Goal: Information Seeking & Learning: Find specific fact

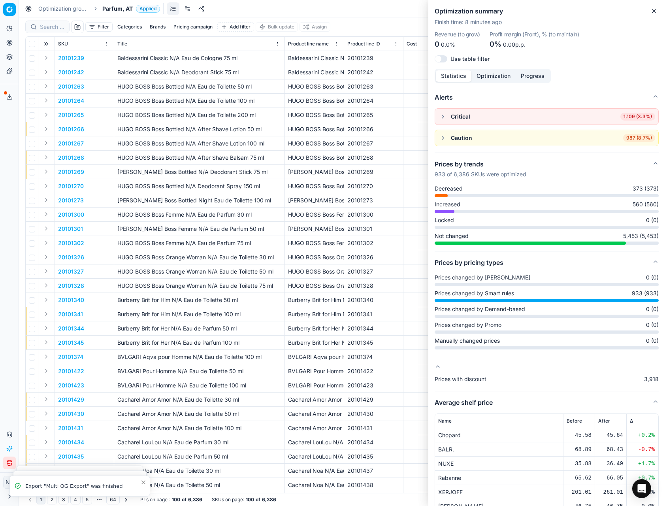
click at [657, 13] on icon "button" at bounding box center [654, 11] width 6 height 6
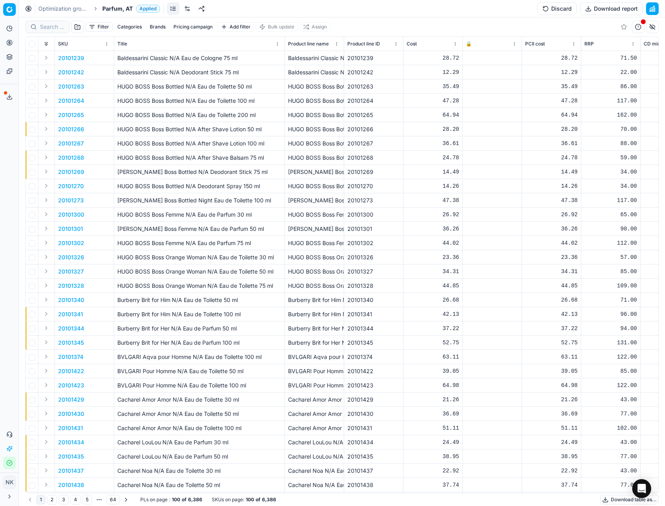
click at [115, 11] on span "Parfum, AT" at bounding box center [117, 9] width 30 height 8
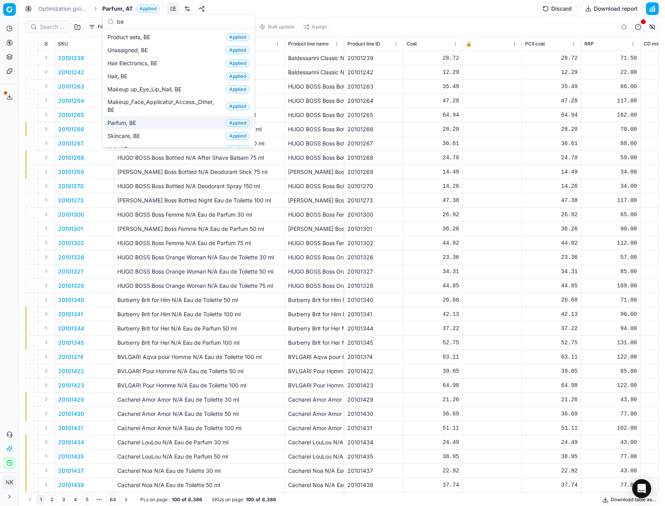
type input "be"
click at [121, 124] on span "Parfum, BE" at bounding box center [123, 123] width 32 height 8
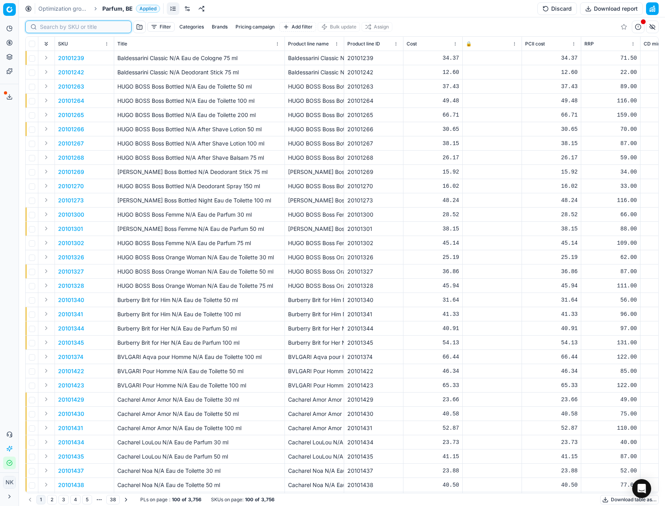
click at [54, 28] on input at bounding box center [83, 27] width 87 height 8
paste input "80070411-90"
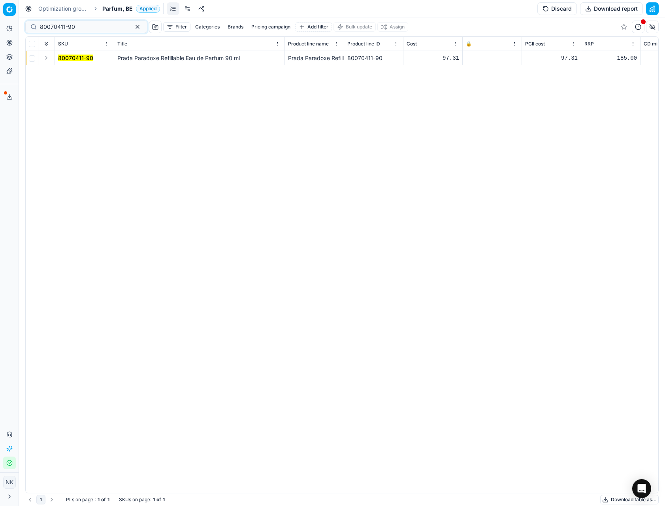
click at [43, 57] on button "Expand" at bounding box center [45, 57] width 9 height 9
click at [66, 73] on mark "80070411-90" at bounding box center [75, 72] width 35 height 7
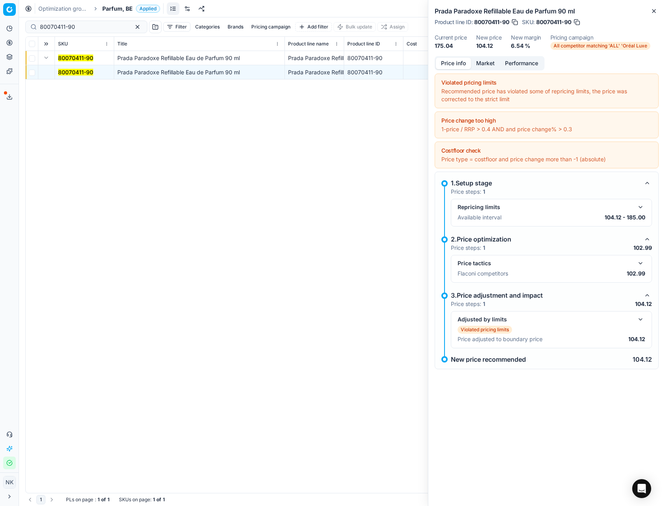
click at [643, 262] on button "button" at bounding box center [640, 262] width 9 height 9
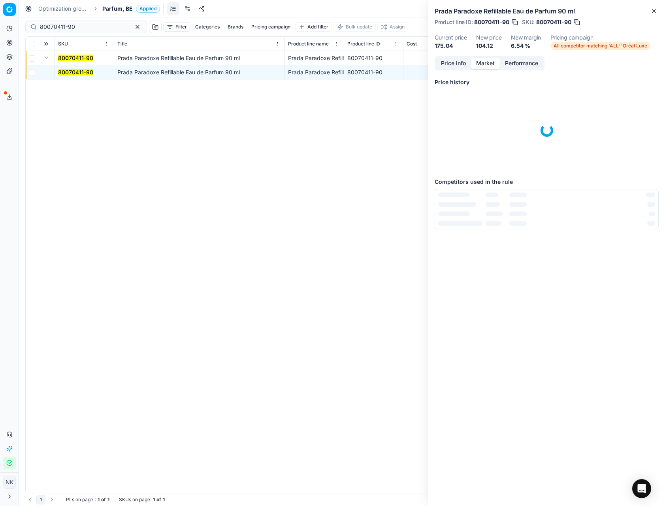
click at [485, 64] on button "Market" at bounding box center [485, 63] width 29 height 11
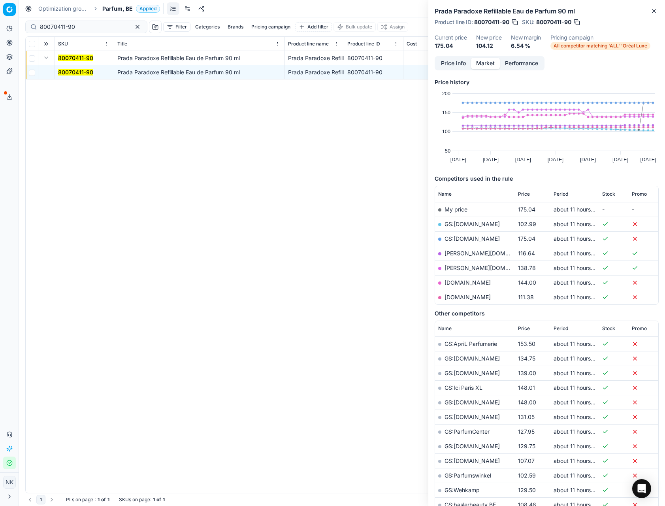
click at [456, 223] on link "GS:[DOMAIN_NAME]" at bounding box center [472, 224] width 55 height 7
click at [86, 25] on input "80070411-90" at bounding box center [83, 27] width 87 height 8
paste input "08223-100-1"
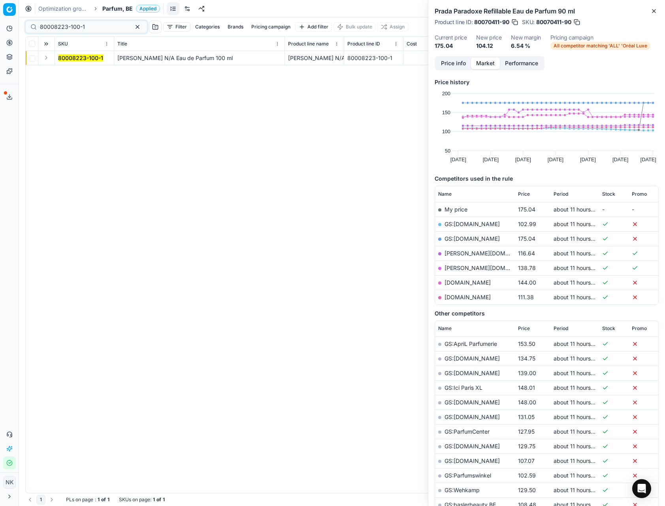
click at [45, 59] on button "Expand" at bounding box center [45, 57] width 9 height 9
click at [71, 70] on mark "80008223-100-1" at bounding box center [80, 72] width 45 height 7
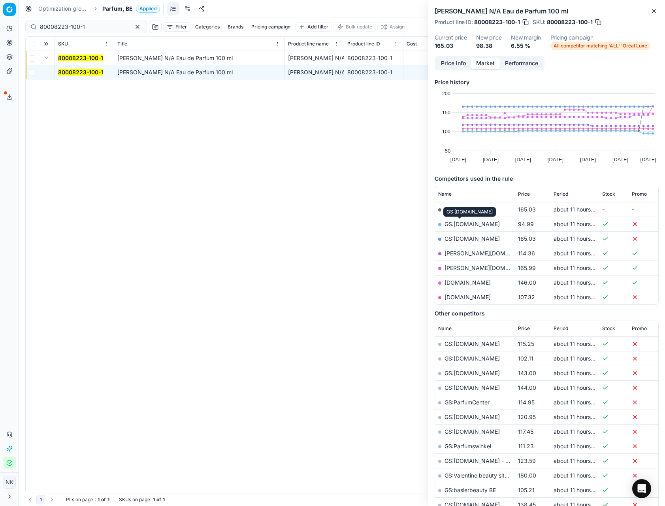
click at [458, 222] on link "GS:[DOMAIN_NAME]" at bounding box center [472, 224] width 55 height 7
click at [101, 30] on input "80008223-100-1" at bounding box center [83, 27] width 87 height 8
paste input "20101969"
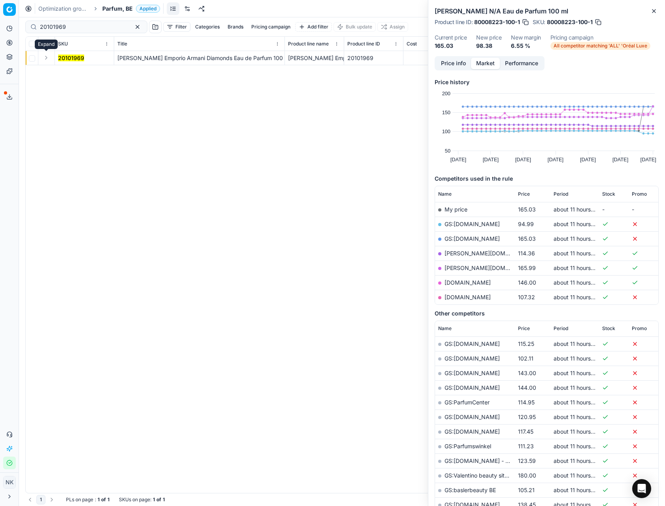
click at [47, 59] on button "Expand" at bounding box center [45, 57] width 9 height 9
click at [70, 73] on mark "20101969" at bounding box center [71, 72] width 26 height 7
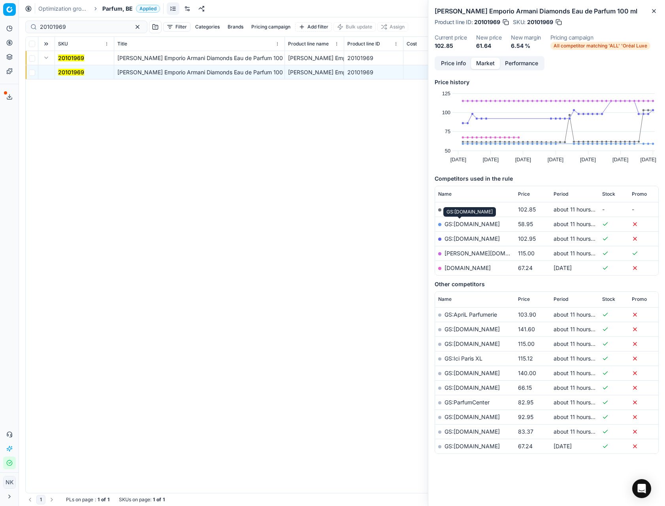
click at [460, 224] on link "GS:[DOMAIN_NAME]" at bounding box center [472, 224] width 55 height 7
click at [71, 29] on input "20101969" at bounding box center [83, 27] width 87 height 8
paste input "30103149-0011002"
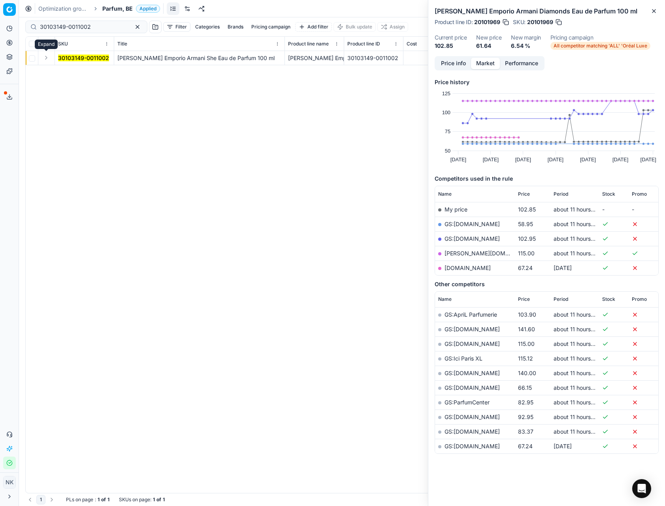
click at [46, 61] on button "Expand" at bounding box center [45, 57] width 9 height 9
click at [78, 83] on div "30103149-0011002 Giorgio Armani Emporio Armani She Eau de Parfum 100 ml Giorgio…" at bounding box center [342, 272] width 633 height 442
click at [78, 74] on mark "30103149-0011002" at bounding box center [83, 72] width 51 height 7
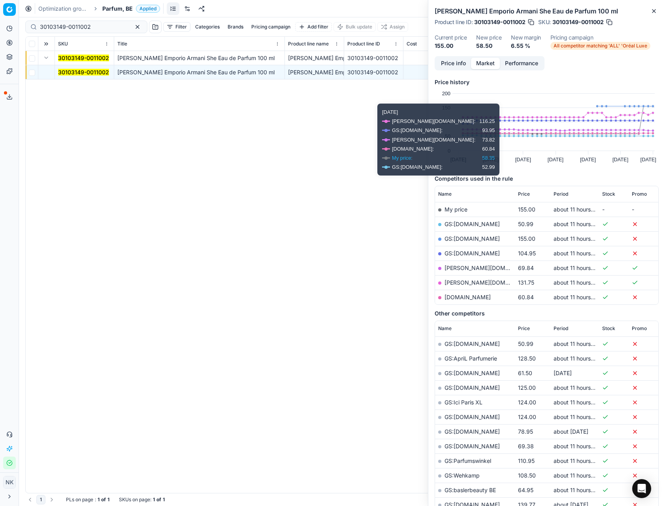
click at [462, 224] on link "GS:[DOMAIN_NAME]" at bounding box center [472, 224] width 55 height 7
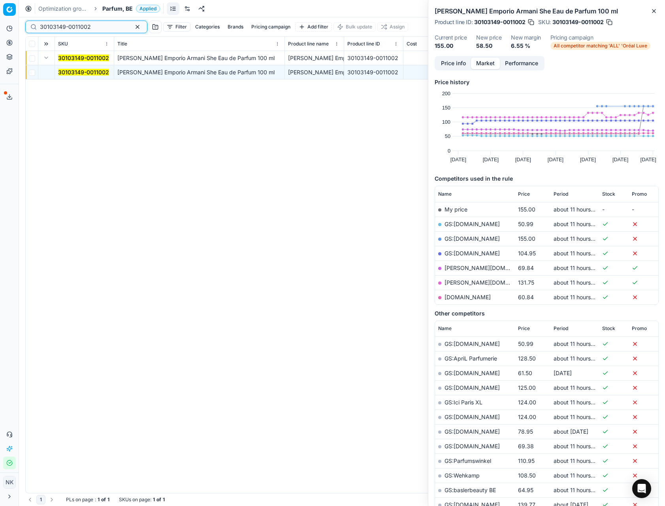
click at [103, 29] on input "30103149-0011002" at bounding box center [83, 27] width 87 height 8
paste input "80011168-100-1"
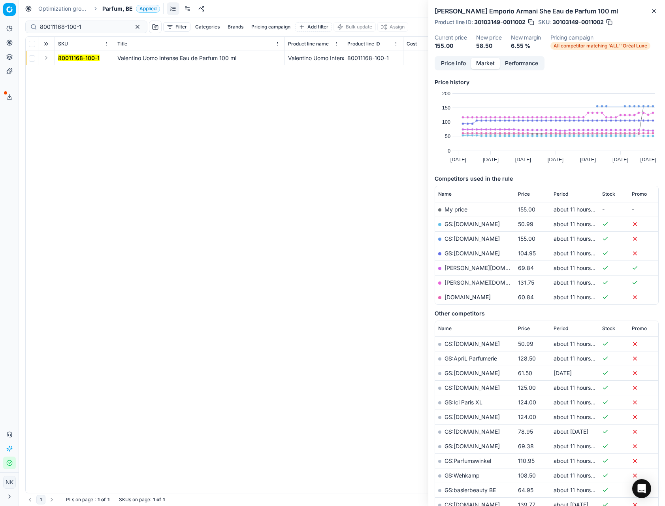
click at [46, 59] on button "Expand" at bounding box center [45, 57] width 9 height 9
click at [71, 77] on td "80011168-100-1" at bounding box center [84, 72] width 59 height 14
click at [74, 73] on mark "80011168-100-1" at bounding box center [78, 72] width 41 height 7
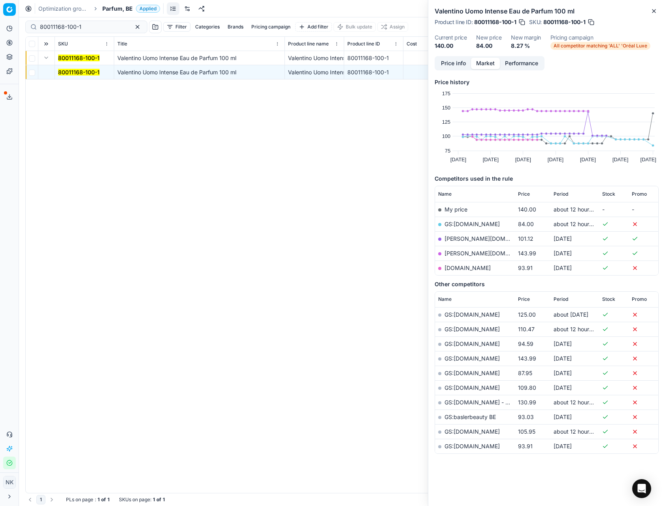
click at [457, 222] on link "GS:[DOMAIN_NAME]" at bounding box center [472, 224] width 55 height 7
click at [91, 28] on input "80011168-100-1" at bounding box center [83, 27] width 87 height 8
click at [91, 28] on input "v" at bounding box center [83, 27] width 87 height 8
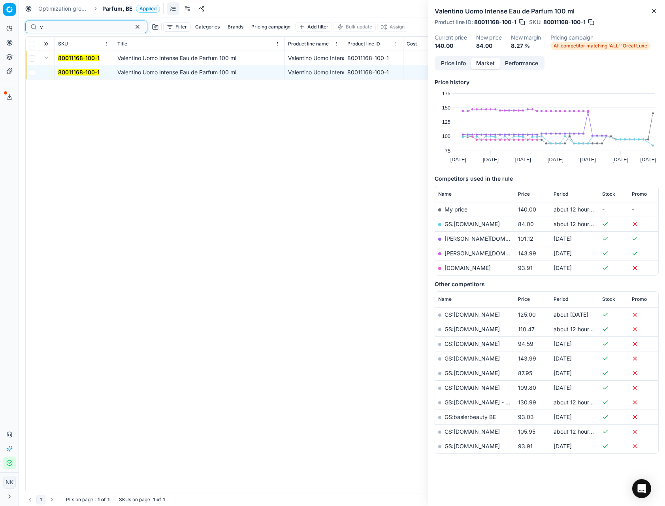
click at [91, 28] on input "v" at bounding box center [83, 27] width 87 height 8
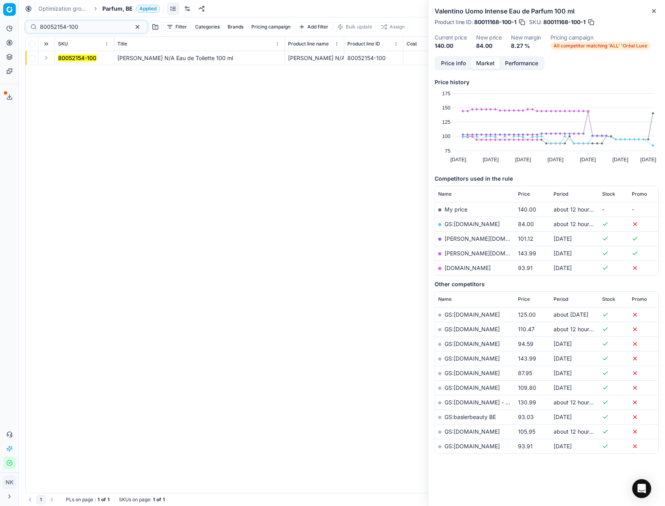
click at [45, 58] on button "Expand" at bounding box center [45, 57] width 9 height 9
click at [59, 72] on mark "80052154-100" at bounding box center [77, 72] width 38 height 7
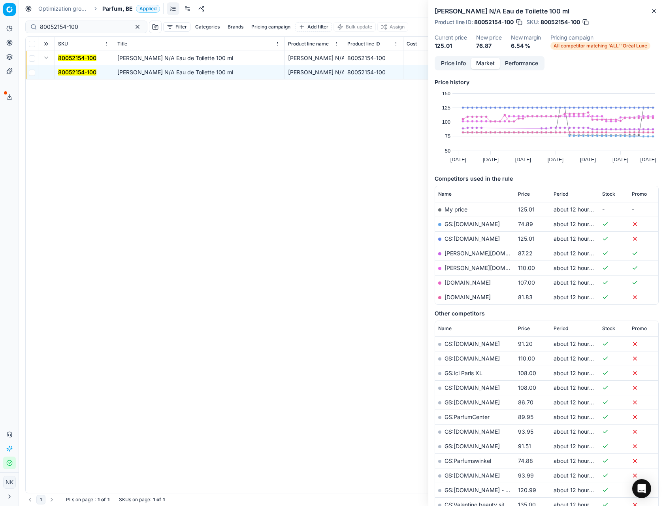
click at [455, 224] on link "GS:[DOMAIN_NAME]" at bounding box center [472, 224] width 55 height 7
click at [84, 26] on input "80052154-100" at bounding box center [83, 27] width 87 height 8
paste input "3767-5"
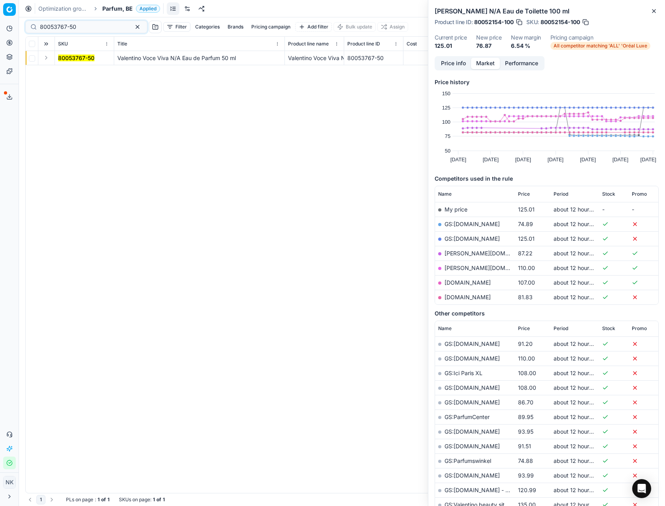
click at [46, 58] on button "Expand" at bounding box center [45, 57] width 9 height 9
click at [49, 56] on button "Expand" at bounding box center [45, 57] width 9 height 9
click at [63, 66] on td "80053767-50" at bounding box center [84, 72] width 59 height 14
click at [66, 70] on mark "80053767-50" at bounding box center [76, 72] width 36 height 7
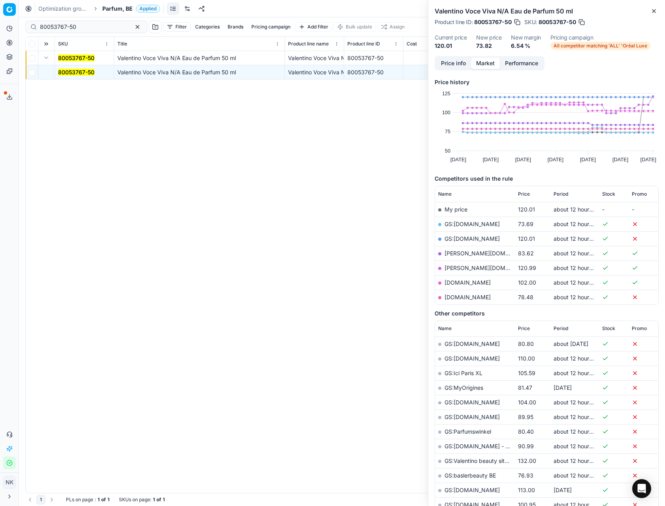
click at [464, 222] on link "GS:[DOMAIN_NAME]" at bounding box center [472, 224] width 55 height 7
click at [85, 28] on input "80053767-50" at bounding box center [83, 27] width 87 height 8
paste input "20102637"
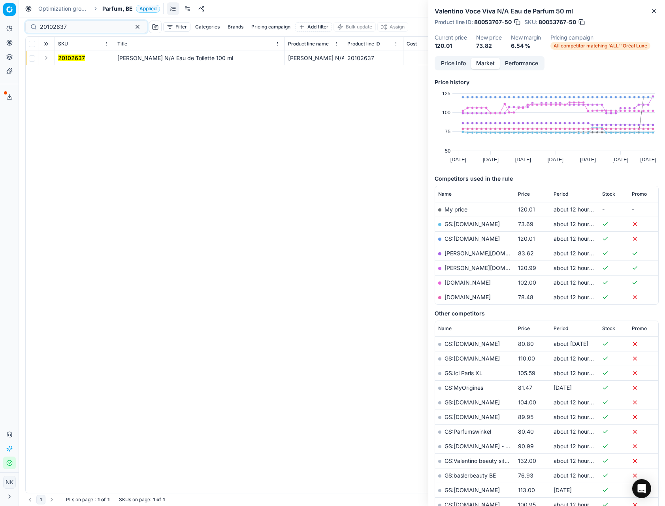
click at [45, 58] on button "Expand" at bounding box center [45, 57] width 9 height 9
click at [68, 70] on mark "20102637" at bounding box center [71, 72] width 27 height 7
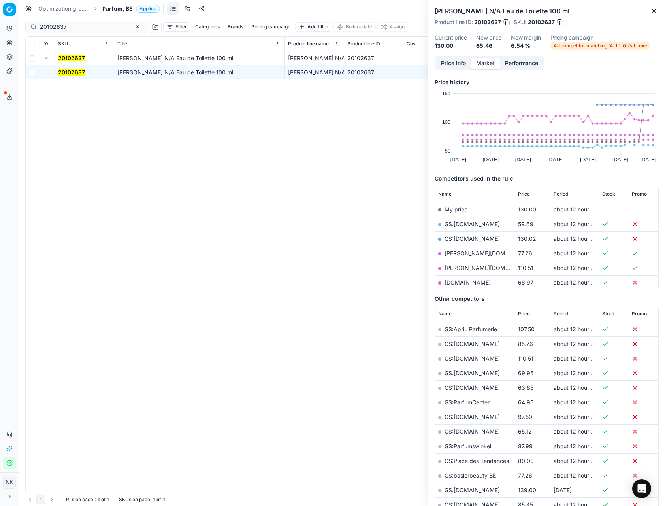
click at [462, 226] on link "GS:[DOMAIN_NAME]" at bounding box center [472, 224] width 55 height 7
click at [87, 23] on input "20102637" at bounding box center [83, 27] width 87 height 8
paste input "80077267-50"
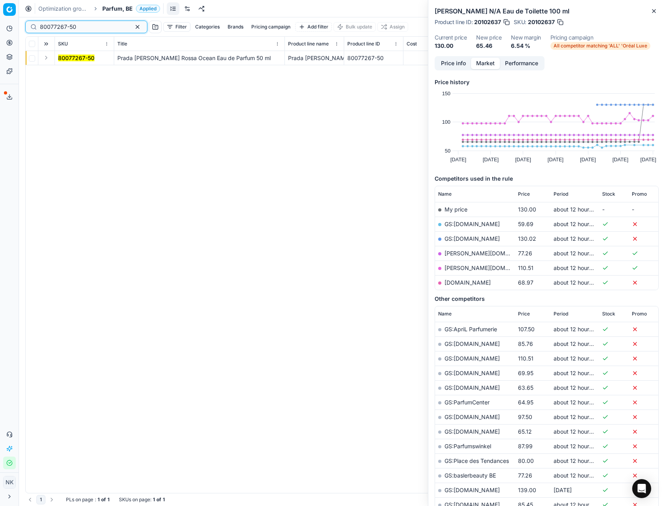
type input "80077267-50"
click at [45, 58] on button "Expand" at bounding box center [45, 57] width 9 height 9
click at [69, 77] on td "80077267-50" at bounding box center [84, 72] width 59 height 14
click at [70, 68] on td "80077267-50" at bounding box center [84, 72] width 59 height 14
click at [66, 70] on mark "80077267-50" at bounding box center [76, 72] width 36 height 7
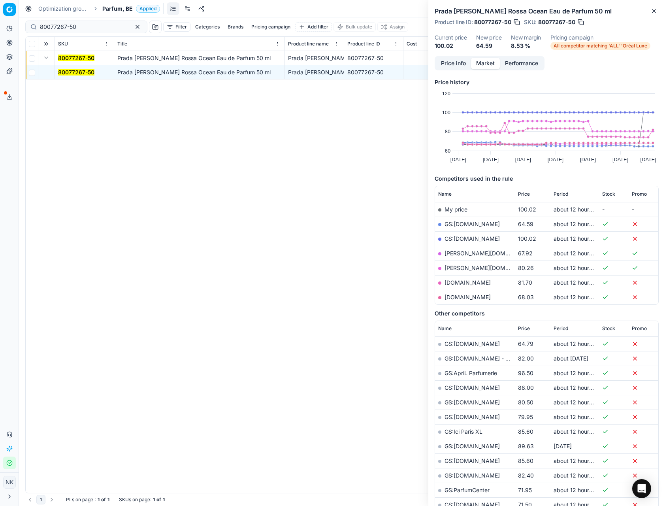
click at [455, 222] on link "GS:[DOMAIN_NAME]" at bounding box center [472, 224] width 55 height 7
click at [119, 10] on span "Parfum, BE" at bounding box center [117, 9] width 30 height 8
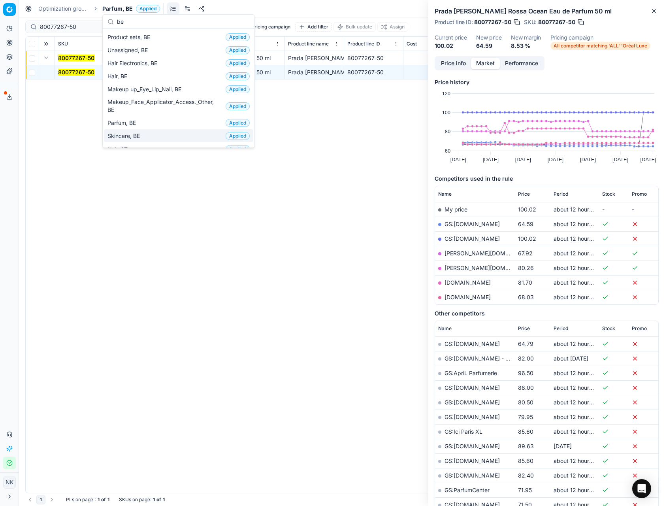
type input "be"
click at [132, 133] on span "Skincare, BE" at bounding box center [125, 136] width 36 height 8
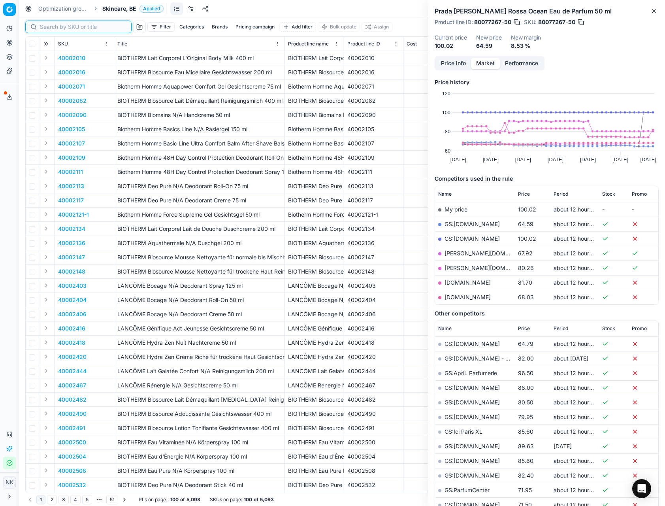
click at [52, 26] on input at bounding box center [83, 27] width 87 height 8
paste input "90012008-0018997"
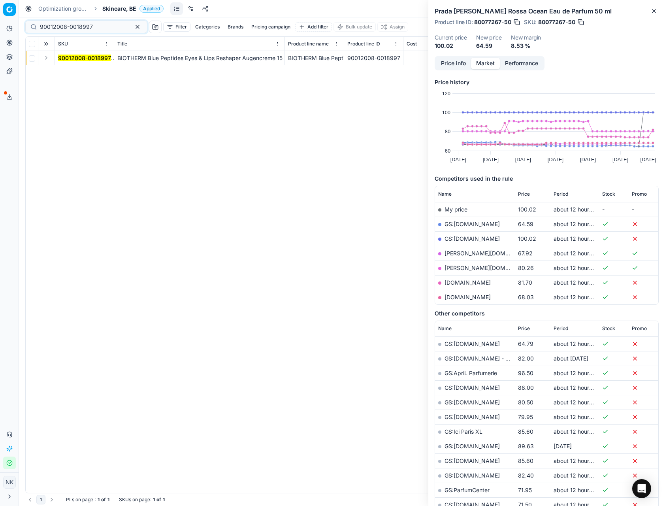
click at [49, 60] on button "Expand" at bounding box center [45, 57] width 9 height 9
click at [70, 70] on mark "90012008-0018997" at bounding box center [84, 72] width 53 height 7
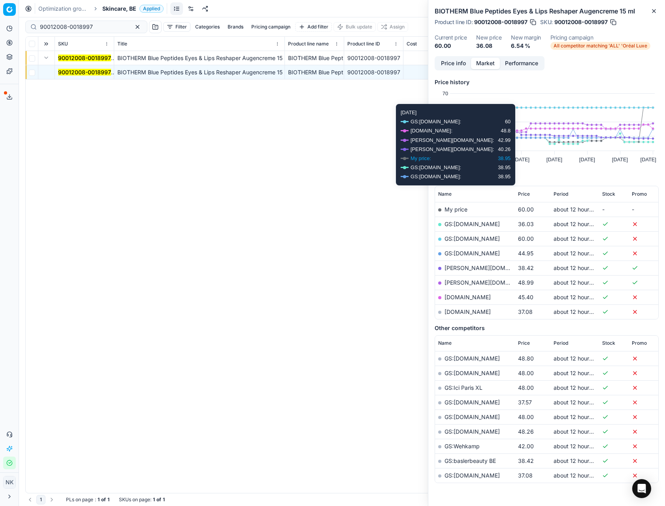
click at [462, 224] on link "GS:[DOMAIN_NAME]" at bounding box center [472, 224] width 55 height 7
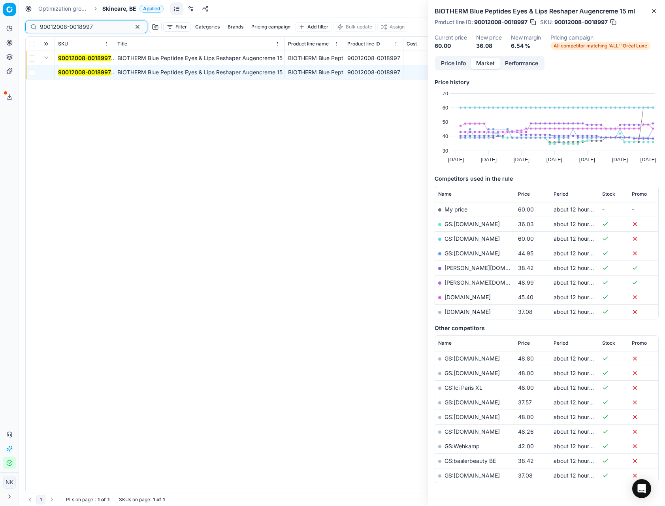
click at [93, 30] on input "90012008-0018997" at bounding box center [83, 27] width 87 height 8
paste input "80007424-50"
type input "80007424-50"
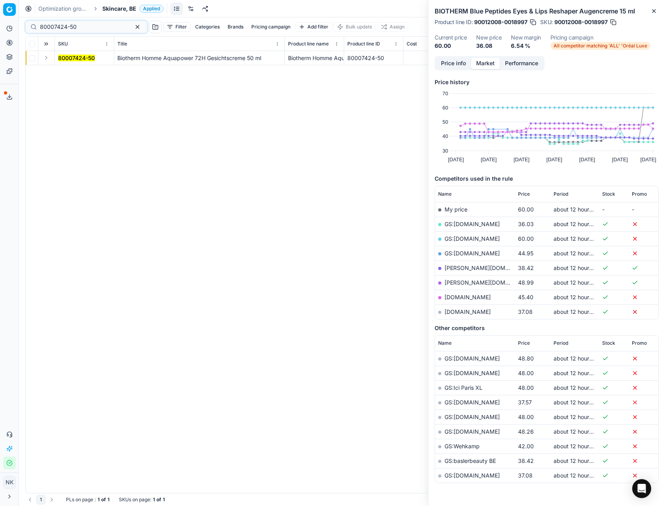
click at [45, 60] on button "Expand" at bounding box center [45, 57] width 9 height 9
click at [45, 59] on button "Expand" at bounding box center [45, 57] width 9 height 9
click at [60, 70] on mark "80007424-50" at bounding box center [76, 72] width 37 height 7
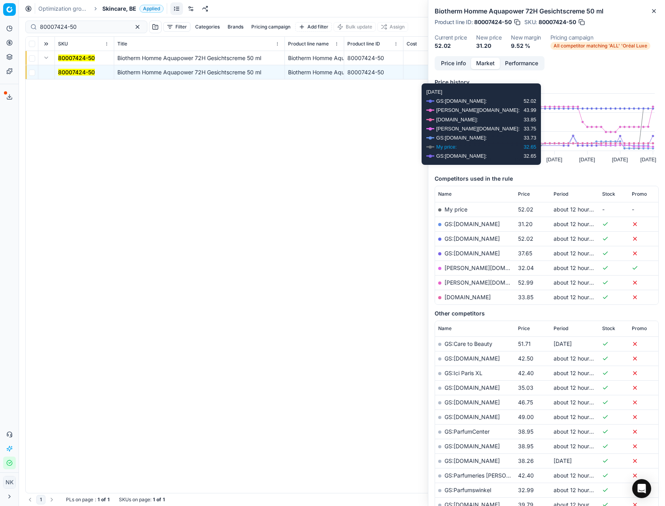
click at [456, 221] on link "GS:[DOMAIN_NAME]" at bounding box center [472, 224] width 55 height 7
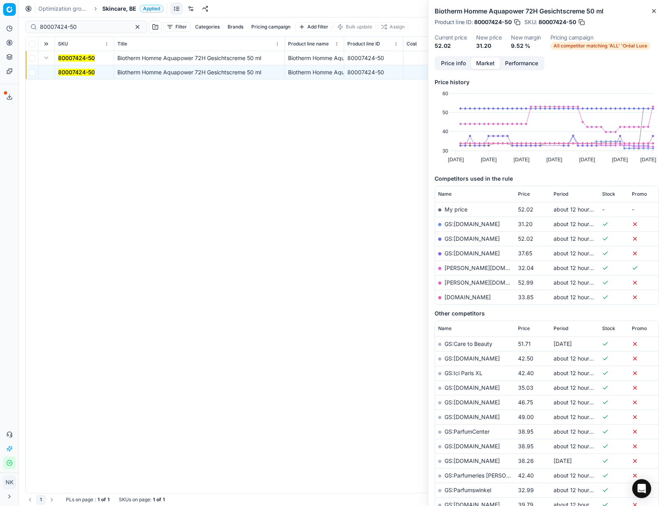
click at [109, 9] on span "Skincare, BE" at bounding box center [119, 9] width 34 height 8
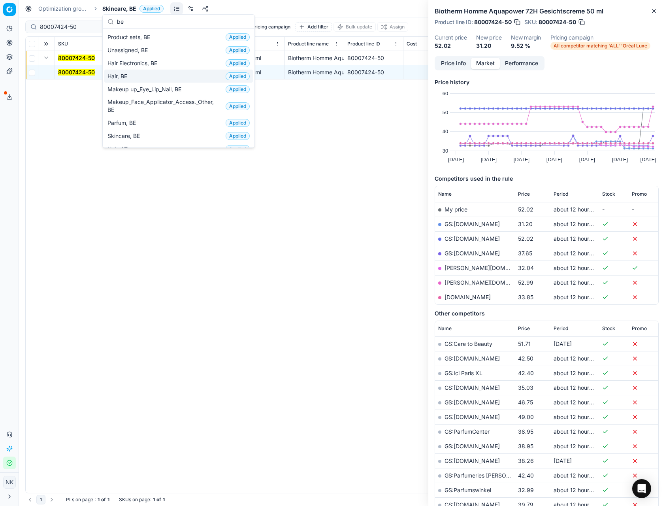
type input "be"
click at [123, 77] on span "Hair, BE" at bounding box center [118, 76] width 23 height 8
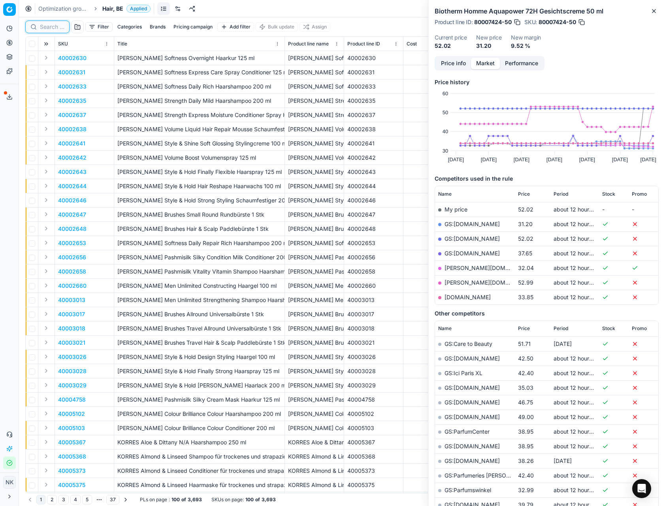
click at [47, 28] on input at bounding box center [52, 27] width 25 height 8
paste input "80008923-150"
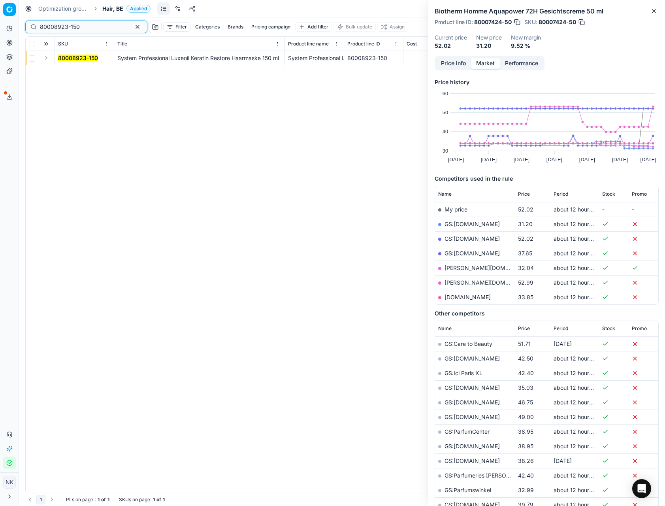
type input "80008923-150"
click at [46, 59] on button "Expand" at bounding box center [45, 57] width 9 height 9
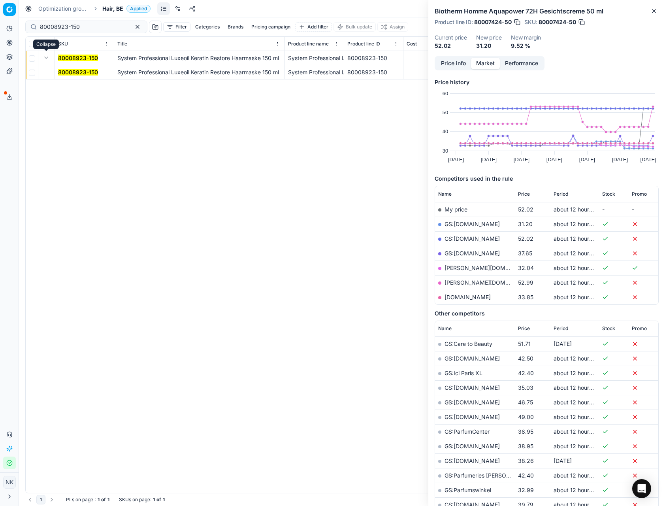
click at [68, 72] on mark "80008923-150" at bounding box center [78, 72] width 40 height 7
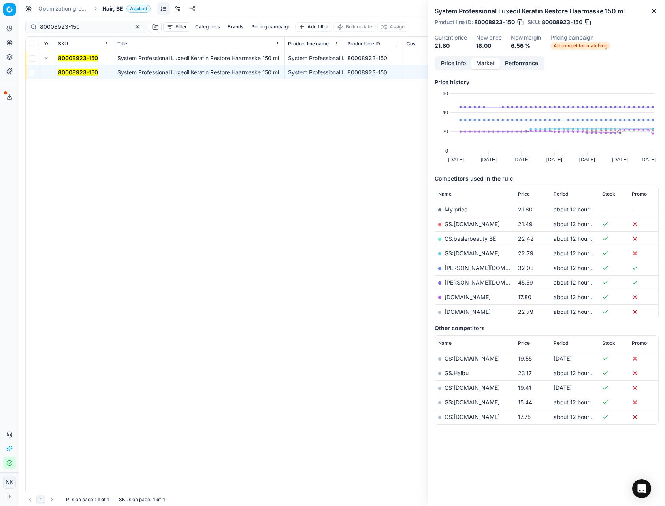
click at [460, 300] on link "notino.be" at bounding box center [468, 297] width 46 height 7
click at [112, 6] on span "Hair, BE" at bounding box center [112, 9] width 21 height 8
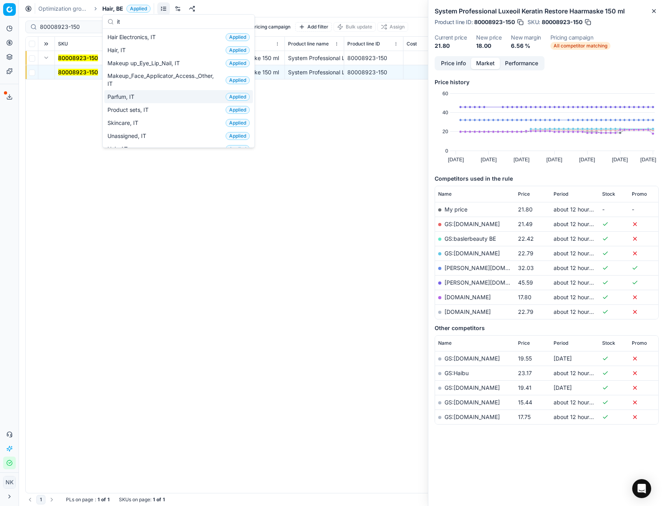
type input "it"
click at [123, 98] on span "Parfum, IT" at bounding box center [122, 97] width 30 height 8
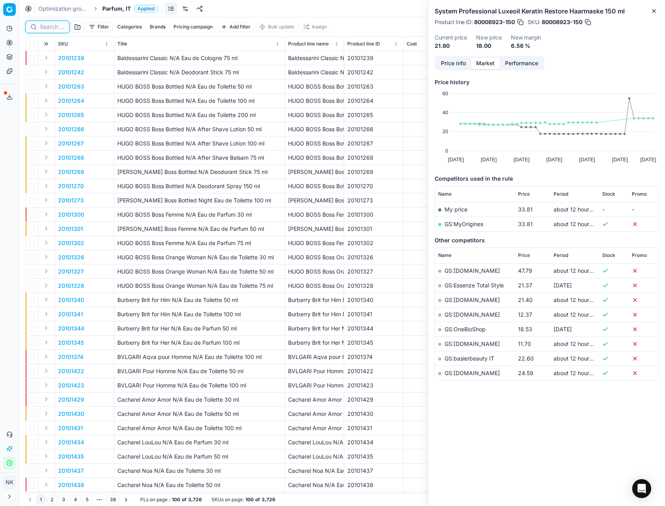
click at [47, 25] on input at bounding box center [52, 27] width 25 height 8
paste input "90008236-0012812"
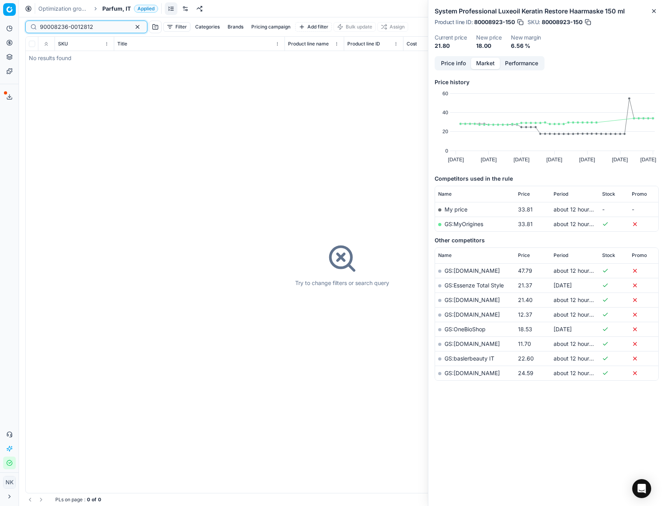
type input "90008236-0012812"
click at [115, 6] on span "Parfum, IT" at bounding box center [116, 9] width 28 height 8
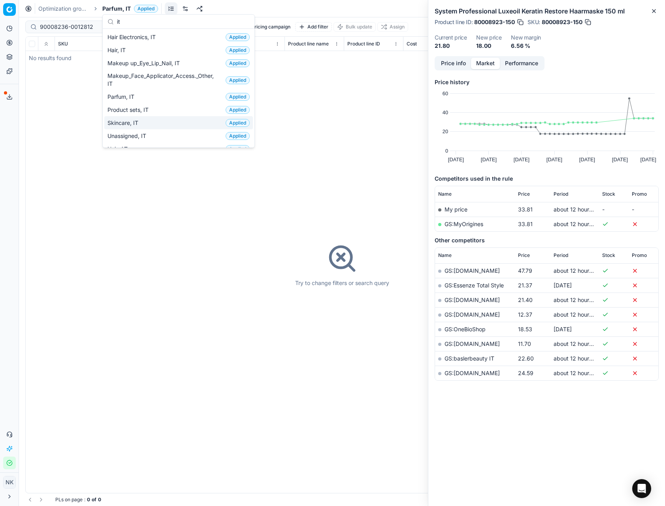
type input "it"
click at [128, 120] on span "Skincare, IT" at bounding box center [124, 123] width 34 height 8
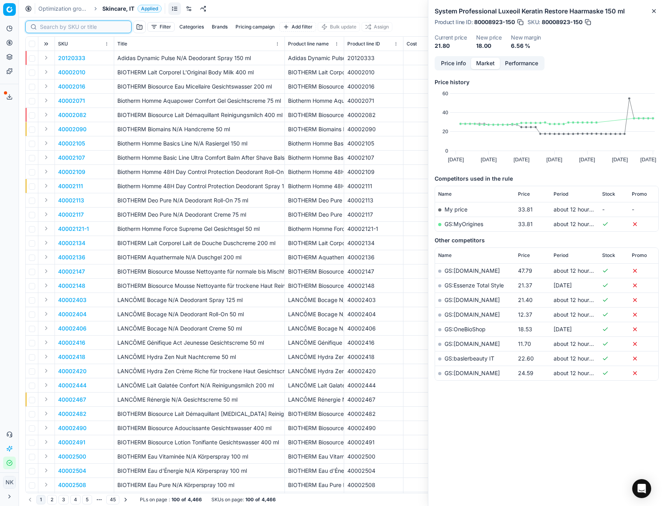
click at [47, 26] on input at bounding box center [83, 27] width 87 height 8
paste input "90008236-0012812"
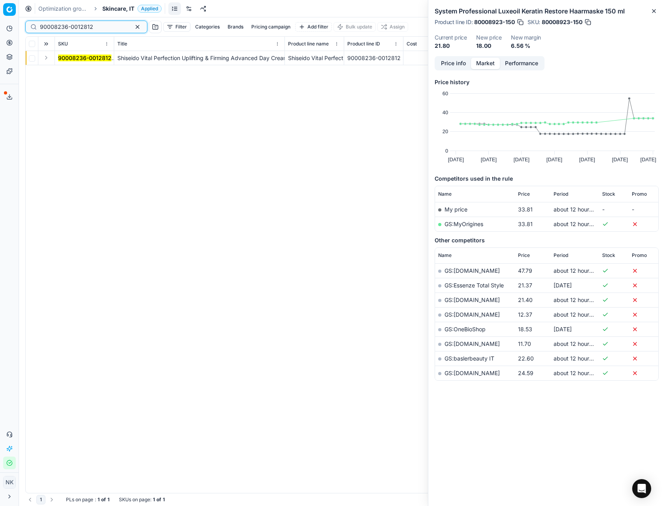
type input "90008236-0012812"
click at [48, 60] on button "Expand" at bounding box center [45, 57] width 9 height 9
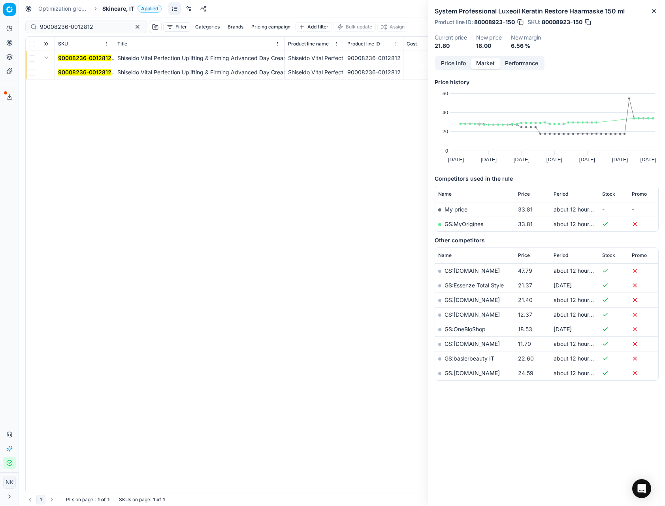
click at [82, 75] on mark "90008236-0012812" at bounding box center [84, 72] width 53 height 7
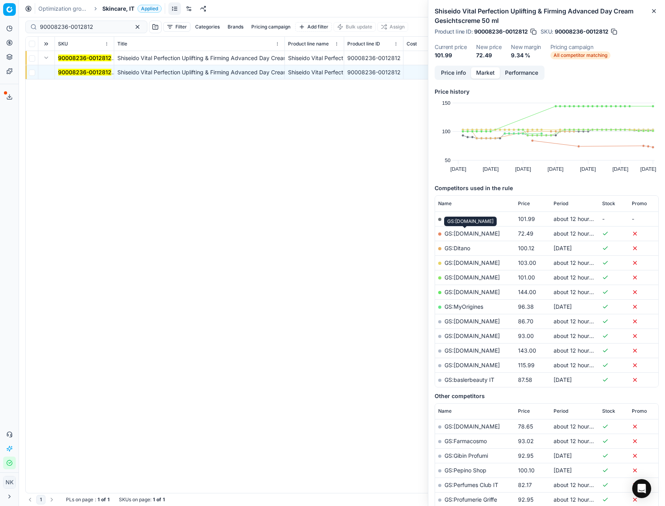
click at [458, 234] on link "GS:[DOMAIN_NAME]" at bounding box center [472, 233] width 55 height 7
click at [120, 11] on span "Skincare, IT" at bounding box center [118, 9] width 32 height 8
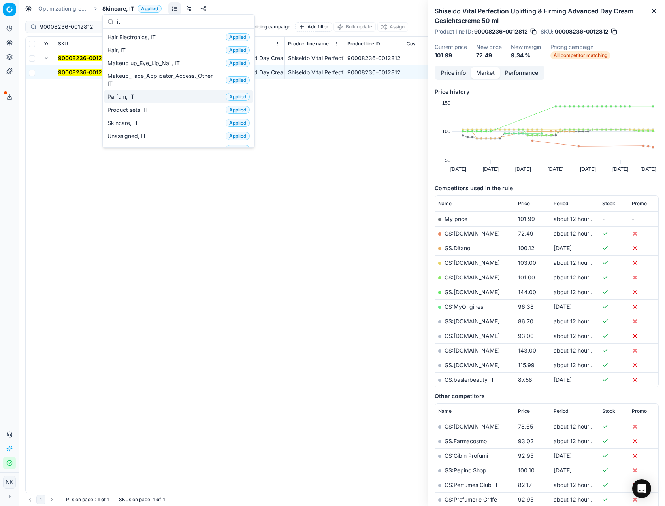
type input "it"
click at [125, 99] on span "Parfum, IT" at bounding box center [122, 97] width 30 height 8
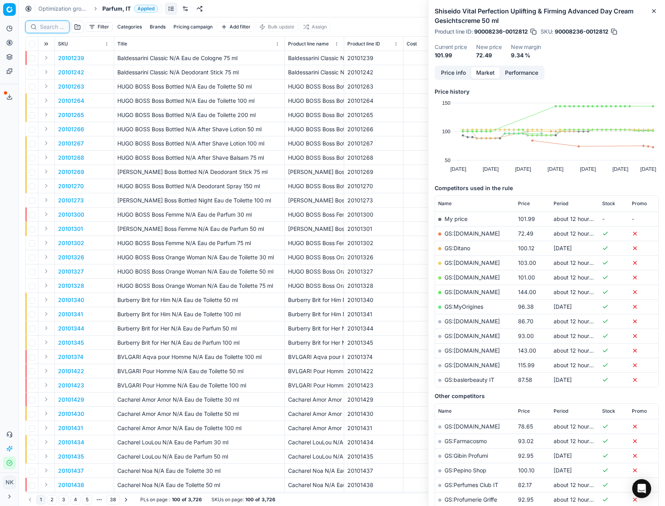
click at [52, 27] on input at bounding box center [52, 27] width 25 height 8
paste input "90012275-0019369"
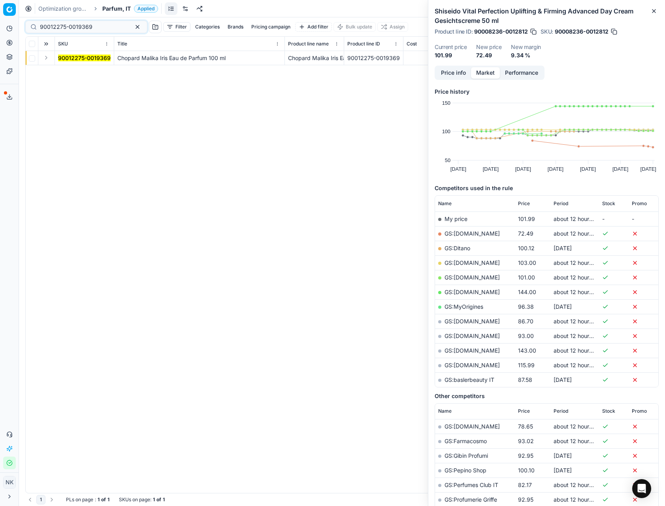
click at [45, 60] on button "Expand" at bounding box center [45, 57] width 9 height 9
click at [62, 71] on mark "90012275-0019369" at bounding box center [84, 72] width 53 height 7
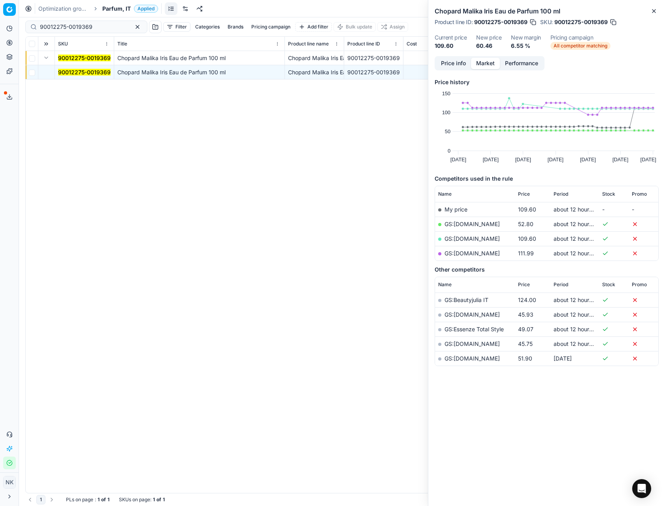
click at [461, 223] on link "GS:[DOMAIN_NAME]" at bounding box center [472, 224] width 55 height 7
click at [455, 239] on link "GS:[DOMAIN_NAME]" at bounding box center [472, 238] width 55 height 7
click at [82, 27] on input "90012275-0019369" at bounding box center [83, 27] width 87 height 8
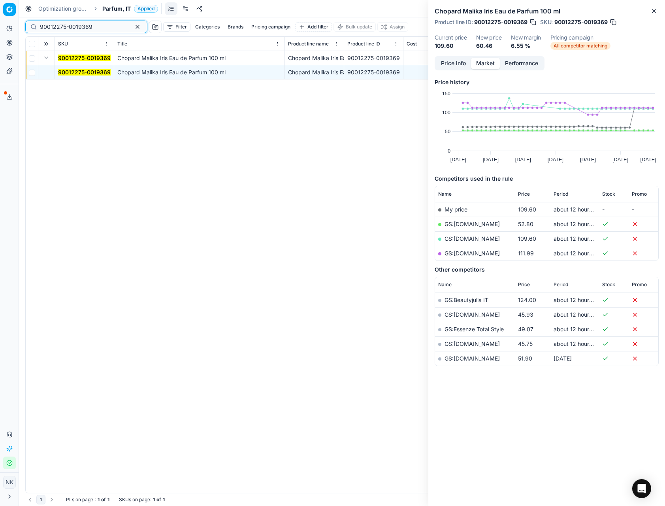
click at [84, 26] on input "90012275-0019369" at bounding box center [83, 27] width 87 height 8
paste input "05032-0007584"
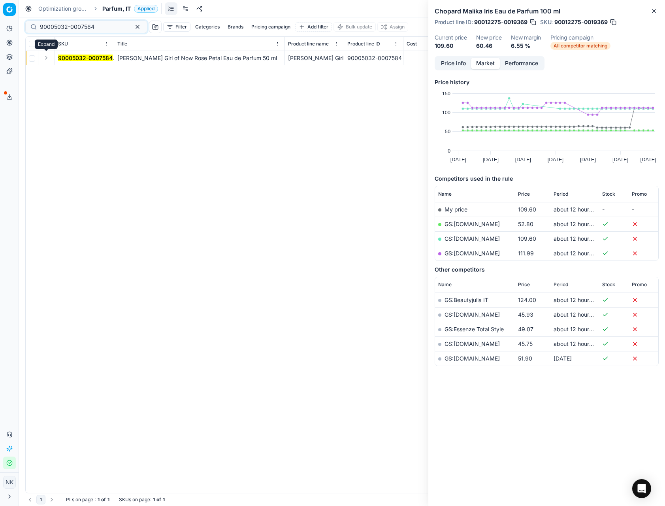
click at [45, 60] on button "Expand" at bounding box center [45, 57] width 9 height 9
click at [65, 70] on mark "90005032-0007584" at bounding box center [85, 72] width 55 height 7
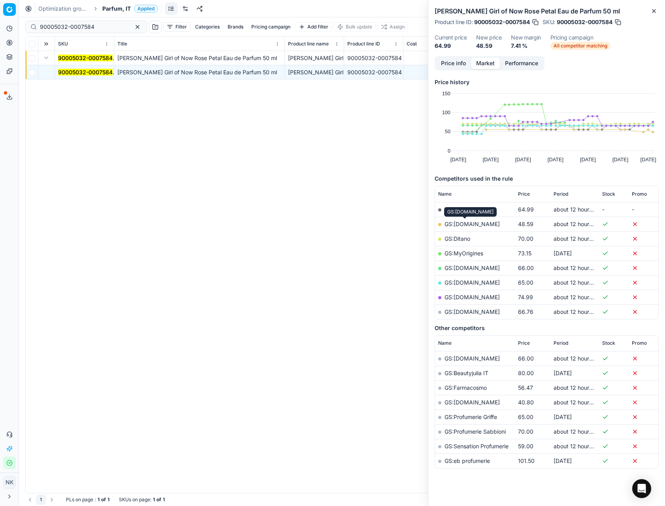
click at [466, 225] on link "GS:[DOMAIN_NAME]" at bounding box center [472, 224] width 55 height 7
click at [101, 24] on input "90005032-0007584" at bounding box center [83, 27] width 87 height 8
paste input "20103992"
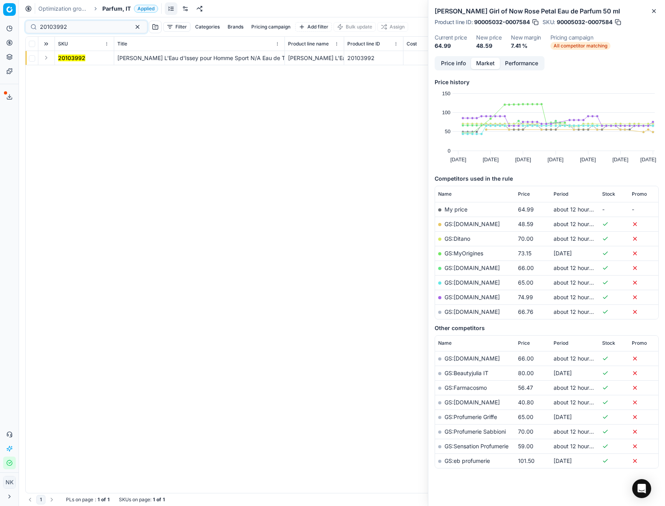
click at [47, 57] on button "Expand" at bounding box center [45, 57] width 9 height 9
click at [62, 70] on mark "20103992" at bounding box center [71, 72] width 27 height 7
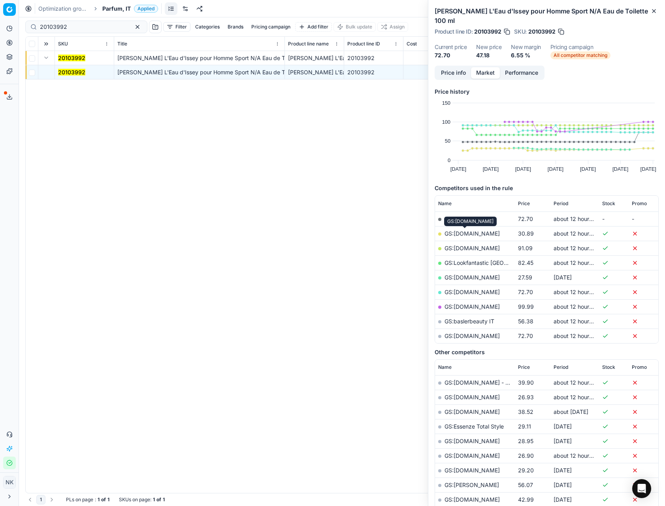
click at [466, 234] on link "GS:[DOMAIN_NAME]" at bounding box center [472, 233] width 55 height 7
click at [67, 30] on input "20103992" at bounding box center [83, 27] width 87 height 8
paste input "80019086-90"
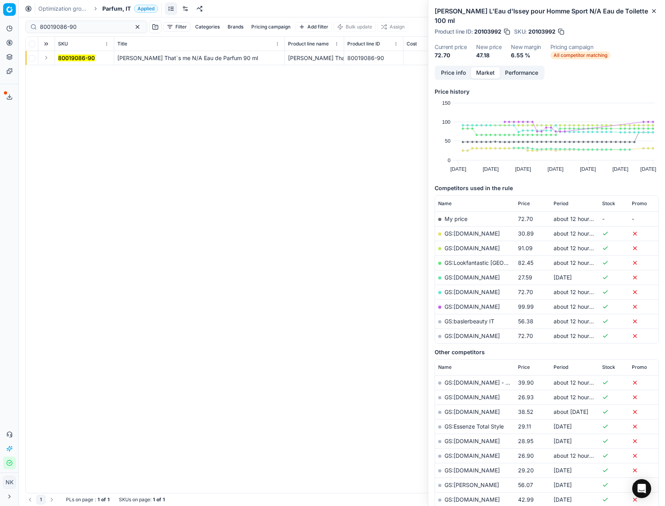
click at [43, 59] on button "Expand" at bounding box center [45, 57] width 9 height 9
click at [76, 71] on mark "80019086-90" at bounding box center [76, 72] width 37 height 7
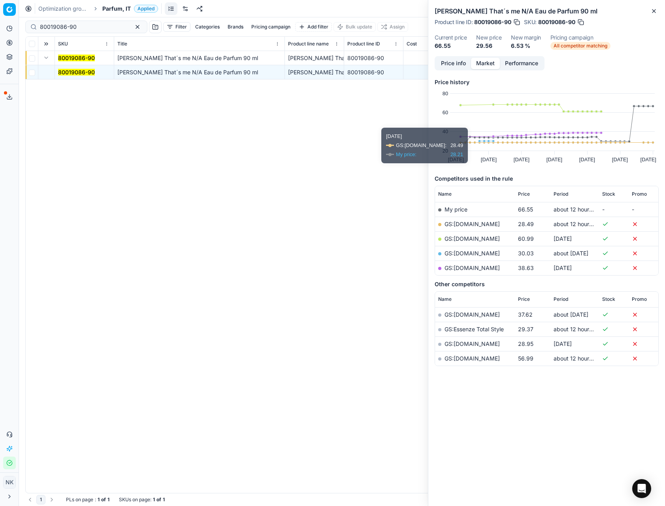
click at [467, 227] on td "GS:[DOMAIN_NAME]" at bounding box center [475, 224] width 80 height 15
click at [466, 224] on link "GS:[DOMAIN_NAME]" at bounding box center [472, 224] width 55 height 7
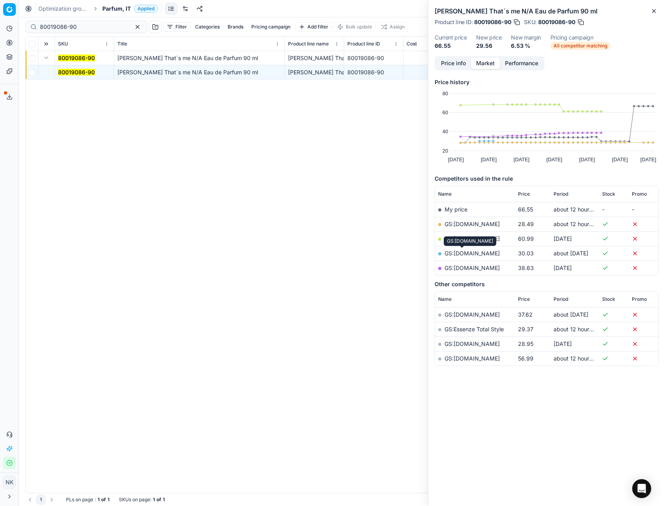
click at [467, 254] on link "GS:[DOMAIN_NAME]" at bounding box center [472, 253] width 55 height 7
click at [462, 237] on link "GS:[DOMAIN_NAME]" at bounding box center [472, 238] width 55 height 7
click at [462, 222] on link "GS:[DOMAIN_NAME]" at bounding box center [472, 224] width 55 height 7
click at [86, 28] on input "80019086-90" at bounding box center [83, 27] width 87 height 8
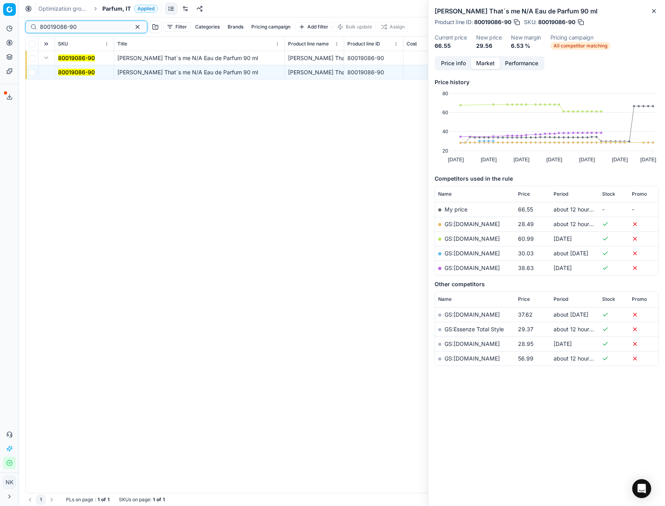
click at [86, 28] on input "80019086-90" at bounding box center [83, 27] width 87 height 8
click at [82, 27] on input "80019086-90" at bounding box center [83, 27] width 87 height 8
paste input "20102145"
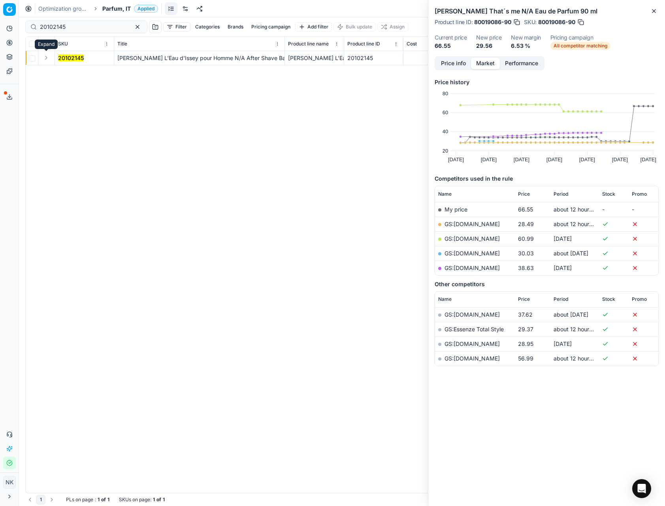
click at [43, 58] on button "Expand" at bounding box center [45, 57] width 9 height 9
click at [60, 70] on mark "20102145" at bounding box center [71, 72] width 26 height 7
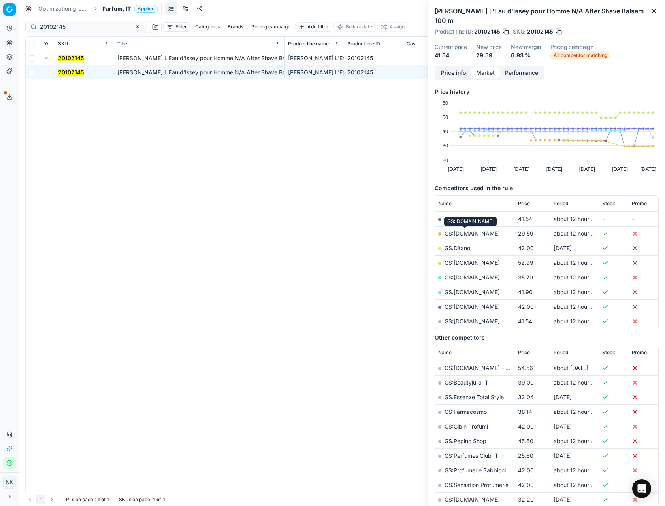
click at [462, 232] on link "GS:[DOMAIN_NAME]" at bounding box center [472, 233] width 55 height 7
click at [76, 25] on input "20102145" at bounding box center [83, 27] width 87 height 8
paste input "80015674-300"
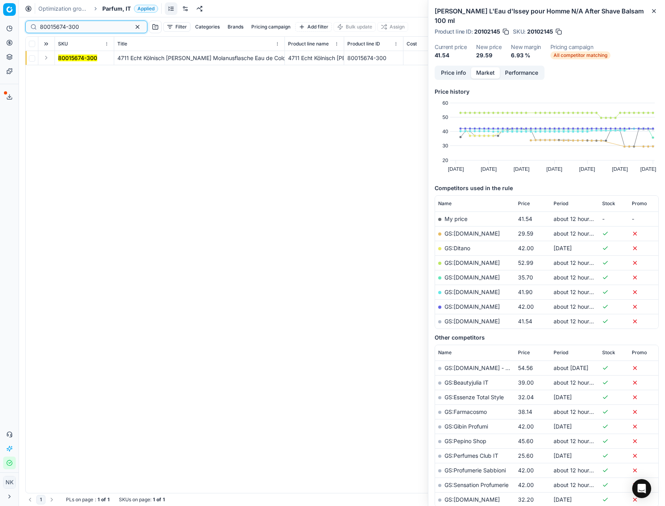
type input "80015674-300"
click at [47, 57] on button "Expand" at bounding box center [45, 57] width 9 height 9
click at [66, 72] on mark "80015674-300" at bounding box center [77, 72] width 39 height 7
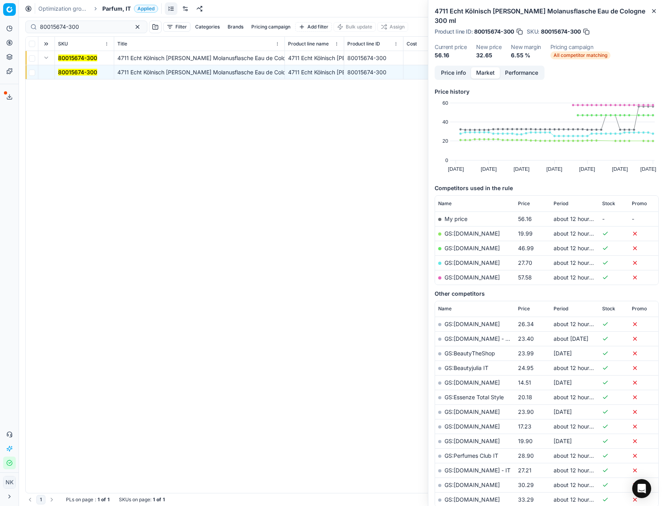
click at [458, 230] on link "GS:[DOMAIN_NAME]" at bounding box center [472, 233] width 55 height 7
click at [112, 11] on span "Parfum, IT" at bounding box center [116, 9] width 28 height 8
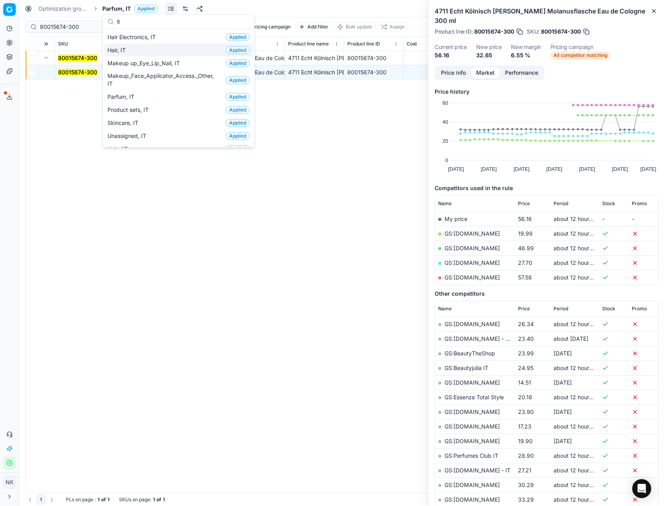
type input "it"
click at [124, 49] on span "Hair, IT" at bounding box center [117, 50] width 21 height 8
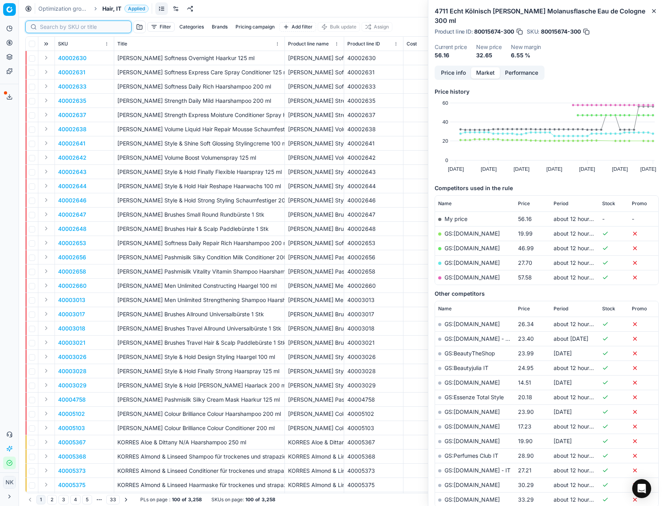
click at [55, 30] on input at bounding box center [83, 27] width 87 height 8
paste input "80073561-750"
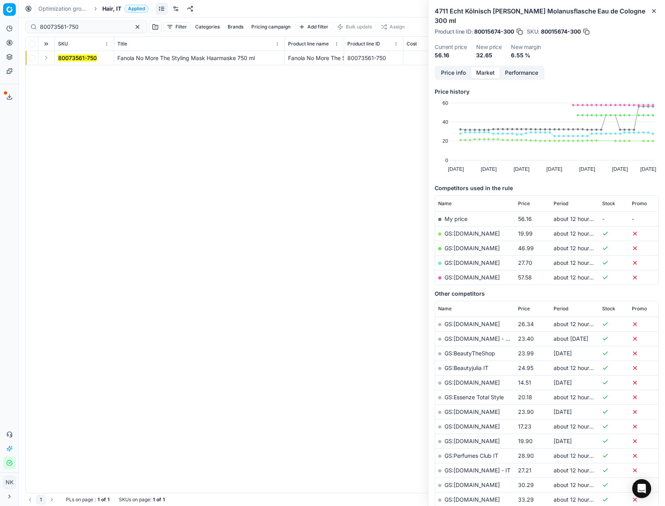
click at [47, 58] on button "Expand" at bounding box center [45, 57] width 9 height 9
click at [60, 67] on td "80073561-750" at bounding box center [84, 72] width 59 height 14
click at [66, 72] on mark "80073561-750" at bounding box center [77, 72] width 39 height 7
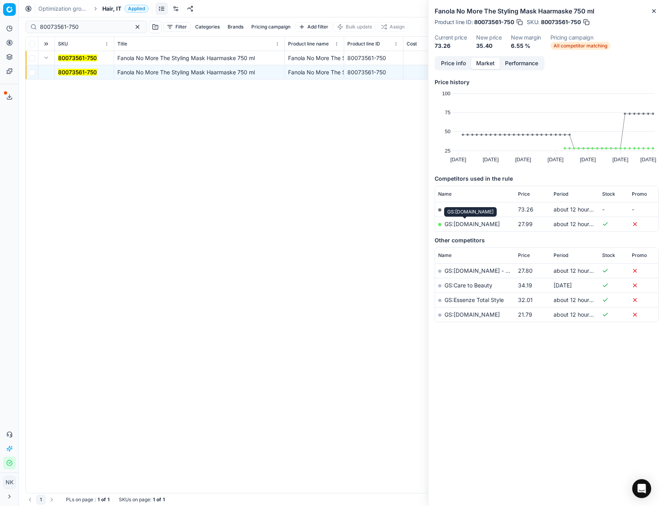
click at [459, 223] on link "GS:[DOMAIN_NAME]" at bounding box center [472, 224] width 55 height 7
click at [87, 26] on input "80073561-750" at bounding box center [83, 27] width 87 height 8
paste input "5296-1"
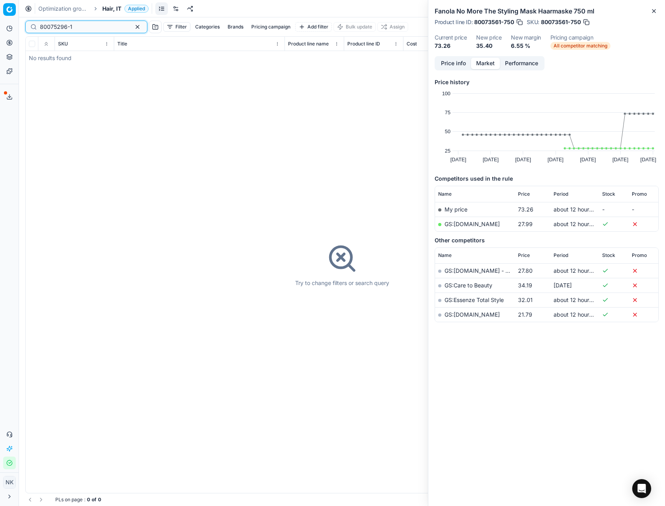
type input "80075296-1"
click at [107, 9] on span "Hair, IT" at bounding box center [111, 9] width 19 height 8
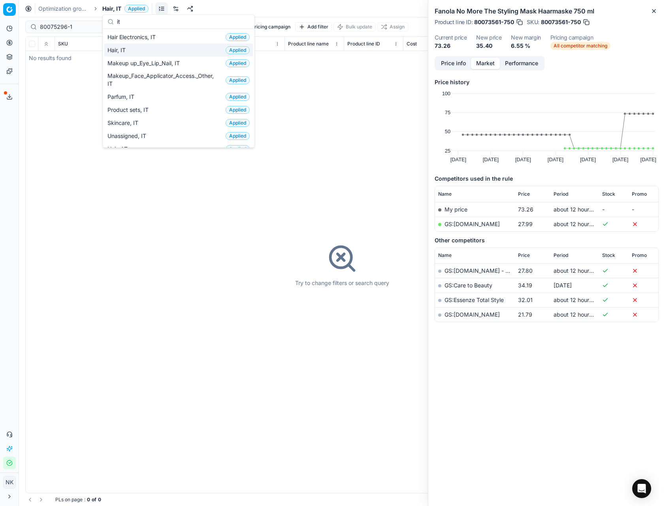
type input "it"
click at [147, 40] on span "Hair Electronics, IT" at bounding box center [132, 37] width 51 height 8
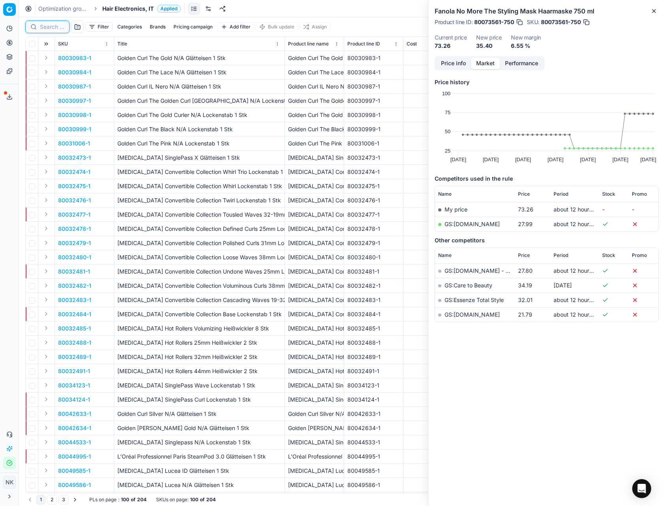
click at [53, 27] on input at bounding box center [52, 27] width 25 height 8
paste input "80075296-1"
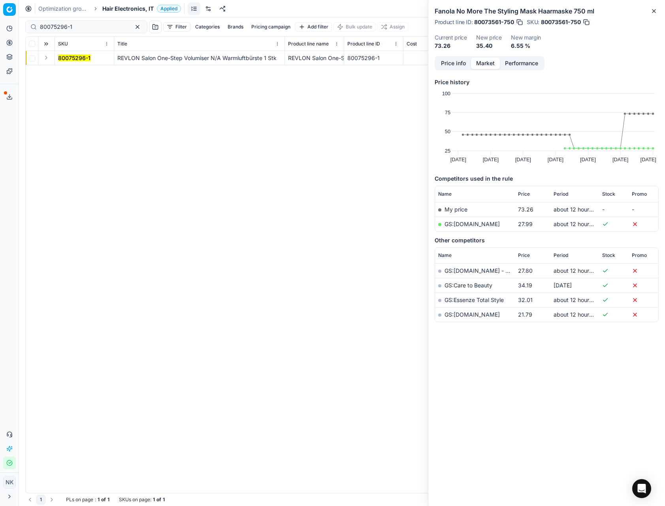
click at [47, 57] on button "Expand" at bounding box center [45, 57] width 9 height 9
click at [62, 71] on mark "80075296-1" at bounding box center [74, 72] width 32 height 7
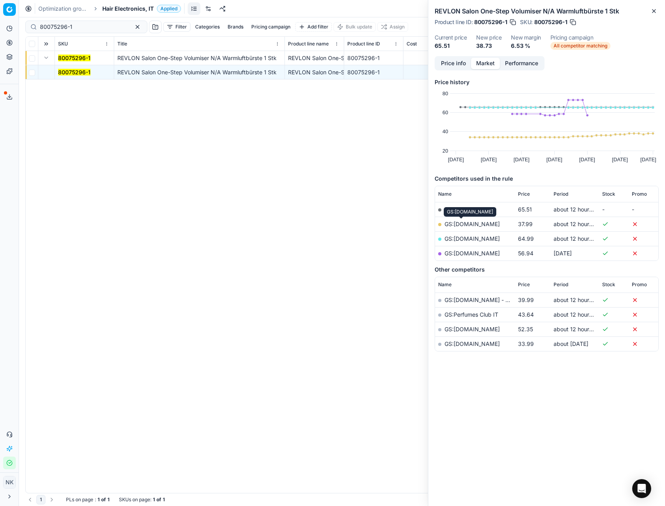
click at [462, 223] on link "GS:Conrad.it" at bounding box center [472, 224] width 55 height 7
click at [89, 24] on input "80075296-1" at bounding box center [83, 27] width 87 height 8
paste input "90002190-0003073"
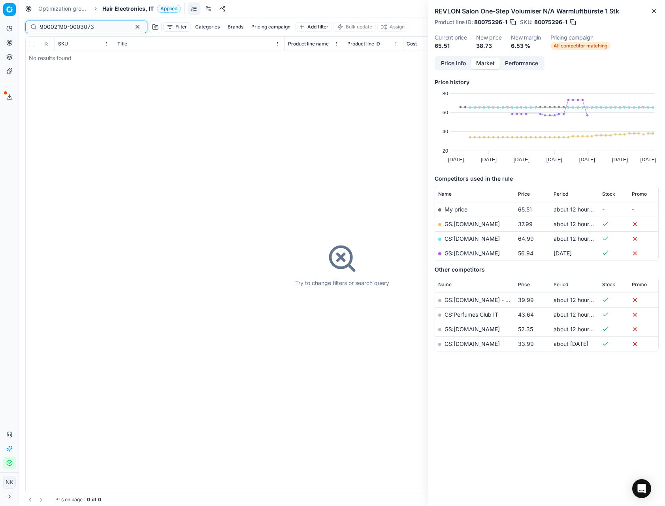
type input "90002190-0003073"
click at [140, 18] on div "90002190-0003073 Filter Categories Brands Pricing campaign Add filter Bulk upda…" at bounding box center [341, 26] width 633 height 19
click at [123, 11] on span "Hair Electronics, IT" at bounding box center [127, 9] width 51 height 8
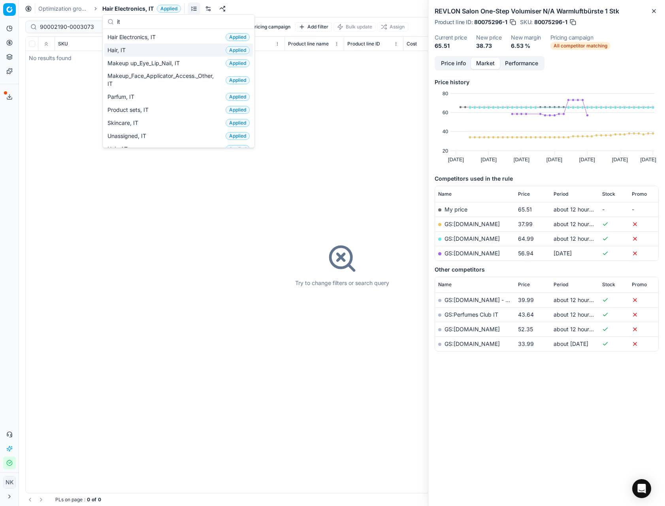
type input "it"
click at [122, 49] on span "Hair, IT" at bounding box center [117, 50] width 21 height 8
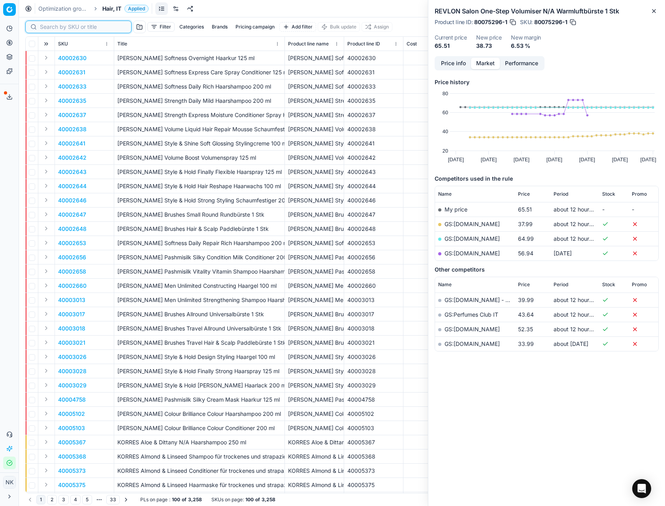
click at [50, 30] on input at bounding box center [83, 27] width 87 height 8
paste input "90002190-0003073"
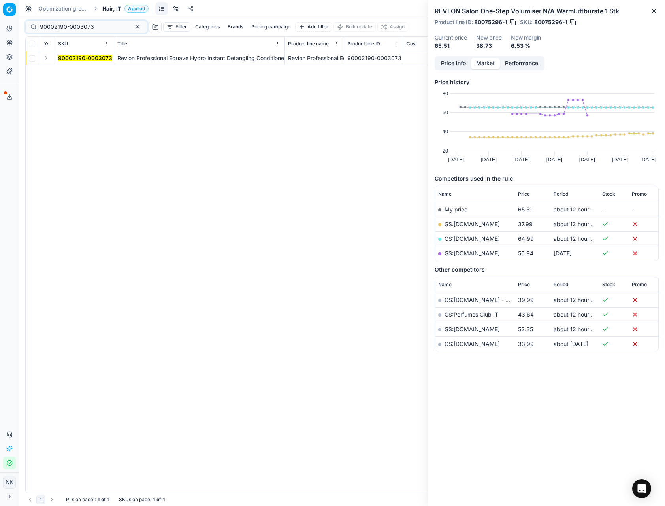
click at [46, 58] on button "Expand" at bounding box center [45, 57] width 9 height 9
click at [64, 71] on mark "90002190-0003073" at bounding box center [85, 72] width 54 height 7
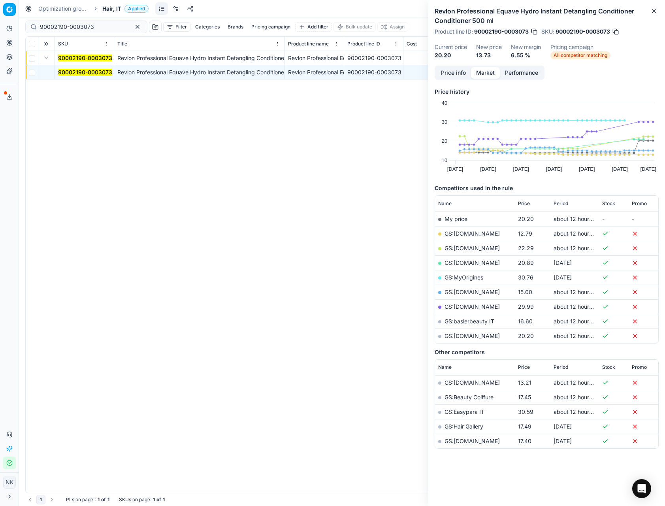
click at [465, 231] on link "GS:[DOMAIN_NAME]" at bounding box center [472, 233] width 55 height 7
click at [71, 28] on input "90002190-0003073" at bounding box center [83, 27] width 87 height 8
paste input "80068879-1000"
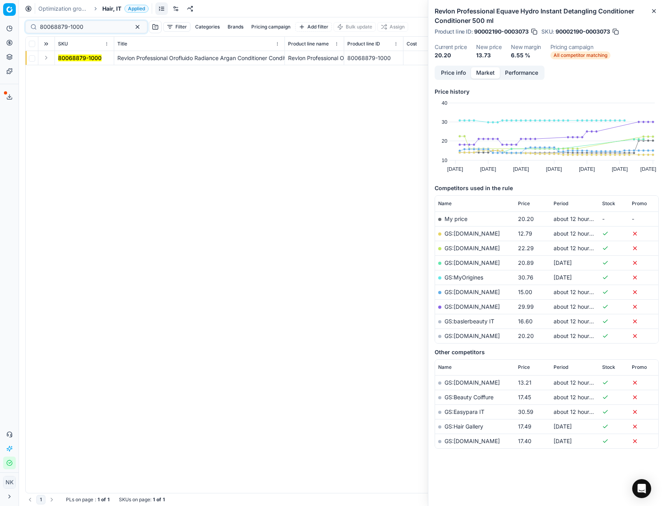
click at [44, 55] on button "Expand" at bounding box center [45, 57] width 9 height 9
click at [68, 72] on mark "80068879-1000" at bounding box center [79, 72] width 43 height 7
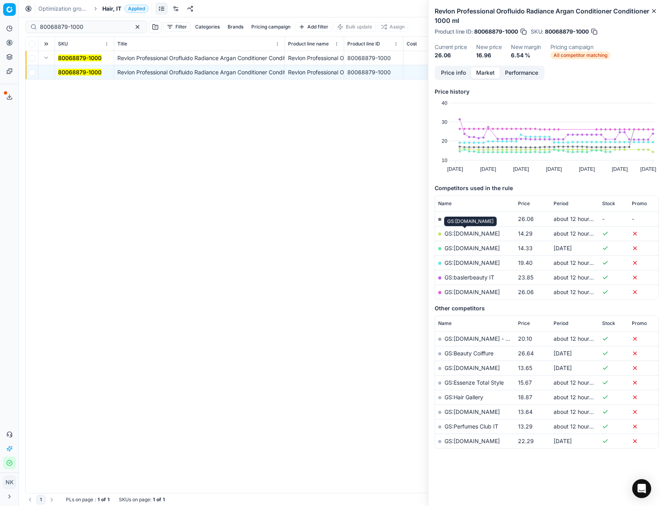
click at [462, 233] on link "GS:[DOMAIN_NAME]" at bounding box center [472, 233] width 55 height 7
click at [65, 27] on input "80068879-1000" at bounding box center [83, 27] width 87 height 8
paste input "08923-15"
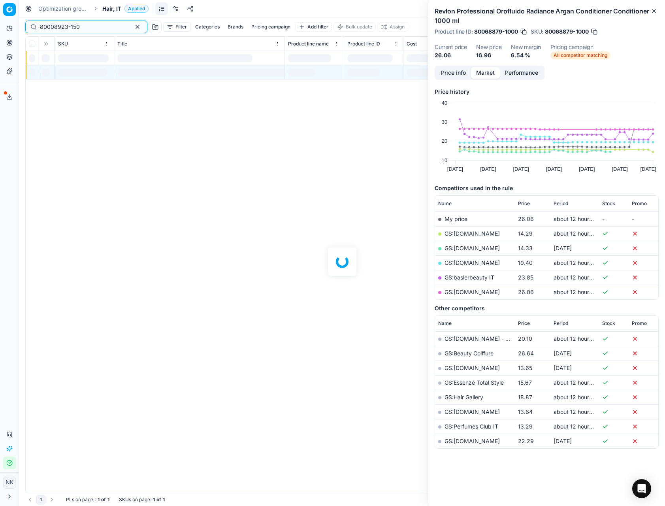
type input "80008923-150"
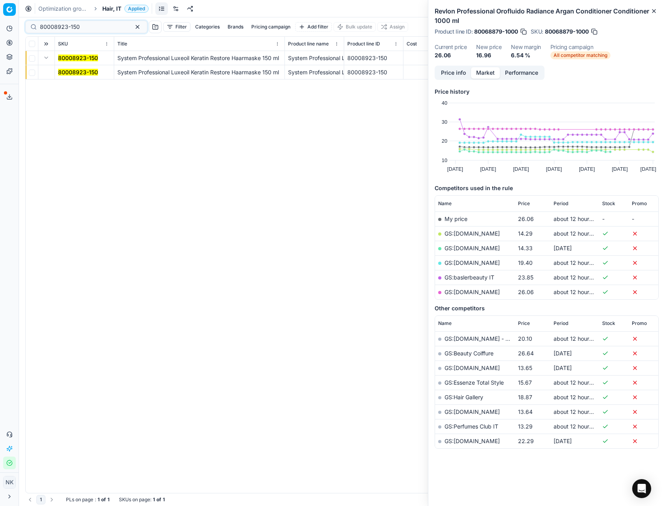
click at [71, 73] on mark "80008923-150" at bounding box center [78, 72] width 40 height 7
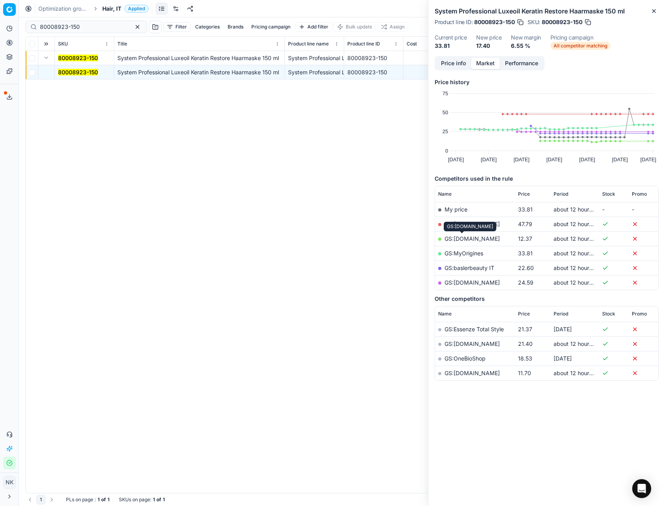
click at [463, 237] on link "GS:[DOMAIN_NAME]" at bounding box center [472, 238] width 55 height 7
click at [110, 5] on span "Hair, IT" at bounding box center [111, 9] width 19 height 8
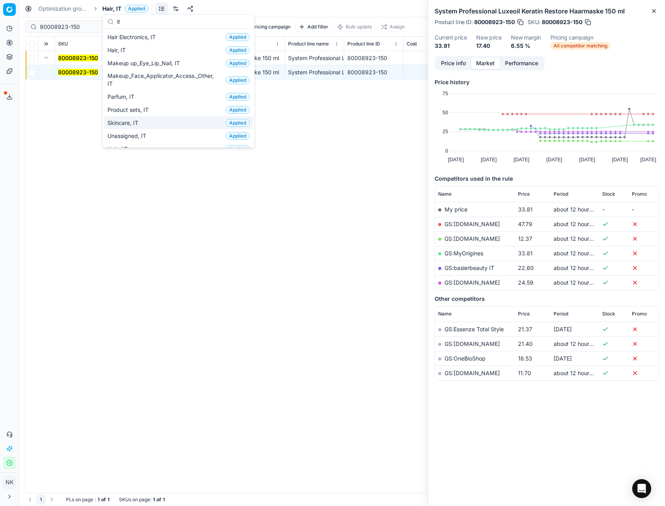
type input "it"
click at [127, 125] on span "Skincare, IT" at bounding box center [124, 123] width 34 height 8
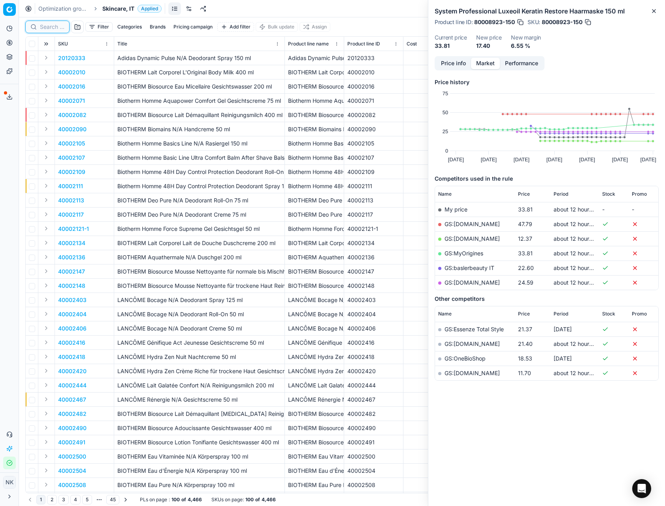
click at [44, 24] on input at bounding box center [52, 27] width 25 height 8
paste input "90015534-0024169"
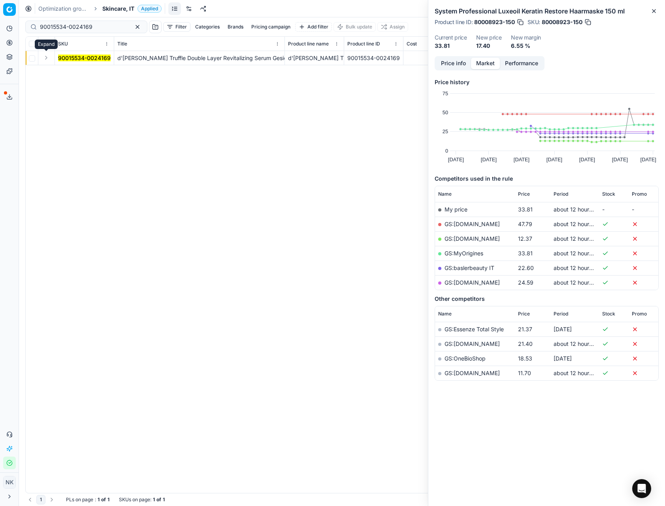
click at [46, 59] on button "Expand" at bounding box center [45, 57] width 9 height 9
click at [67, 72] on mark "90015534-0024169" at bounding box center [84, 72] width 53 height 7
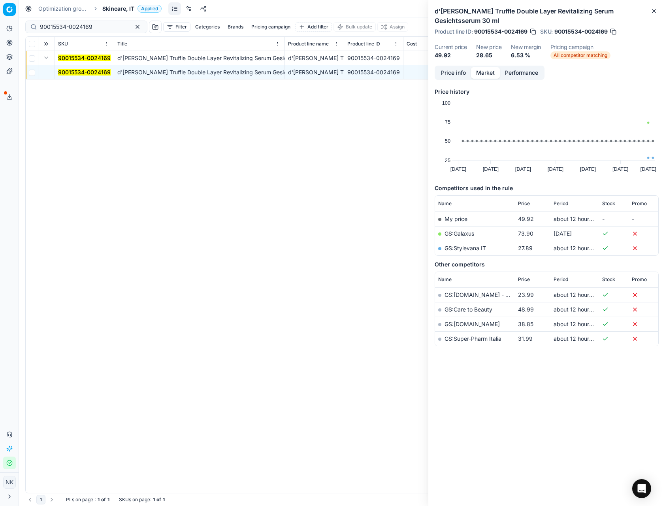
click at [459, 247] on link "GS:Stylevana IT" at bounding box center [465, 248] width 41 height 7
click at [99, 25] on input "90015534-0024169" at bounding box center [83, 27] width 87 height 8
paste input "08360-0012981"
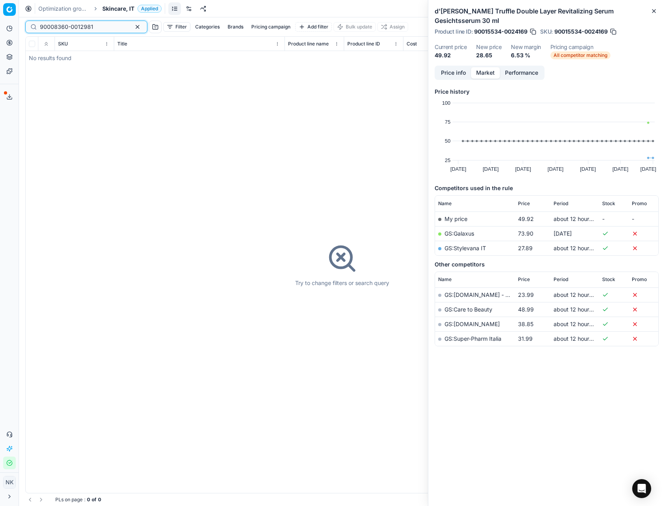
click at [94, 25] on input "90008360-0012981" at bounding box center [83, 27] width 87 height 8
paste input "0103-0000143"
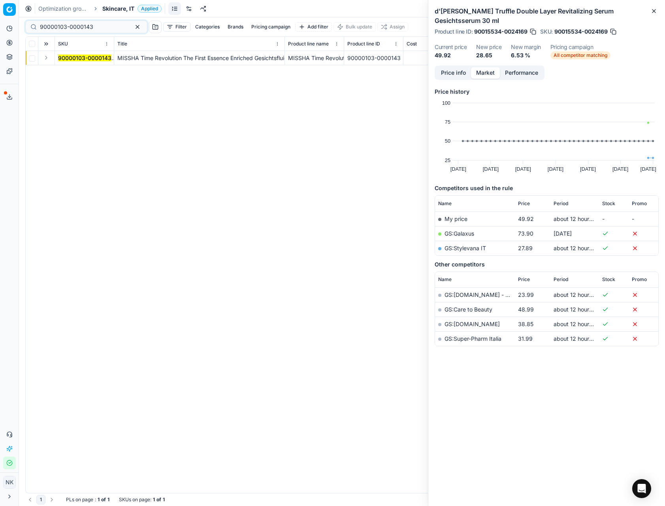
click at [46, 57] on button "Expand" at bounding box center [45, 57] width 9 height 9
click at [73, 72] on mark "90000103-0000143" at bounding box center [84, 72] width 53 height 7
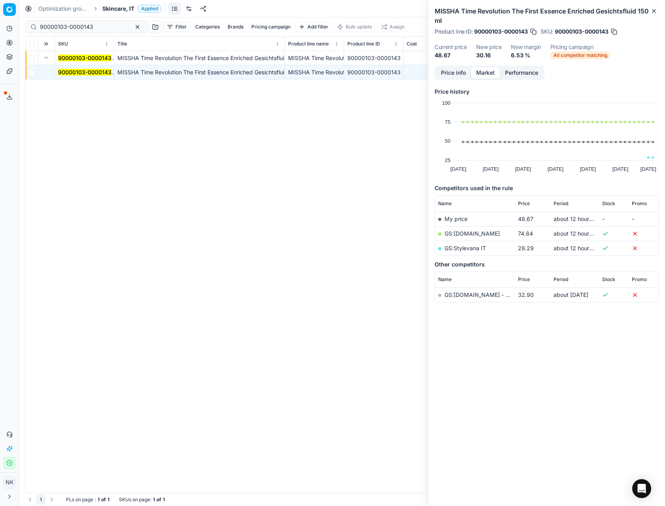
click at [463, 249] on link "GS:Stylevana IT" at bounding box center [465, 248] width 41 height 7
click at [102, 28] on input "90000103-0000143" at bounding box center [83, 27] width 87 height 8
paste input "5133-0007706"
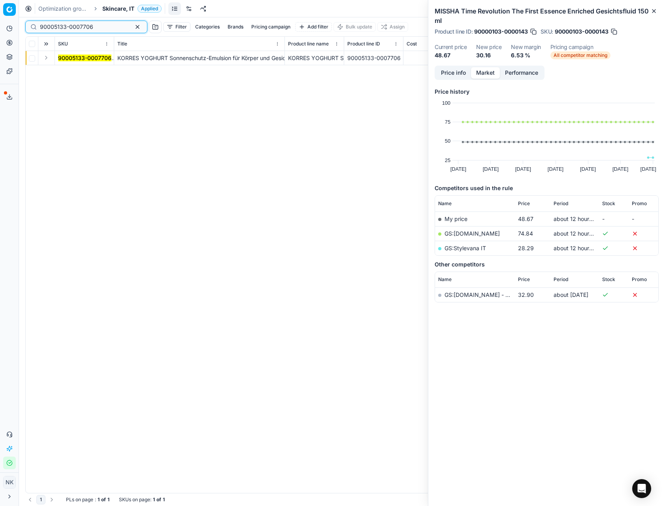
type input "90005133-0007706"
click at [48, 58] on button "Expand" at bounding box center [45, 57] width 9 height 9
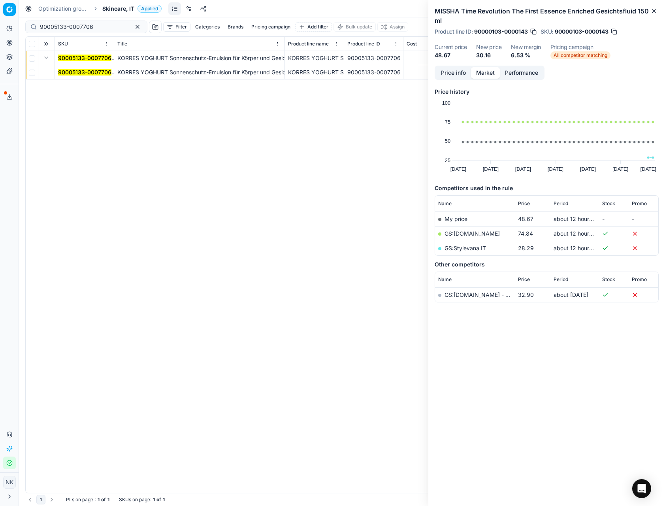
click at [68, 70] on mark "90005133-0007706" at bounding box center [84, 72] width 53 height 7
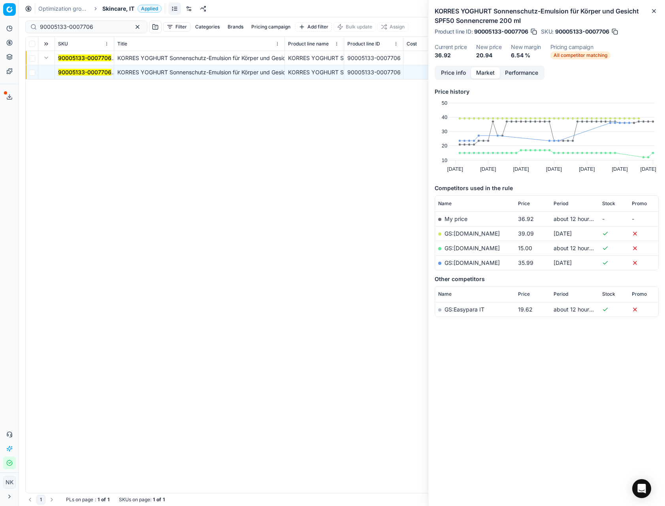
click at [464, 248] on link "GS:[DOMAIN_NAME]" at bounding box center [472, 248] width 55 height 7
click at [112, 9] on span "Skincare, IT" at bounding box center [118, 9] width 32 height 8
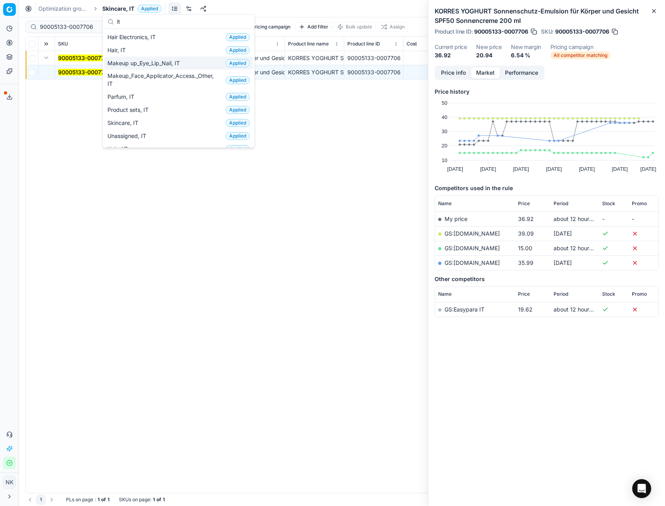
type input "it"
click at [162, 68] on div "Makeup up_Eye_Lip_Nail, IT Applied" at bounding box center [178, 63] width 149 height 13
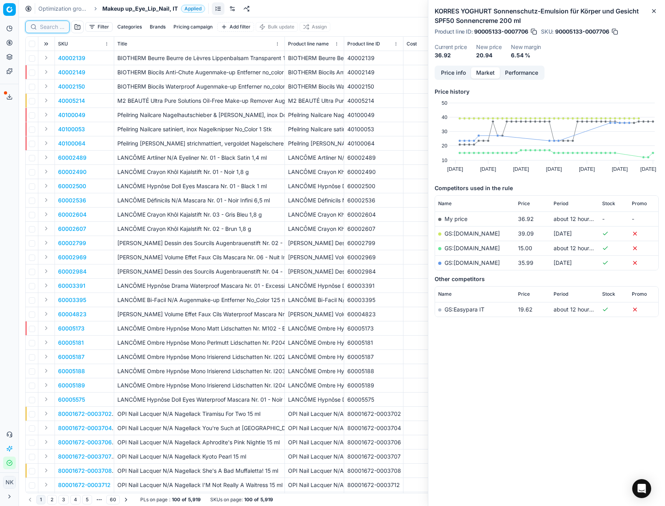
click at [51, 24] on input at bounding box center [52, 27] width 25 height 8
paste input "90007338-0011146"
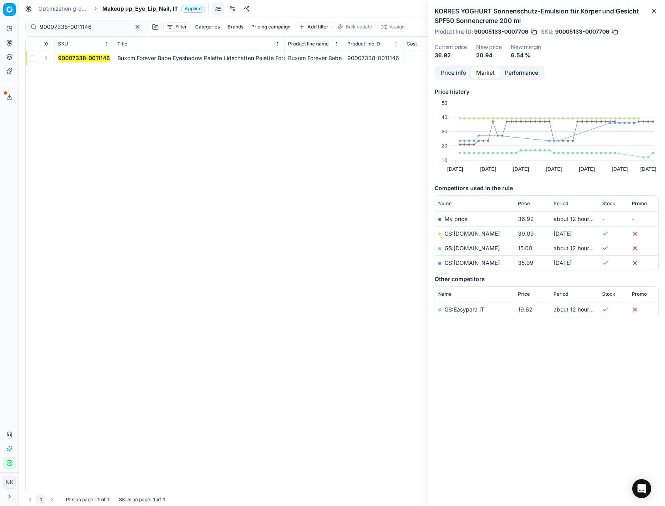
click at [45, 55] on button "Expand" at bounding box center [45, 57] width 9 height 9
click at [64, 71] on mark "90007338-0011146" at bounding box center [84, 72] width 52 height 7
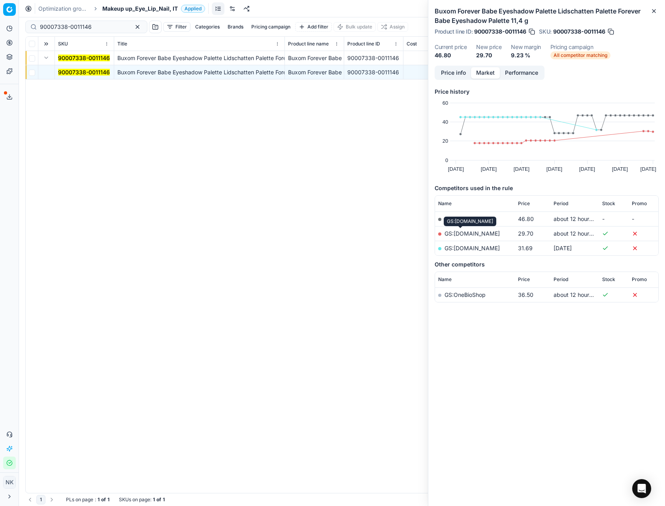
click at [464, 234] on link "GS:[DOMAIN_NAME]" at bounding box center [472, 233] width 55 height 7
click at [92, 23] on input "90007338-0011146" at bounding box center [83, 27] width 87 height 8
paste input "80027820-8-28"
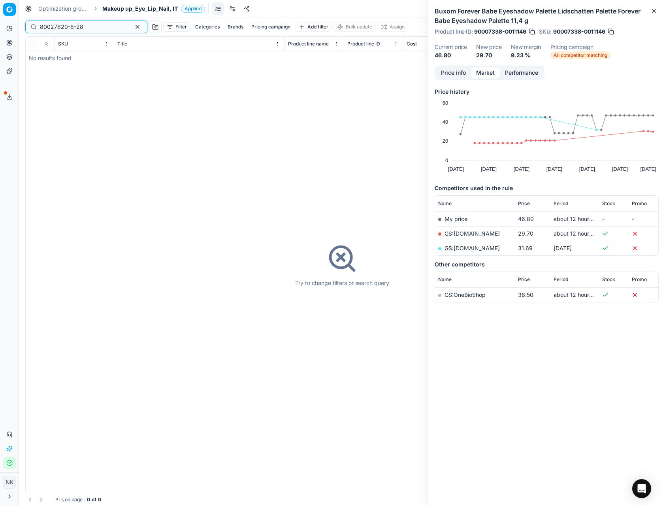
click at [87, 30] on input "80027820-8-28" at bounding box center [83, 27] width 87 height 8
paste input "90012817-0020417"
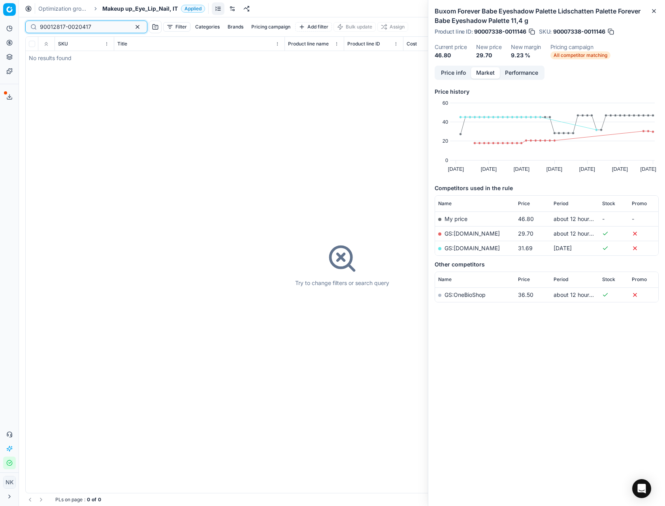
type input "90012817-0020417"
click at [125, 10] on span "Makeup up_Eye_Lip_Nail, IT" at bounding box center [139, 9] width 75 height 8
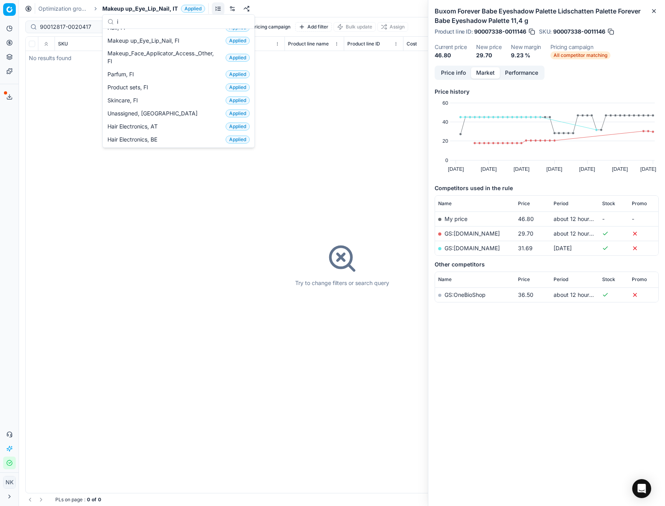
type input "it"
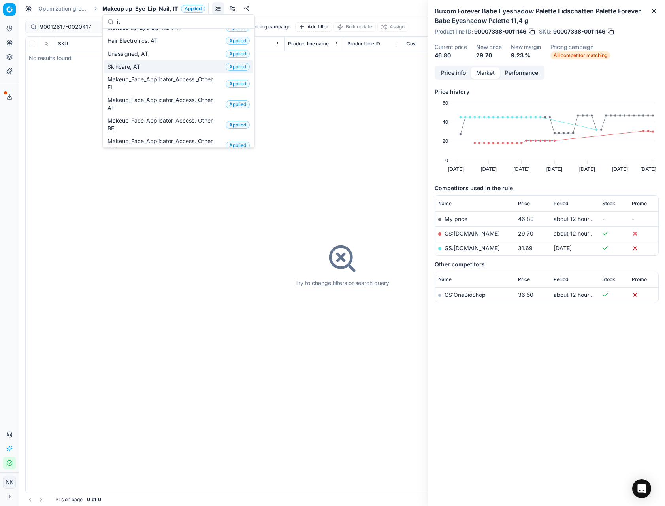
scroll to position [65, 0]
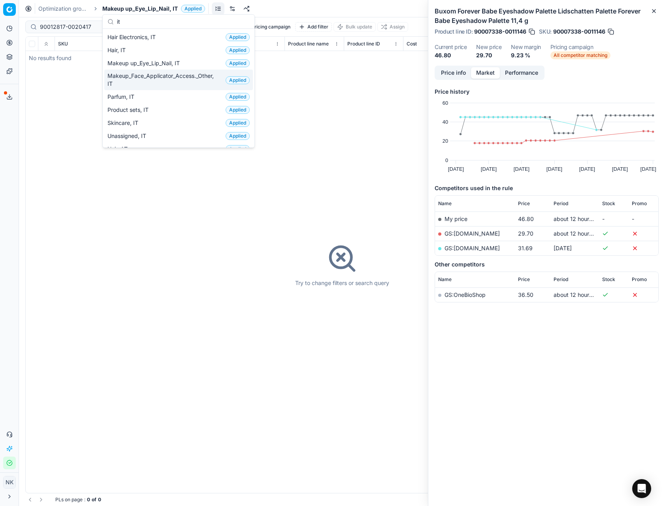
type input "it"
click at [143, 79] on span "Makeup_Face_Applicator_Access._Other, IT" at bounding box center [164, 80] width 115 height 16
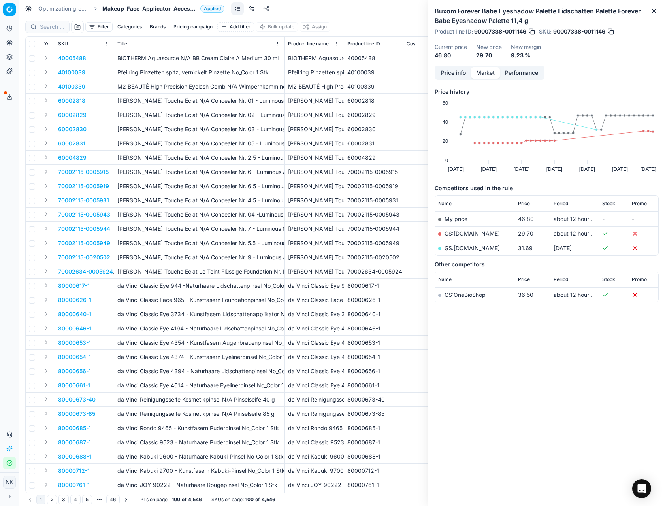
click at [49, 32] on div at bounding box center [47, 27] width 44 height 13
paste input "90012817-0020417"
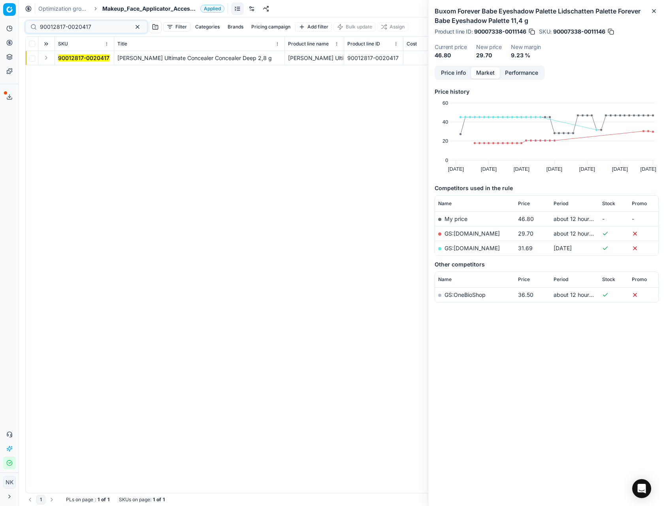
click at [49, 58] on button "Expand" at bounding box center [45, 57] width 9 height 9
click at [72, 73] on mark "90012817-0020417" at bounding box center [83, 72] width 51 height 7
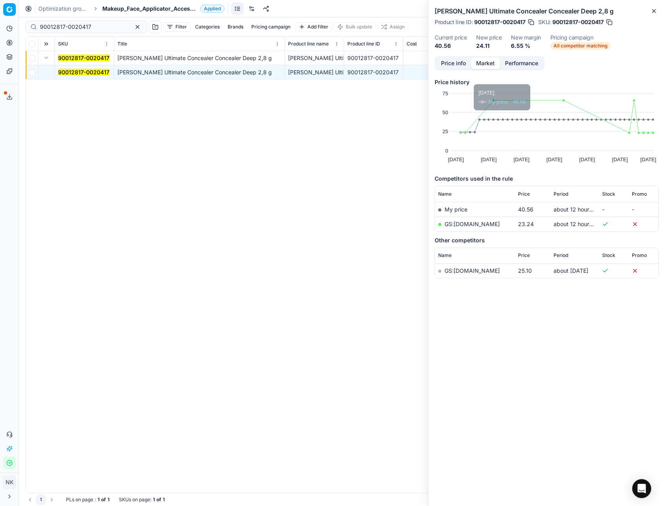
click at [464, 224] on link "GS:[DOMAIN_NAME]" at bounding box center [472, 224] width 55 height 7
click at [81, 25] on input "90012817-0020417" at bounding box center [83, 27] width 87 height 8
paste input "80027820-8-28"
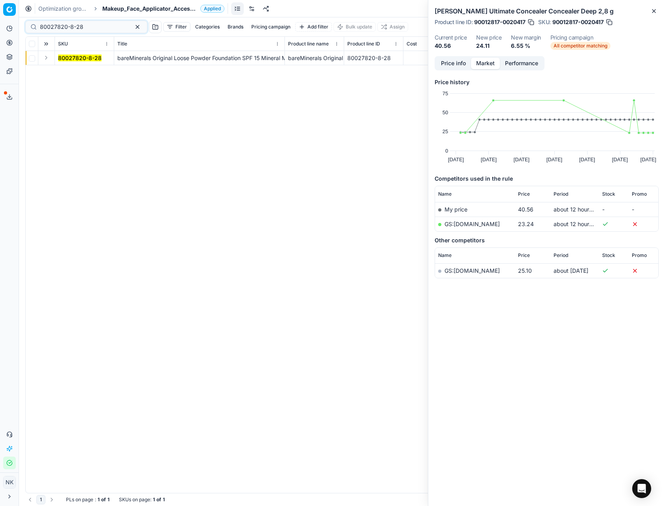
click at [45, 57] on button "Expand" at bounding box center [45, 57] width 9 height 9
click at [66, 71] on mark "80027820-8-28" at bounding box center [79, 72] width 43 height 7
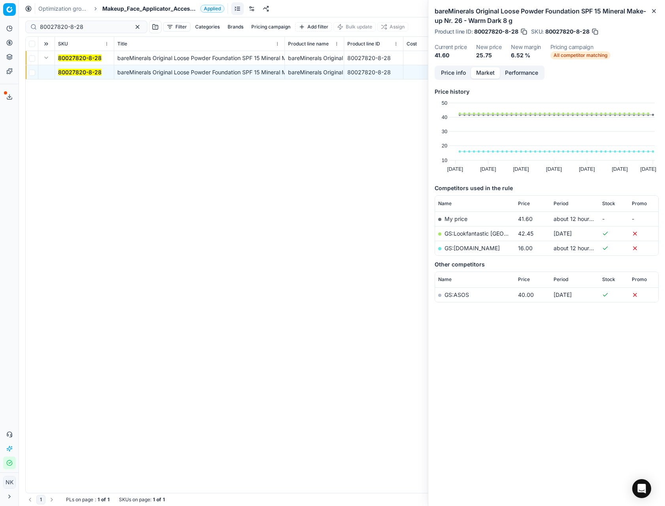
click at [468, 249] on link "GS:[DOMAIN_NAME]" at bounding box center [472, 248] width 55 height 7
click at [88, 26] on input "80027820-8-28" at bounding box center [83, 27] width 87 height 8
paste input "[PHONE_NUMBER]"
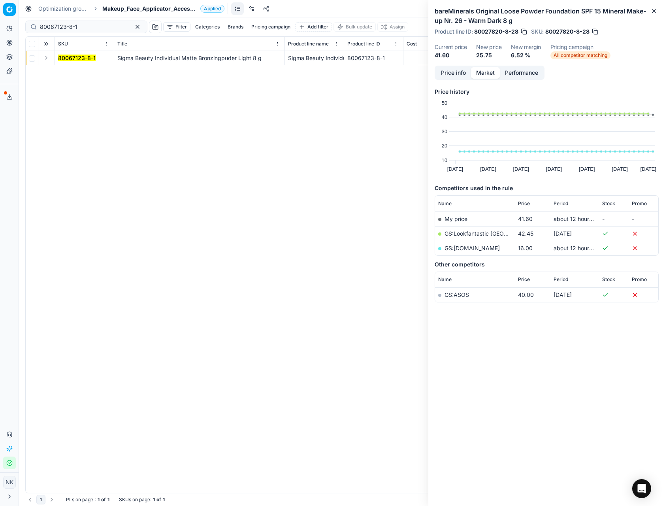
click at [45, 59] on button "Expand" at bounding box center [45, 57] width 9 height 9
click at [69, 71] on mark "80067123-8-1" at bounding box center [77, 72] width 38 height 7
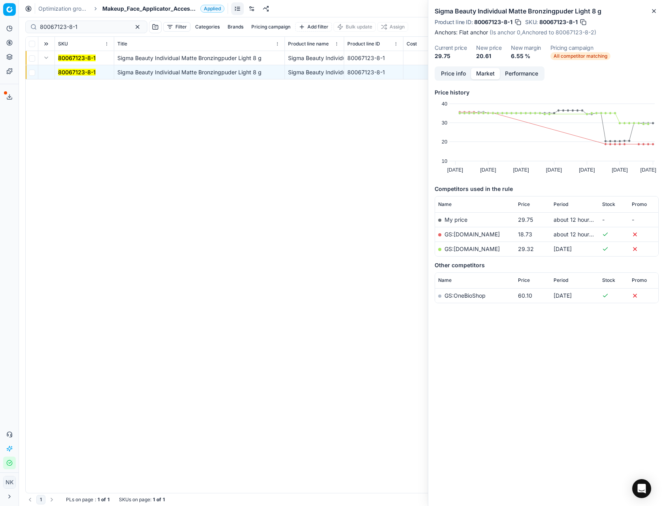
click at [454, 234] on link "GS:[DOMAIN_NAME]" at bounding box center [472, 234] width 55 height 7
click at [94, 26] on input "80067123-8-1" at bounding box center [83, 27] width 87 height 8
paste input "90012814-002042"
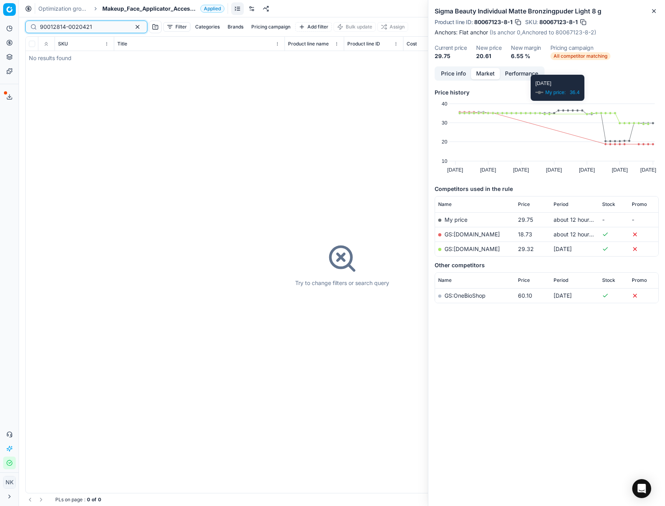
type input "90012814-0020421"
click at [155, 9] on span "Makeup_Face_Applicator_Access._Other, IT" at bounding box center [149, 9] width 95 height 8
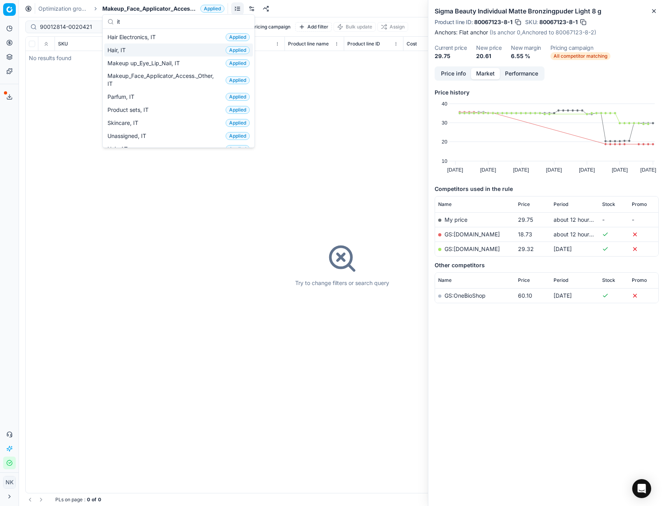
type input "it"
click at [128, 47] on span "Hair, IT" at bounding box center [117, 50] width 21 height 8
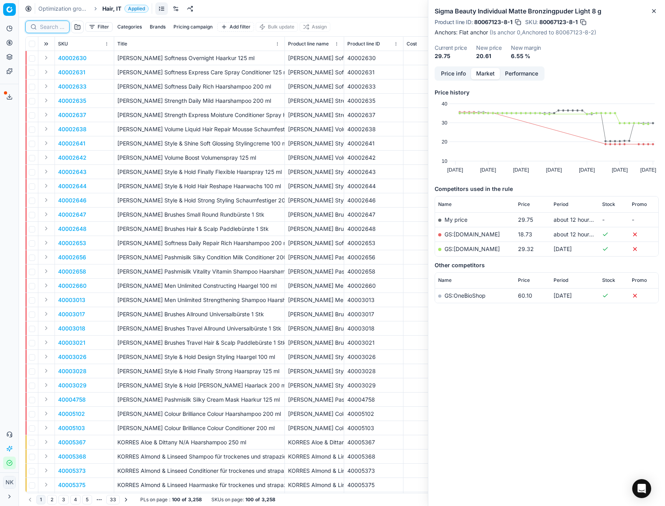
click at [51, 23] on input at bounding box center [52, 27] width 25 height 8
paste input "80031086-450"
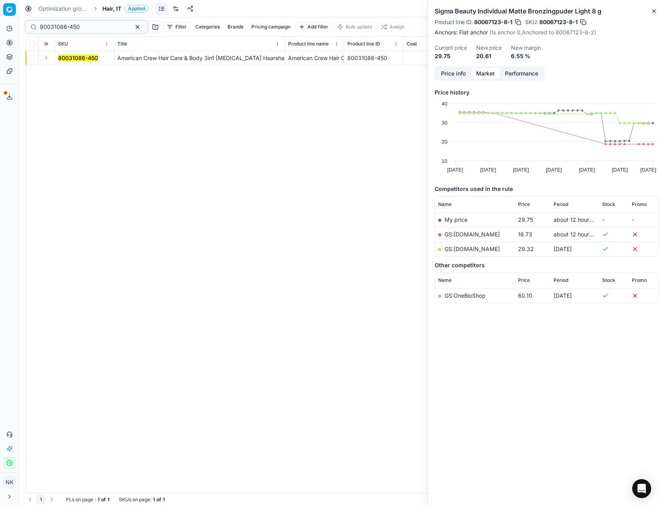
click at [45, 58] on button "Expand" at bounding box center [45, 57] width 9 height 9
click at [62, 70] on mark "80031086-450" at bounding box center [78, 72] width 40 height 7
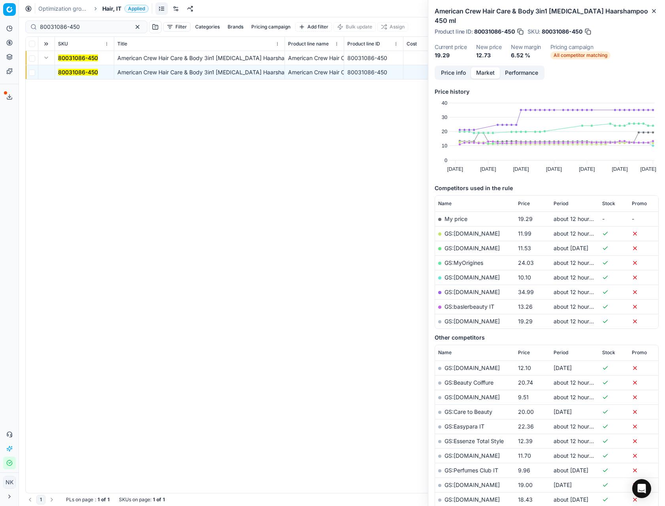
click at [459, 245] on link "GS:[DOMAIN_NAME]" at bounding box center [472, 248] width 55 height 7
click at [82, 28] on input "80031086-450" at bounding box center [83, 27] width 87 height 8
paste input "08800-30"
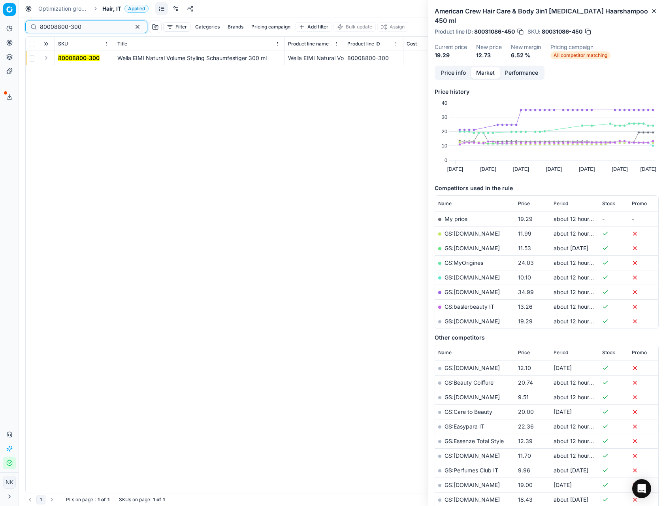
type input "80008800-300"
click at [45, 57] on button "Expand" at bounding box center [45, 57] width 9 height 9
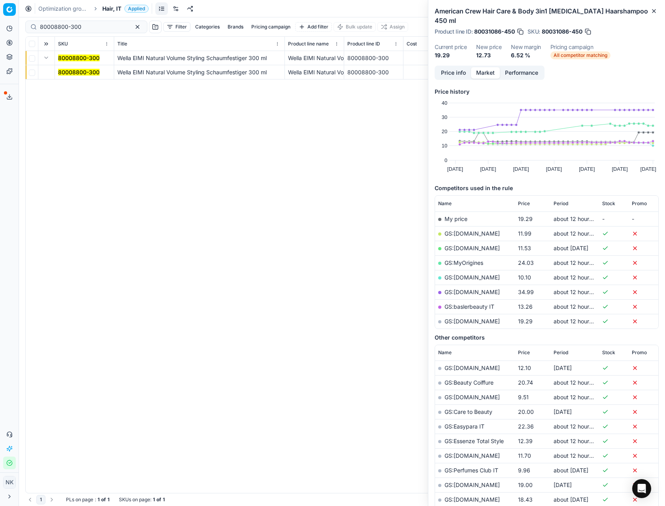
click at [72, 70] on mark "80008800-300" at bounding box center [78, 72] width 41 height 7
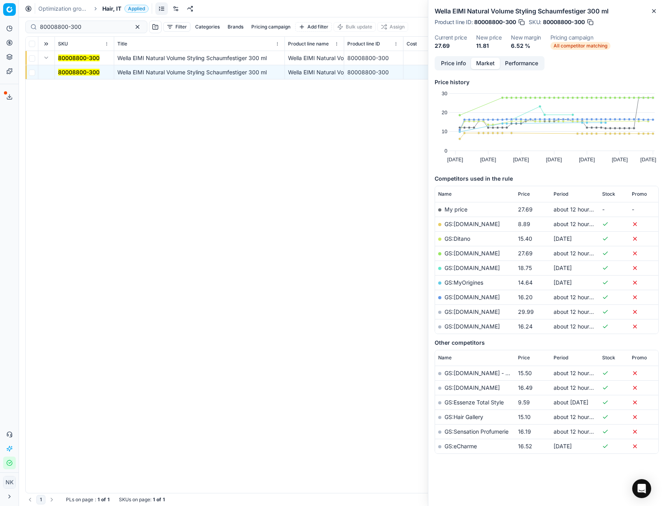
click at [466, 224] on link "GS:[DOMAIN_NAME]" at bounding box center [472, 224] width 55 height 7
click at [109, 10] on span "Hair, IT" at bounding box center [111, 9] width 19 height 8
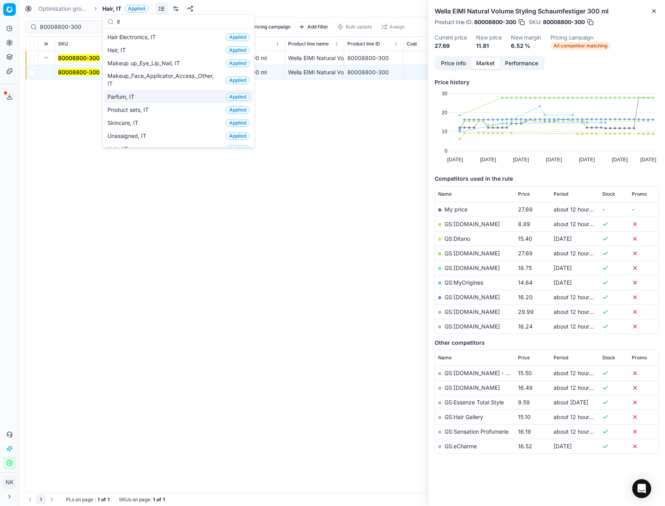
type input "it"
click at [133, 94] on span "Parfum, IT" at bounding box center [122, 97] width 30 height 8
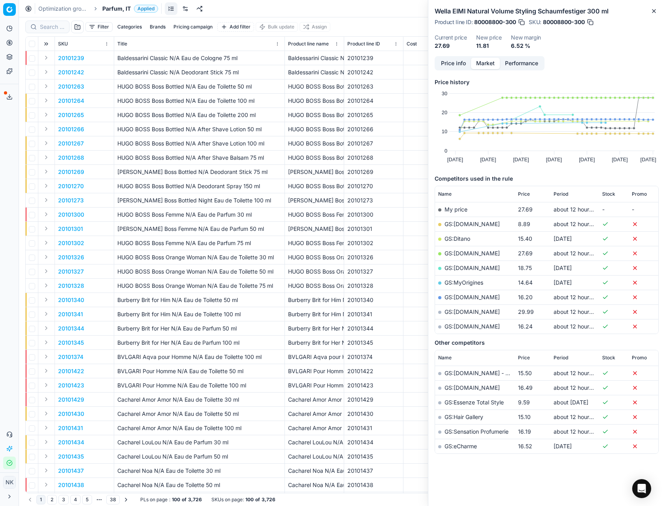
click at [47, 31] on div at bounding box center [47, 27] width 44 height 13
paste input "80036639-200"
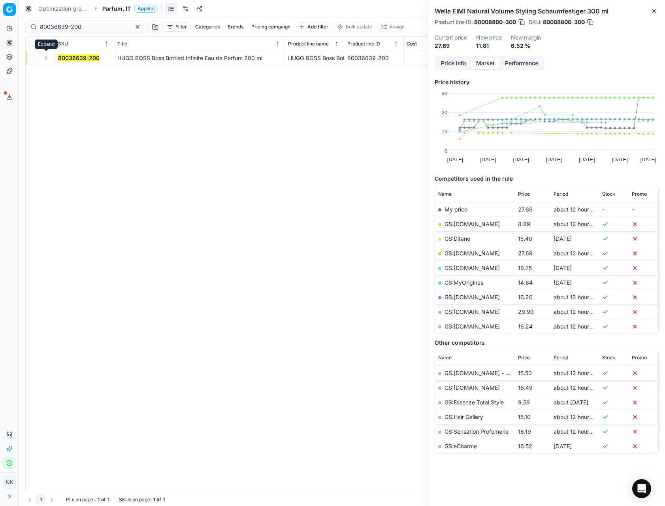
click at [45, 57] on button "Expand" at bounding box center [45, 57] width 9 height 9
click at [64, 71] on mark "80036639-200" at bounding box center [78, 72] width 41 height 7
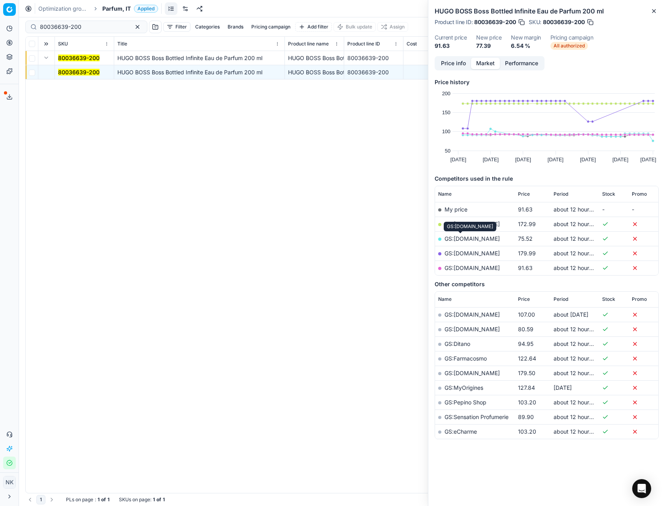
click at [458, 239] on link "GS:[DOMAIN_NAME]" at bounding box center [472, 238] width 55 height 7
click at [473, 270] on link "GS:[DOMAIN_NAME]" at bounding box center [472, 267] width 55 height 7
click at [87, 24] on input "80036639-200" at bounding box center [83, 27] width 87 height 8
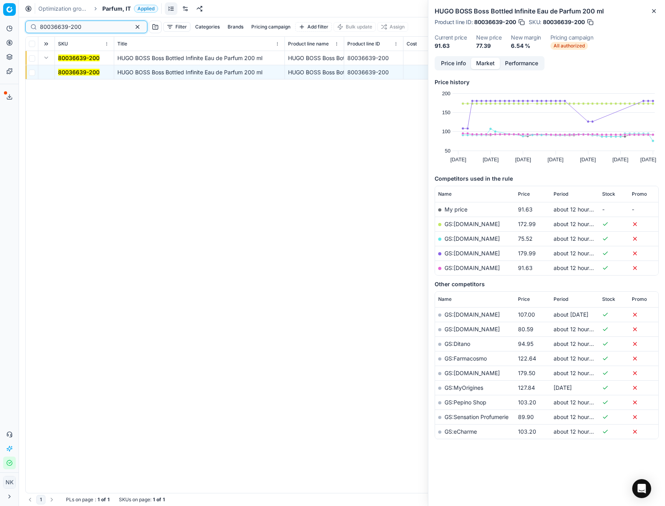
paste input "20101265"
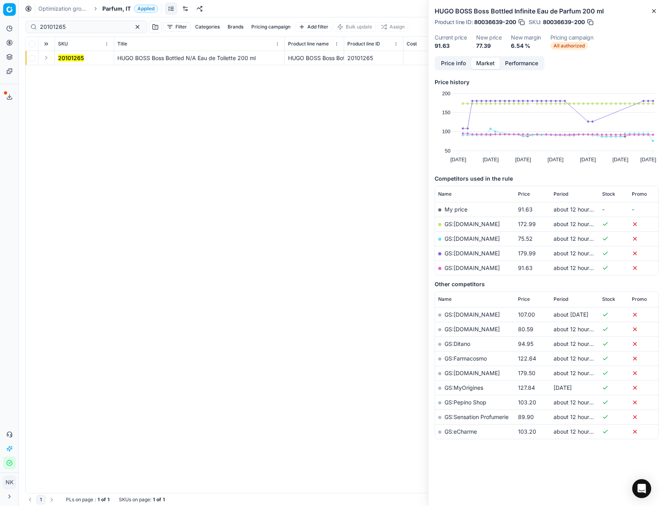
click at [47, 59] on button "Expand" at bounding box center [45, 57] width 9 height 9
click at [70, 71] on mark "20101265" at bounding box center [71, 72] width 26 height 7
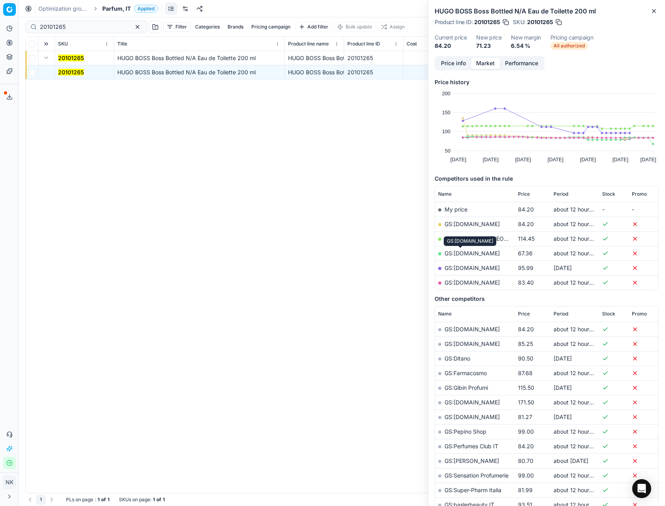
click at [468, 253] on link "GS:[DOMAIN_NAME]" at bounding box center [472, 253] width 55 height 7
click at [479, 282] on link "GS:[DOMAIN_NAME]" at bounding box center [472, 282] width 55 height 7
click at [87, 27] on input "20101265" at bounding box center [83, 27] width 87 height 8
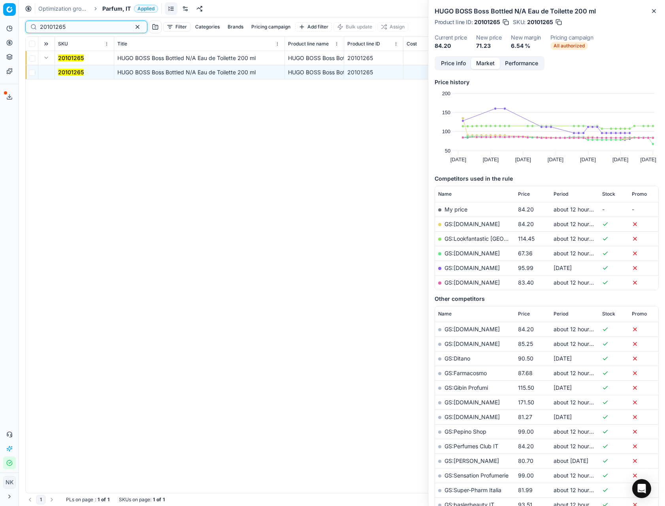
paste input "2532"
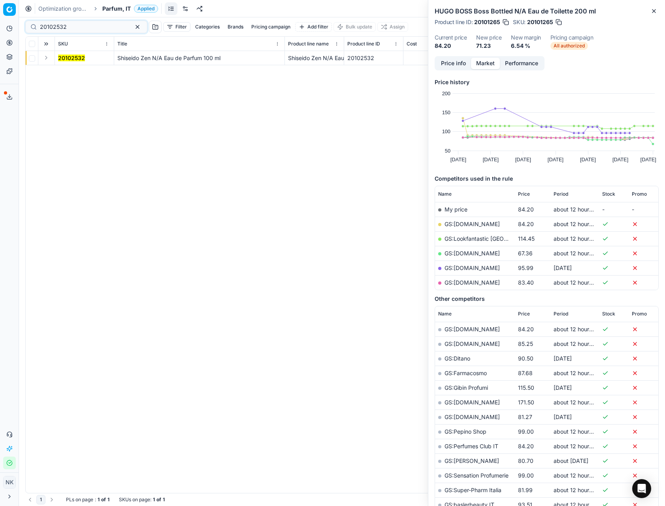
click at [45, 59] on button "Expand" at bounding box center [45, 57] width 9 height 9
click at [66, 70] on mark "20102532" at bounding box center [71, 72] width 27 height 7
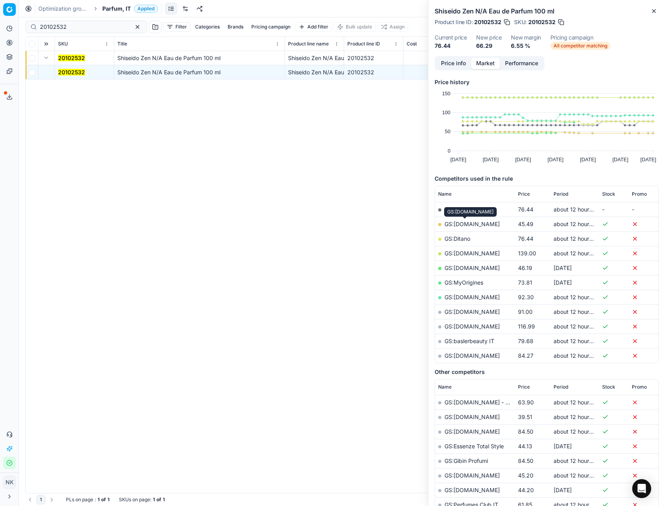
click at [460, 224] on link "GS:[DOMAIN_NAME]" at bounding box center [472, 224] width 55 height 7
click at [94, 30] on input "20102532" at bounding box center [83, 27] width 87 height 8
paste input "80003656-100"
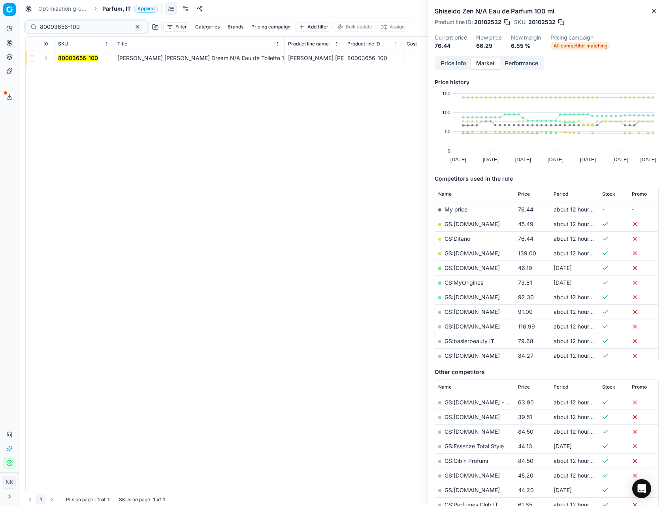
click at [44, 60] on button "Expand" at bounding box center [45, 57] width 9 height 9
click at [69, 75] on mark "80003656-100" at bounding box center [78, 72] width 40 height 7
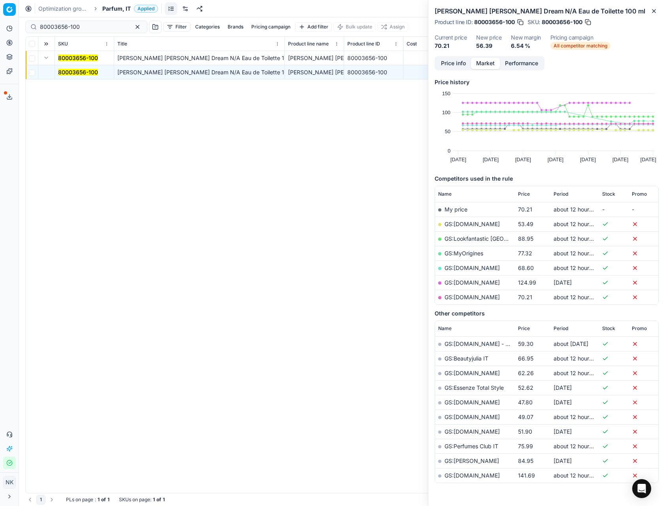
click at [468, 224] on link "GS:[DOMAIN_NAME]" at bounding box center [472, 224] width 55 height 7
click at [93, 29] on input "80003656-100" at bounding box center [83, 27] width 87 height 8
paste input "52923"
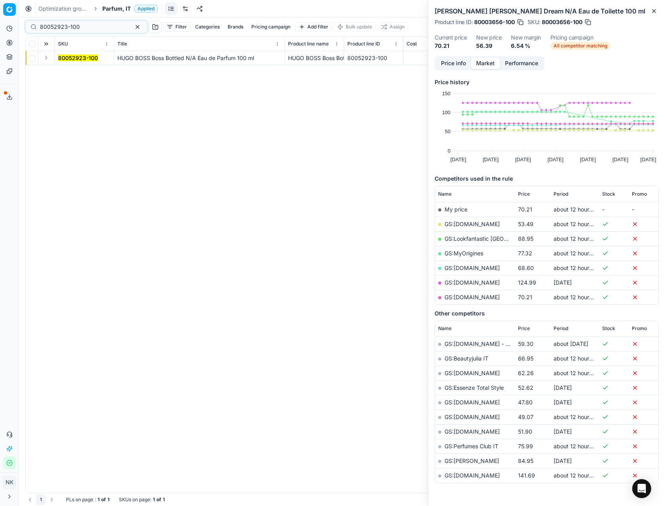
click at [47, 60] on button "Expand" at bounding box center [45, 57] width 9 height 9
click at [68, 72] on mark "80052923-100" at bounding box center [78, 72] width 40 height 7
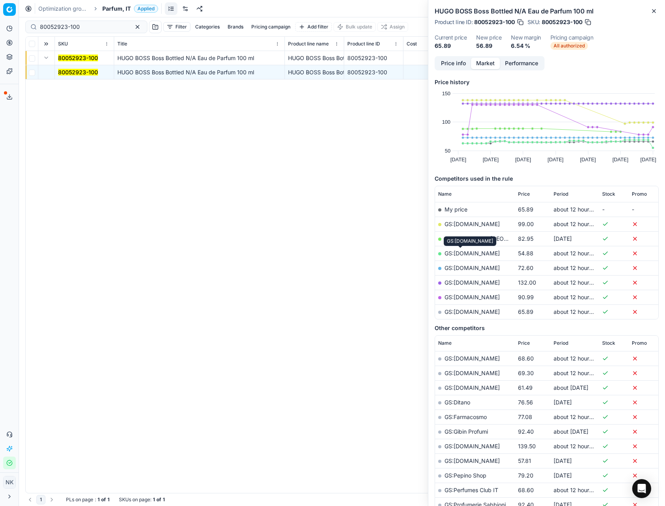
click at [462, 255] on link "GS:[DOMAIN_NAME]" at bounding box center [472, 253] width 55 height 7
click at [471, 313] on link "GS:[DOMAIN_NAME]" at bounding box center [472, 311] width 55 height 7
click at [96, 28] on input "80052923-100" at bounding box center [83, 27] width 87 height 8
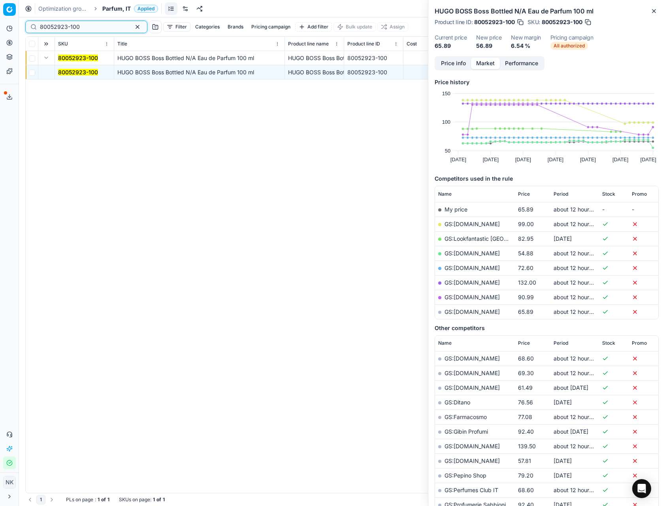
paste input "65511"
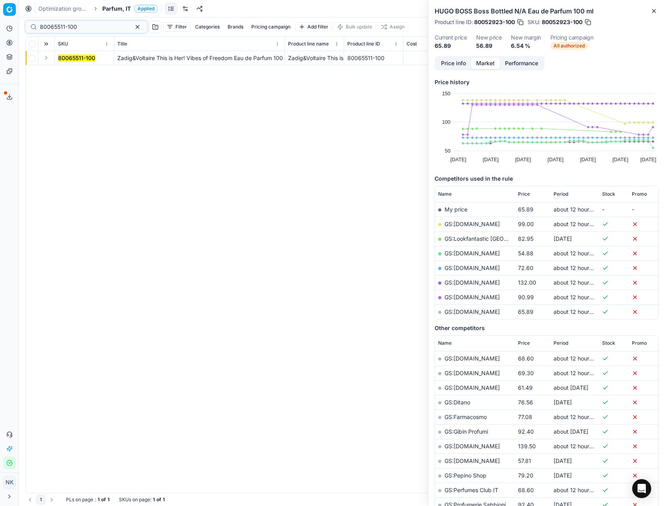
click at [45, 57] on button "Expand" at bounding box center [45, 57] width 9 height 9
click at [66, 70] on mark "80065511-100" at bounding box center [76, 72] width 37 height 7
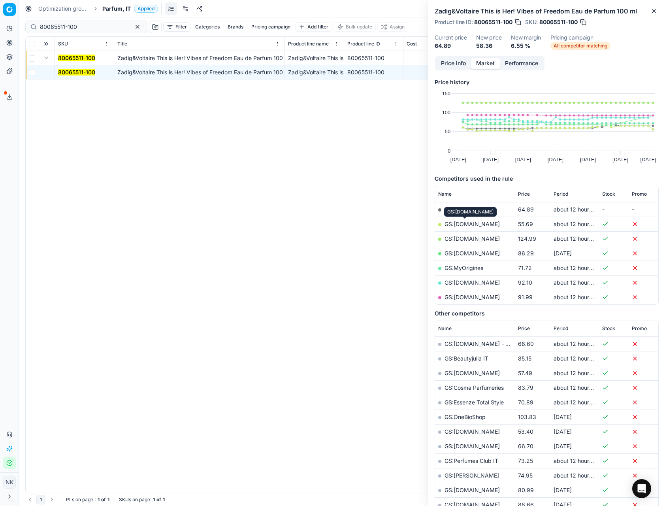
click at [465, 223] on link "GS:[DOMAIN_NAME]" at bounding box center [472, 224] width 55 height 7
click at [91, 25] on input "80065511-100" at bounding box center [83, 27] width 87 height 8
paste input "04365-75"
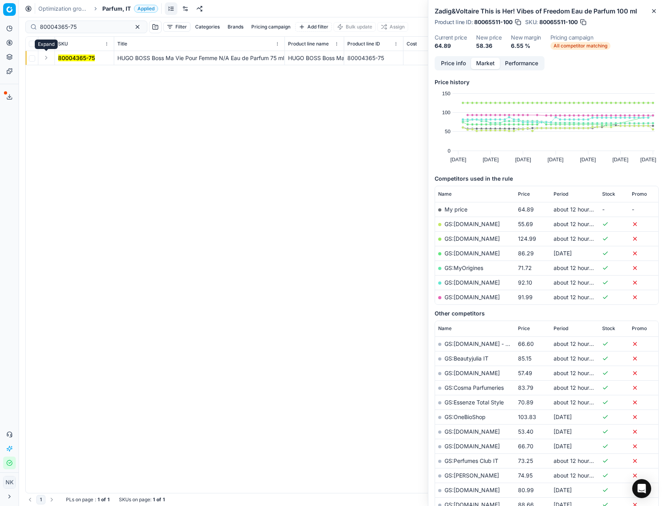
click at [46, 59] on button "Expand" at bounding box center [45, 57] width 9 height 9
click at [81, 72] on mark "80004365-75" at bounding box center [76, 72] width 37 height 7
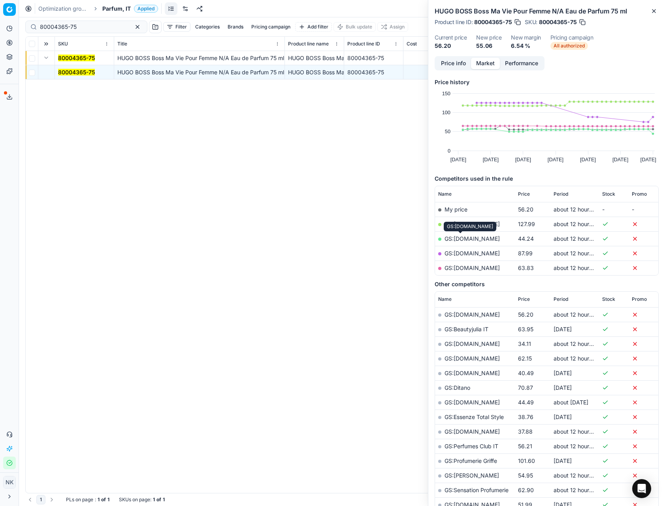
click at [465, 236] on link "GS:[DOMAIN_NAME]" at bounding box center [472, 238] width 55 height 7
click at [87, 28] on input "80004365-75" at bounding box center [83, 27] width 87 height 8
paste input "20101264"
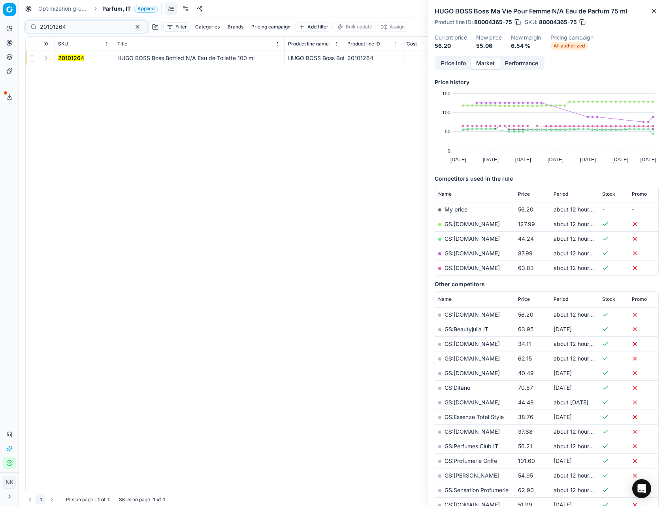
click at [47, 58] on button "Expand" at bounding box center [45, 57] width 9 height 9
click at [68, 71] on mark "20101264" at bounding box center [71, 72] width 26 height 7
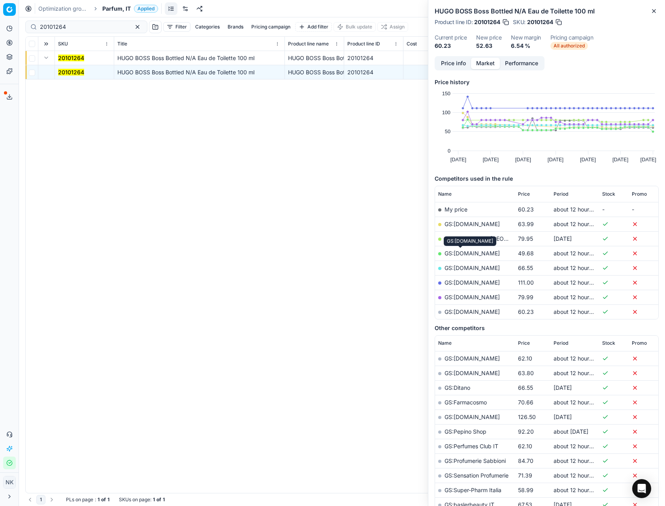
click at [460, 255] on link "GS:[DOMAIN_NAME]" at bounding box center [472, 253] width 55 height 7
click at [471, 312] on link "GS:[DOMAIN_NAME]" at bounding box center [472, 311] width 55 height 7
click at [71, 24] on input "20101264" at bounding box center [83, 27] width 87 height 8
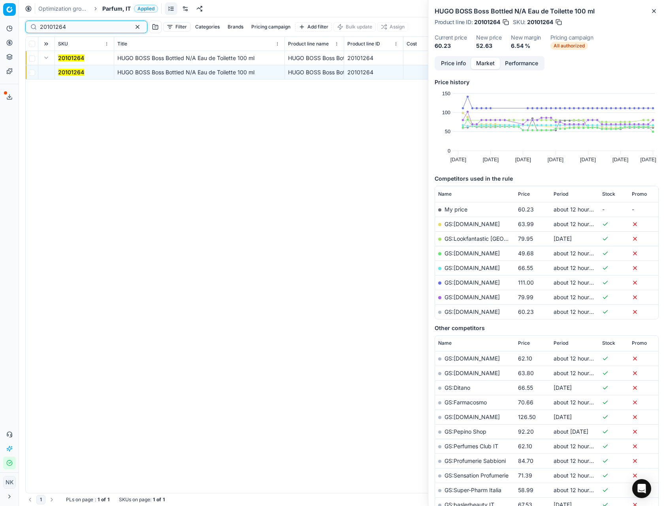
paste input "80052923-50"
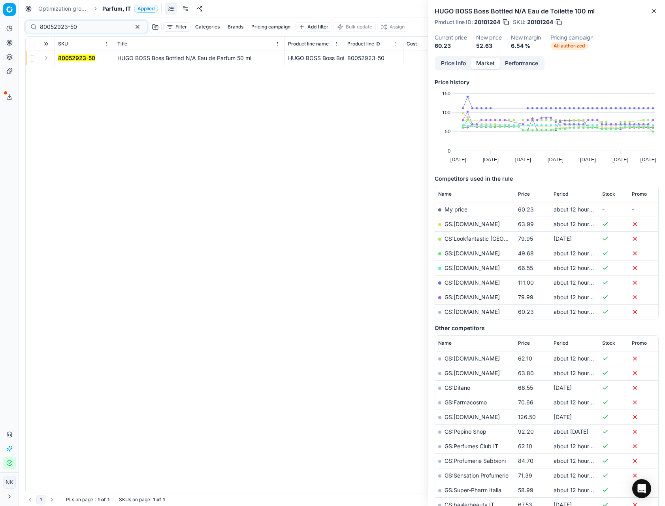
click at [43, 59] on button "Expand" at bounding box center [45, 57] width 9 height 9
click at [66, 71] on mark "80052923-50" at bounding box center [76, 72] width 37 height 7
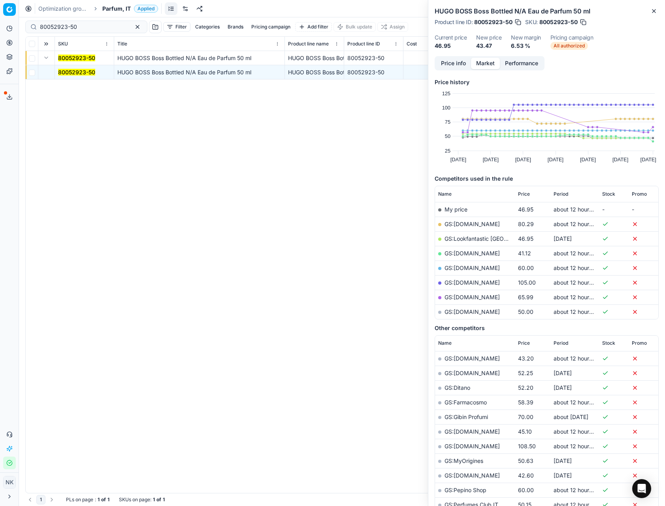
click at [464, 255] on link "GS:[DOMAIN_NAME]" at bounding box center [472, 253] width 55 height 7
click at [466, 312] on link "GS:[DOMAIN_NAME]" at bounding box center [472, 311] width 55 height 7
click at [464, 239] on link "GS:Lookfantastic [GEOGRAPHIC_DATA]" at bounding box center [496, 238] width 102 height 7
click at [85, 28] on input "80052923-50" at bounding box center [83, 27] width 87 height 8
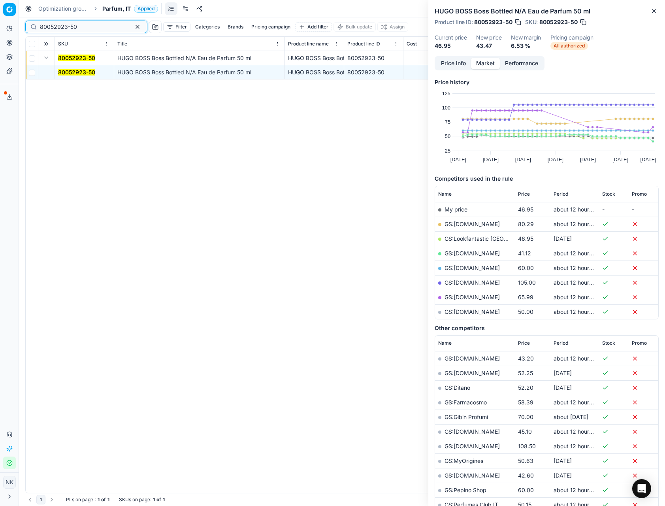
click at [85, 28] on input "80052923-50" at bounding box center [83, 27] width 87 height 8
paste input "20101301"
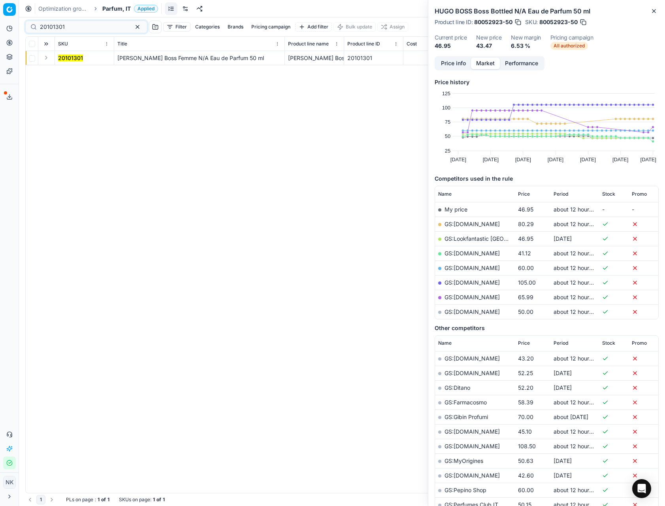
click at [47, 58] on button "Expand" at bounding box center [45, 57] width 9 height 9
click at [70, 72] on mark "20101301" at bounding box center [70, 72] width 25 height 7
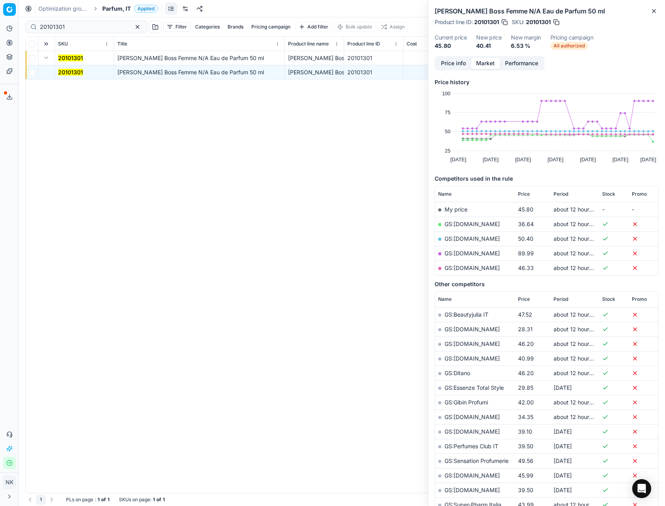
click at [462, 222] on link "GS:[DOMAIN_NAME]" at bounding box center [472, 224] width 55 height 7
click at [87, 25] on input "20101301" at bounding box center [83, 27] width 87 height 8
paste input "80048918-30-"
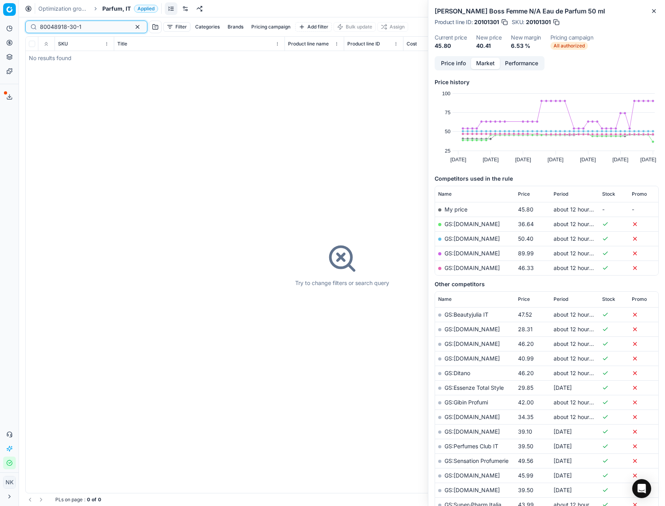
click at [83, 25] on input "80048918-30-1" at bounding box center [83, 27] width 87 height 8
paste input "90000848-0001098"
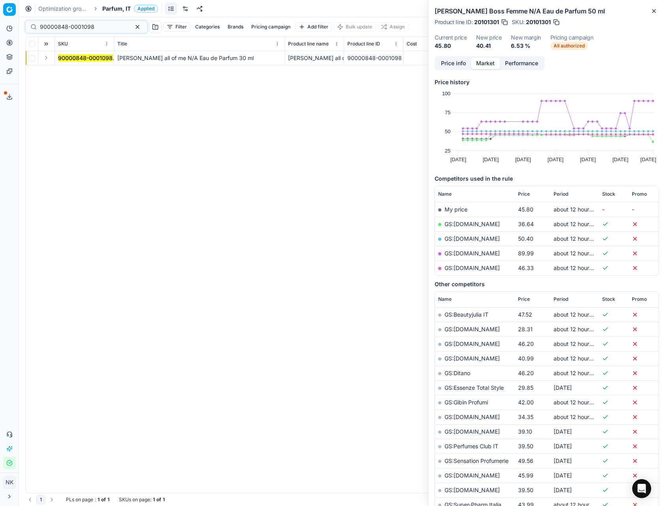
click at [46, 57] on button "Expand" at bounding box center [45, 57] width 9 height 9
click at [68, 69] on mark "90000848-0001098" at bounding box center [85, 72] width 55 height 7
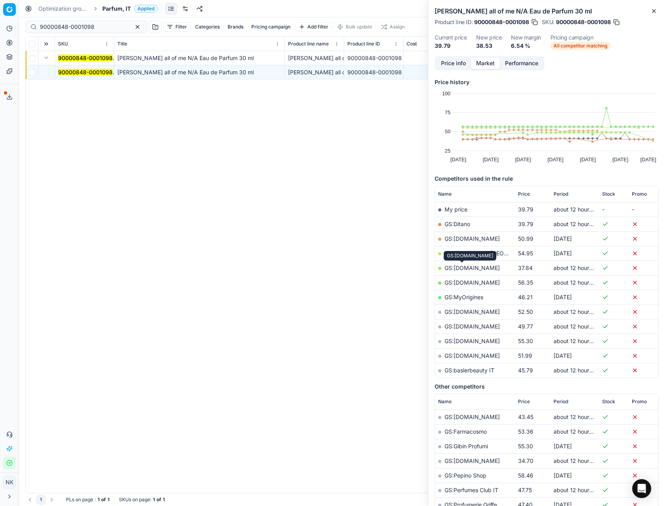
click at [462, 267] on link "GS:[DOMAIN_NAME]" at bounding box center [472, 267] width 55 height 7
click at [96, 27] on input "90000848-0001098" at bounding box center [83, 27] width 87 height 8
paste input "20101700"
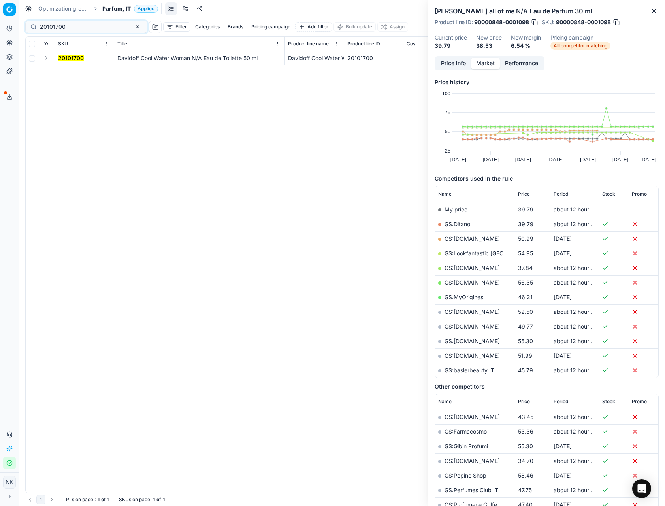
click at [44, 57] on button "Expand" at bounding box center [45, 57] width 9 height 9
click at [62, 70] on mark "20101700" at bounding box center [71, 72] width 26 height 7
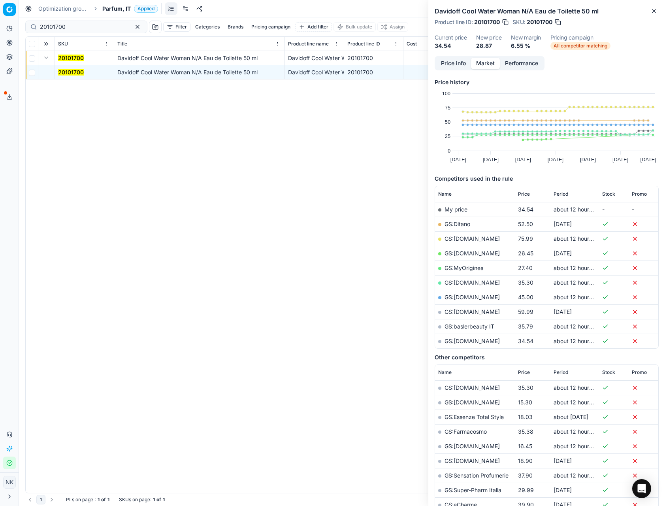
click at [462, 269] on link "GS:MyOrigines" at bounding box center [464, 267] width 39 height 7
click at [92, 28] on input "20101700" at bounding box center [83, 27] width 87 height 8
paste input "80002408-3"
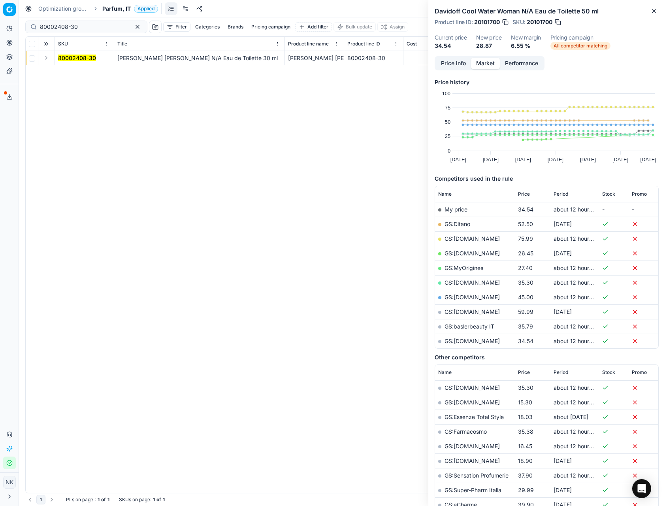
click at [47, 58] on button "Expand" at bounding box center [45, 57] width 9 height 9
click at [66, 72] on mark "80002408-30" at bounding box center [77, 72] width 38 height 7
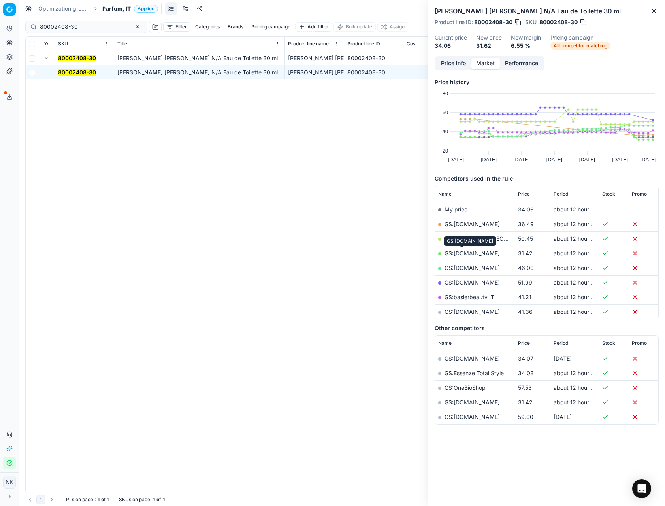
click at [465, 252] on link "GS:[DOMAIN_NAME]" at bounding box center [472, 253] width 55 height 7
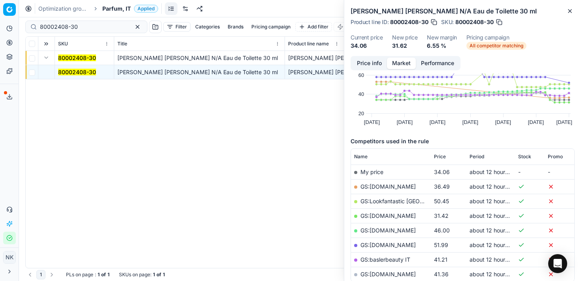
scroll to position [38, 0]
click at [374, 215] on link "GS:[DOMAIN_NAME]" at bounding box center [387, 215] width 55 height 7
click at [89, 25] on input "80002408-30" at bounding box center [83, 27] width 87 height 8
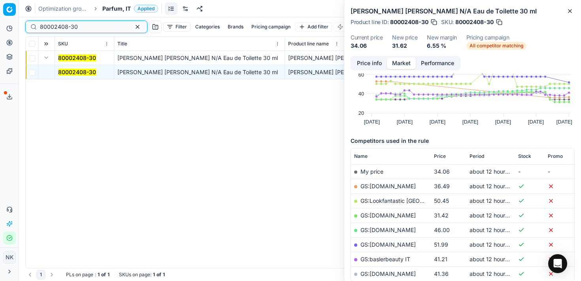
paste input "20102258"
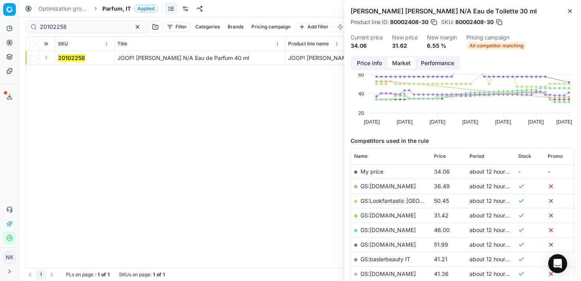
click at [46, 57] on button "Expand" at bounding box center [45, 57] width 9 height 9
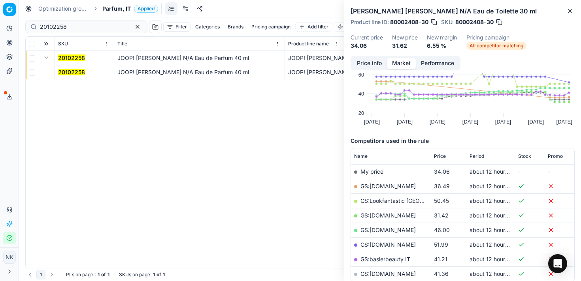
click at [65, 71] on mark "20102258" at bounding box center [71, 72] width 27 height 7
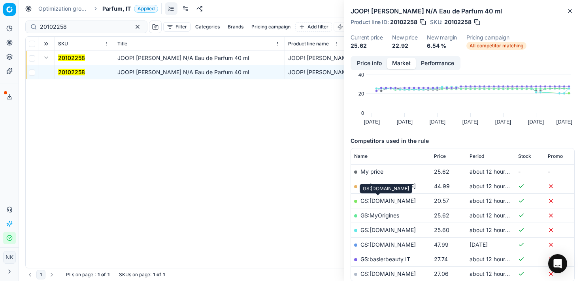
click at [375, 201] on link "GS:[DOMAIN_NAME]" at bounding box center [387, 201] width 55 height 7
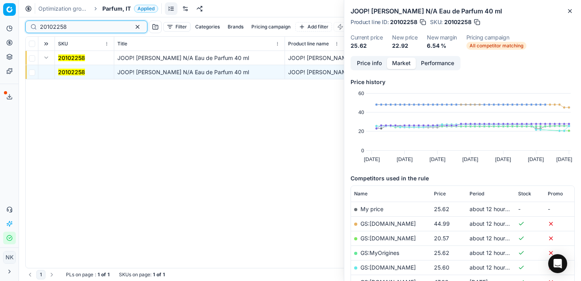
click at [77, 28] on input "20102258" at bounding box center [83, 27] width 87 height 8
paste input "80020276-30"
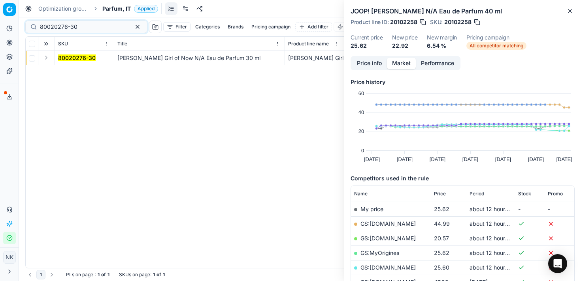
click at [47, 60] on button "Expand" at bounding box center [45, 57] width 9 height 9
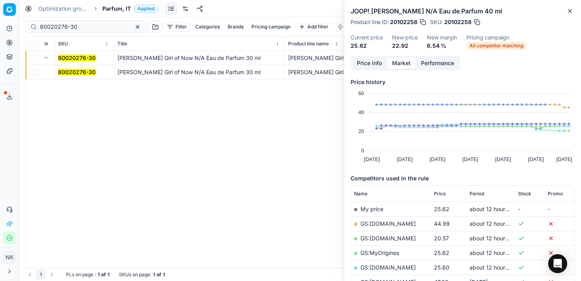
click at [68, 74] on mark "80020276-30" at bounding box center [77, 72] width 38 height 7
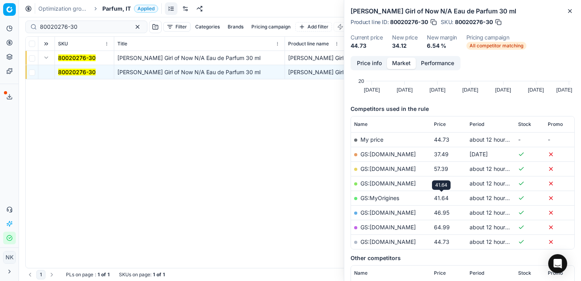
scroll to position [71, 0]
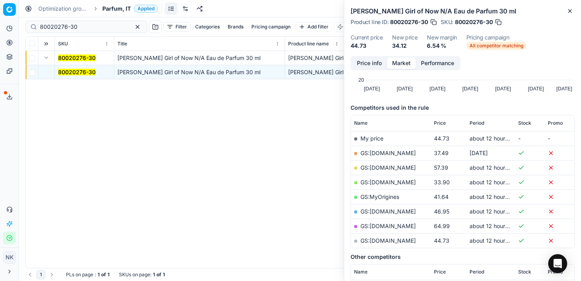
click at [380, 181] on link "GS:[DOMAIN_NAME]" at bounding box center [387, 182] width 55 height 7
click at [381, 196] on link "GS:MyOrigines" at bounding box center [379, 197] width 39 height 7
click at [87, 26] on input "80020276-30" at bounding box center [83, 27] width 87 height 8
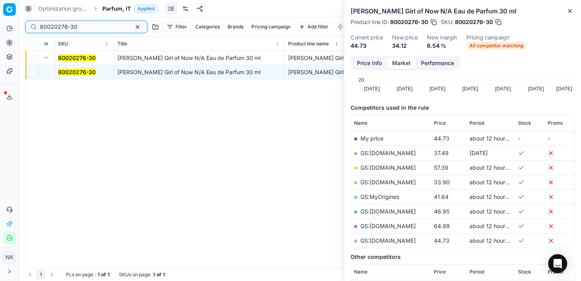
paste input "20101699"
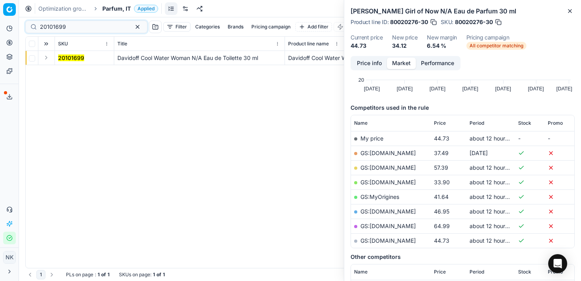
click at [45, 58] on button "Expand" at bounding box center [45, 57] width 9 height 9
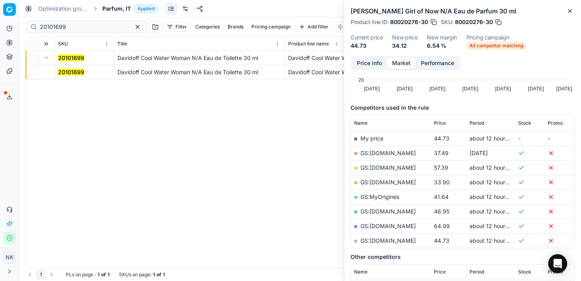
click at [66, 71] on mark "20101699" at bounding box center [71, 72] width 26 height 7
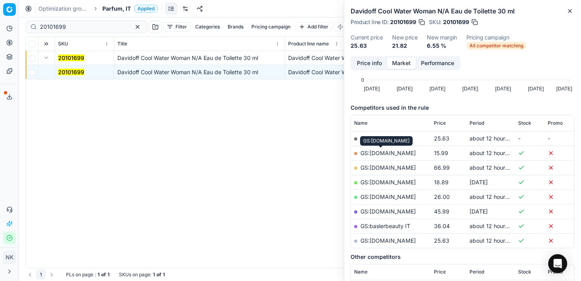
click at [379, 152] on link "GS:[DOMAIN_NAME]" at bounding box center [387, 153] width 55 height 7
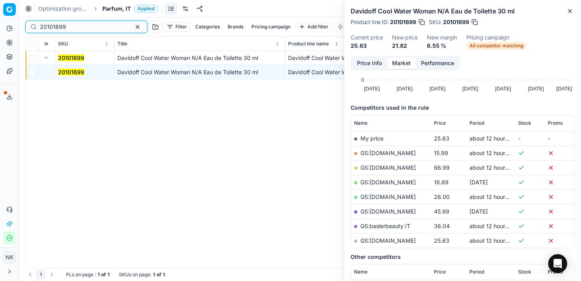
click at [73, 30] on input "20101699" at bounding box center [83, 27] width 87 height 8
paste input "6"
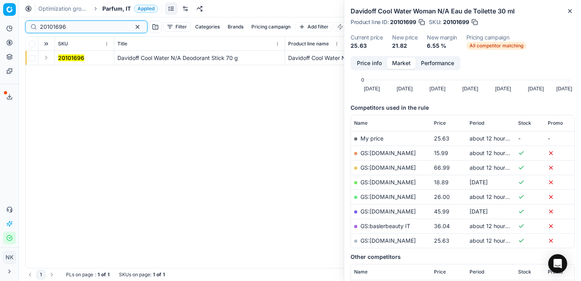
type input "20101696"
click at [46, 59] on button "Expand" at bounding box center [45, 57] width 9 height 9
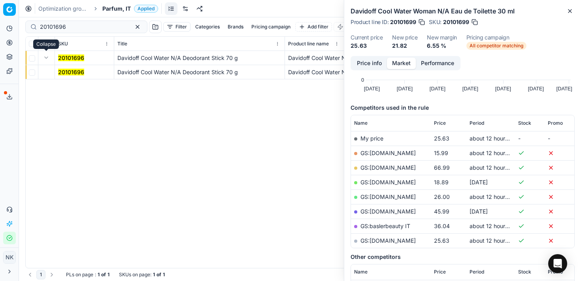
click at [66, 71] on mark "20101696" at bounding box center [71, 72] width 26 height 7
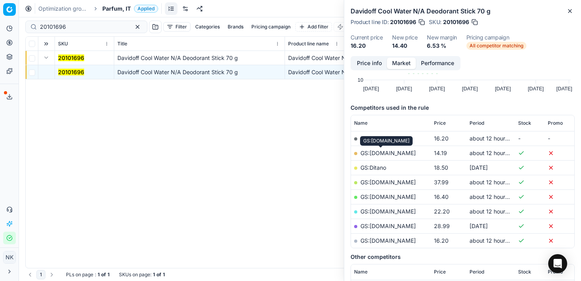
click at [389, 151] on link "GS:[DOMAIN_NAME]" at bounding box center [387, 153] width 55 height 7
click at [117, 7] on span "Parfum, IT" at bounding box center [116, 9] width 28 height 8
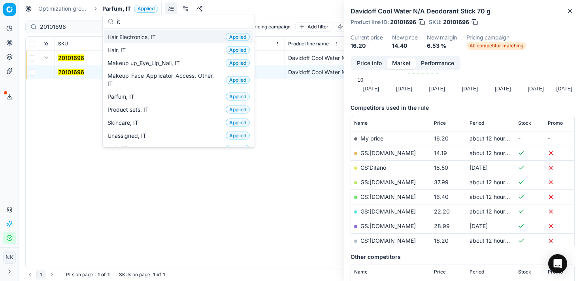
type input "it"
click at [129, 47] on div "Hair, IT Applied" at bounding box center [178, 49] width 149 height 13
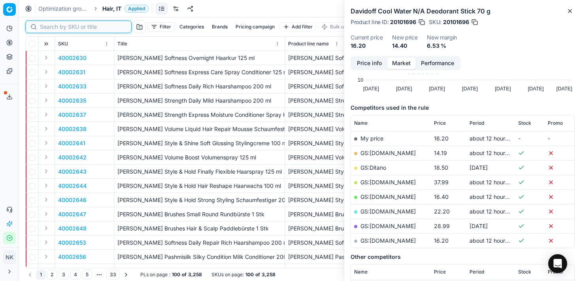
click at [53, 28] on input at bounding box center [83, 27] width 87 height 8
paste input "80009396-200"
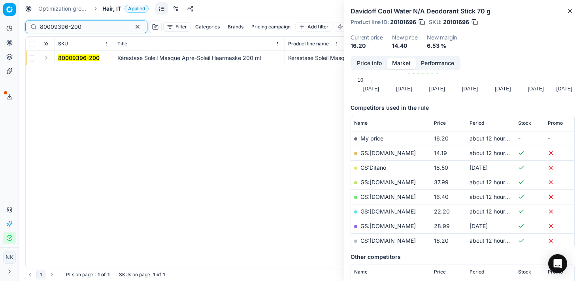
type input "80009396-200"
click at [43, 61] on button "Expand" at bounding box center [45, 57] width 9 height 9
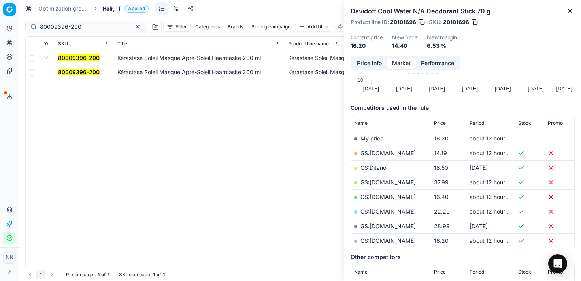
click at [78, 75] on span "80009396-200" at bounding box center [78, 72] width 41 height 8
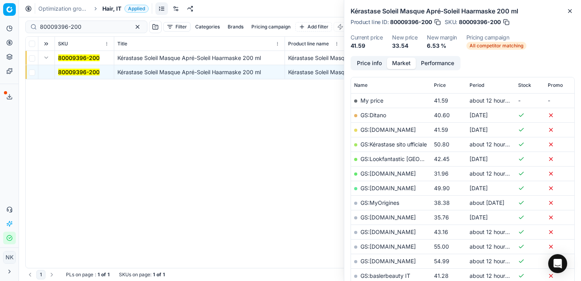
scroll to position [111, 0]
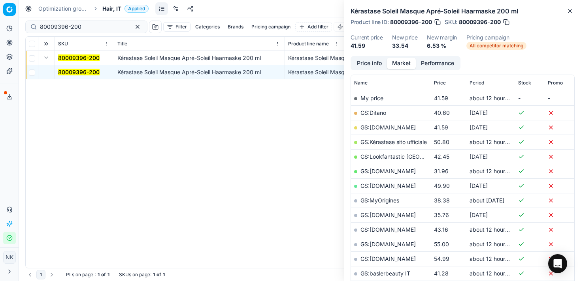
click at [383, 170] on link "GS:[DOMAIN_NAME]" at bounding box center [387, 171] width 55 height 7
click at [109, 6] on span "Hair, IT" at bounding box center [111, 9] width 19 height 8
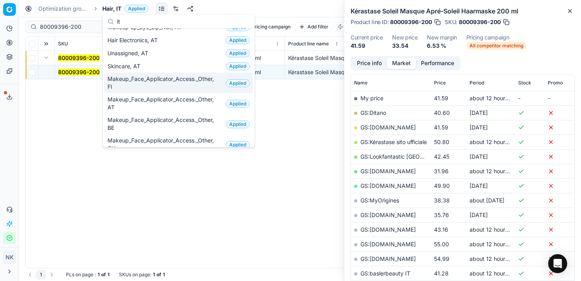
scroll to position [0, 0]
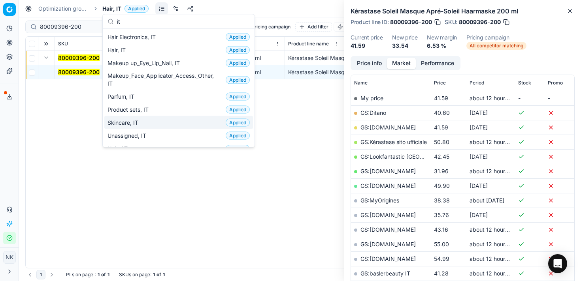
type input "it"
click at [131, 121] on span "Skincare, IT" at bounding box center [124, 123] width 34 height 8
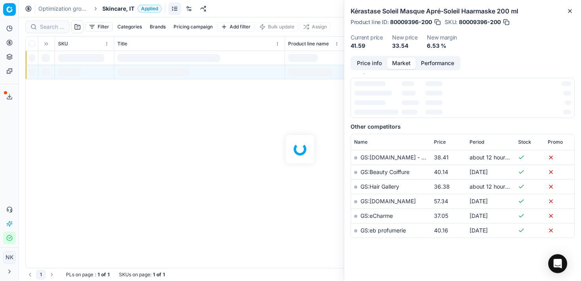
scroll to position [111, 0]
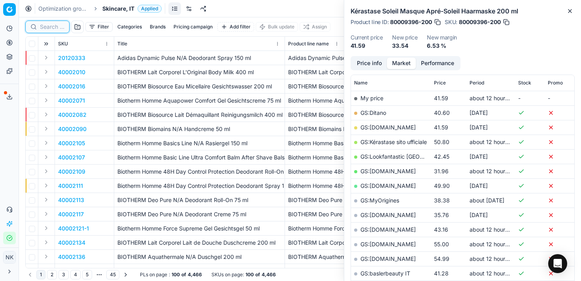
click at [52, 26] on input at bounding box center [52, 27] width 25 height 8
paste input "80044621-180"
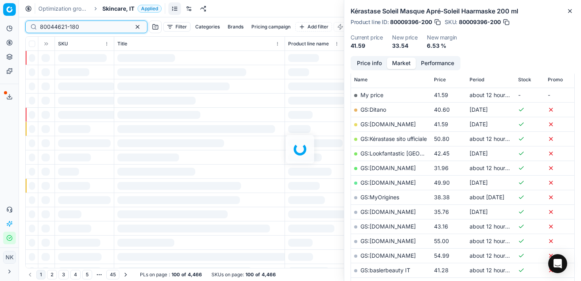
scroll to position [111, 0]
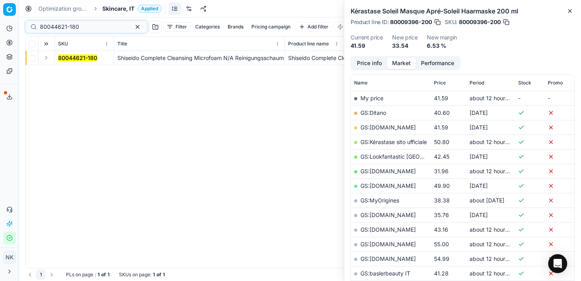
click at [47, 61] on button "Expand" at bounding box center [45, 57] width 9 height 9
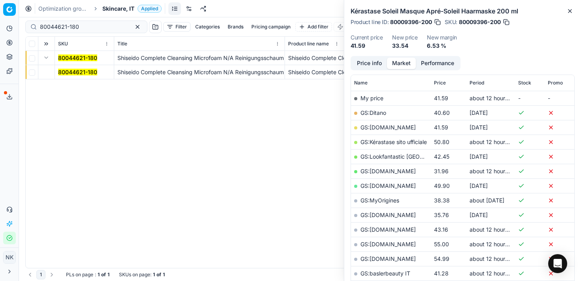
click at [67, 70] on mark "80044621-180" at bounding box center [77, 72] width 39 height 7
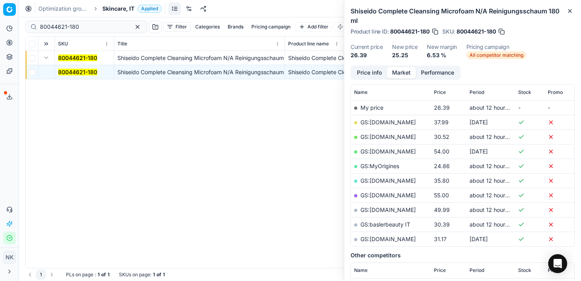
click at [377, 163] on link "GS:MyOrigines" at bounding box center [379, 166] width 39 height 7
click at [88, 23] on input "80044621-180" at bounding box center [83, 27] width 87 height 8
paste input "59246-0018654"
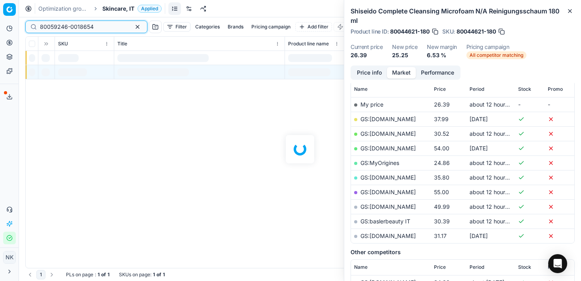
scroll to position [111, 0]
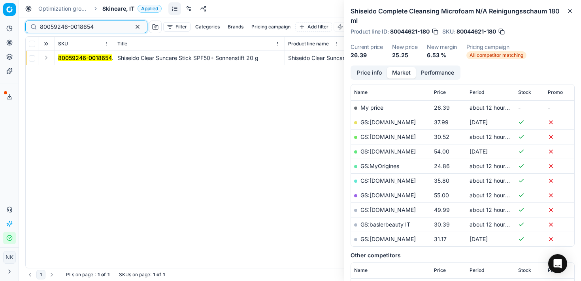
type input "80059246-0018654"
click at [44, 57] on button "Expand" at bounding box center [45, 57] width 9 height 9
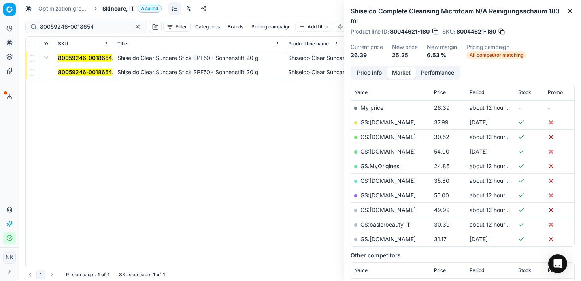
click at [71, 74] on mark "80059246-0018654" at bounding box center [85, 72] width 54 height 7
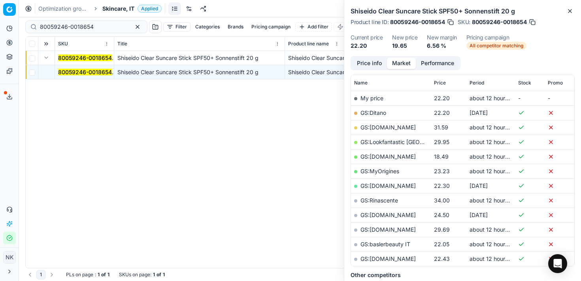
click at [383, 157] on link "GS:[DOMAIN_NAME]" at bounding box center [387, 156] width 55 height 7
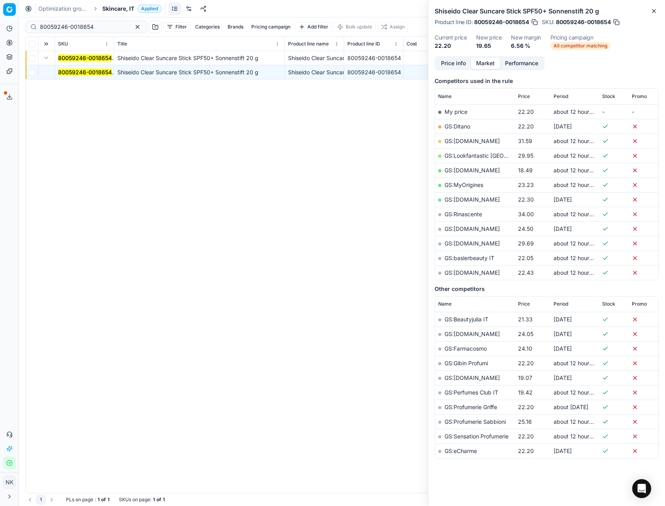
scroll to position [41, 0]
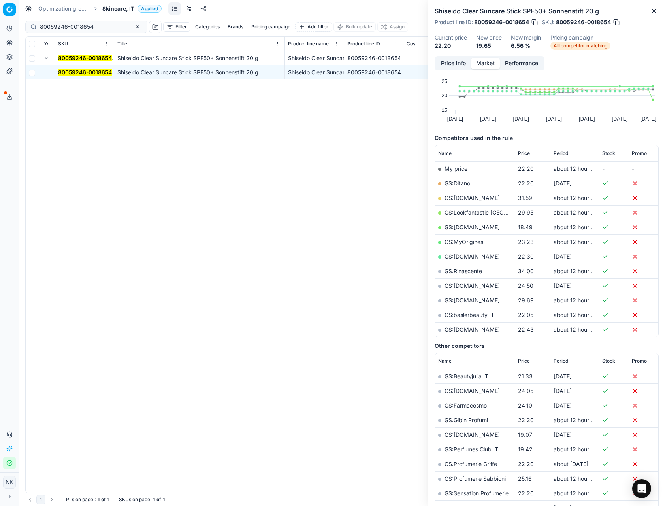
click at [120, 8] on span "Skincare, IT" at bounding box center [118, 9] width 32 height 8
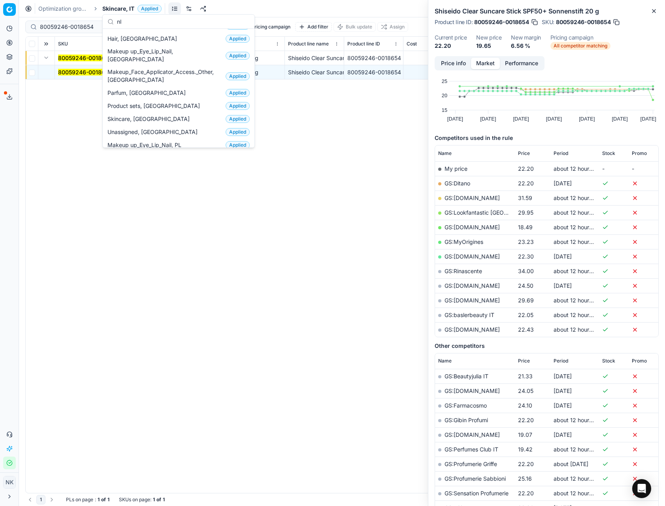
scroll to position [0, 0]
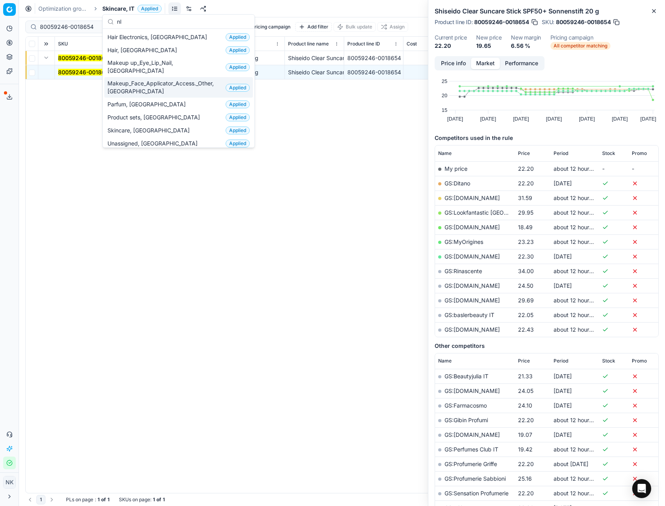
type input "nl"
click at [123, 100] on span "Parfum, [GEOGRAPHIC_DATA]" at bounding box center [147, 104] width 81 height 8
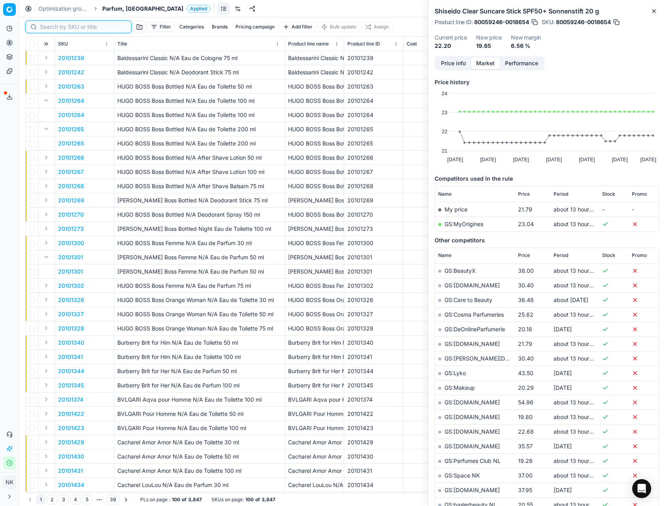
click at [47, 28] on input at bounding box center [83, 27] width 87 height 8
paste input "80022178-100"
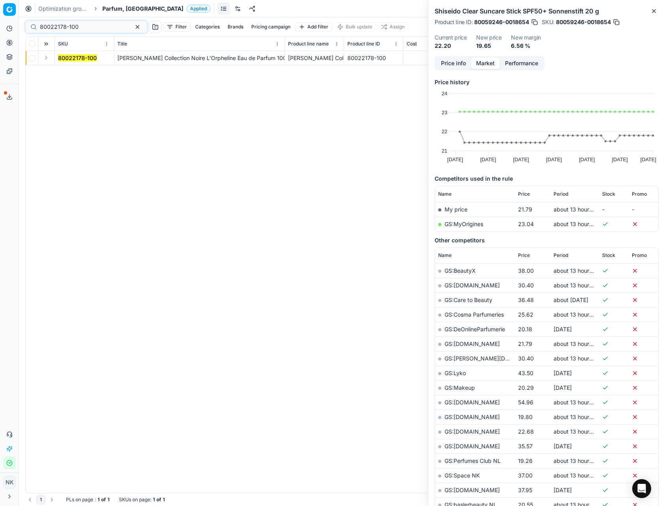
click at [46, 60] on button "Expand" at bounding box center [45, 57] width 9 height 9
click at [64, 71] on mark "80022178-100" at bounding box center [77, 72] width 39 height 7
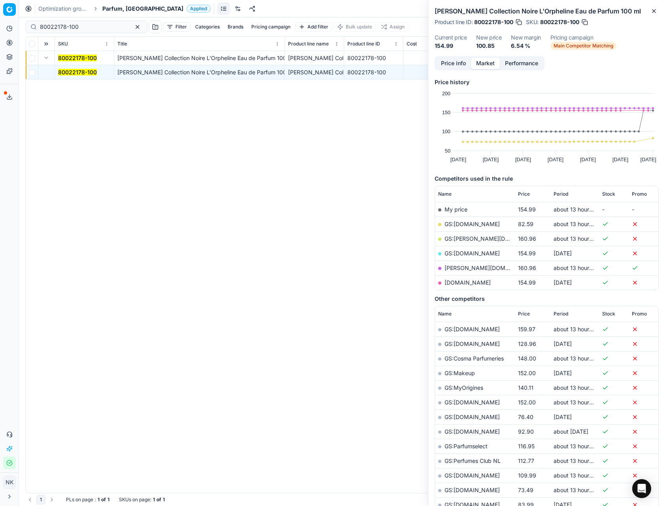
click at [464, 225] on link "GS:[DOMAIN_NAME]" at bounding box center [472, 224] width 55 height 7
click at [84, 26] on input "80022178-100" at bounding box center [83, 27] width 87 height 8
paste input "10170-9"
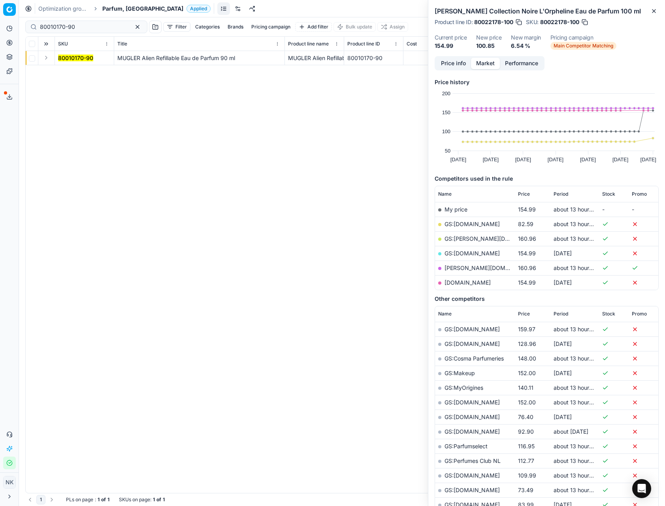
click at [45, 60] on button "Expand" at bounding box center [45, 57] width 9 height 9
click at [64, 75] on mark "80010170-90" at bounding box center [75, 72] width 35 height 7
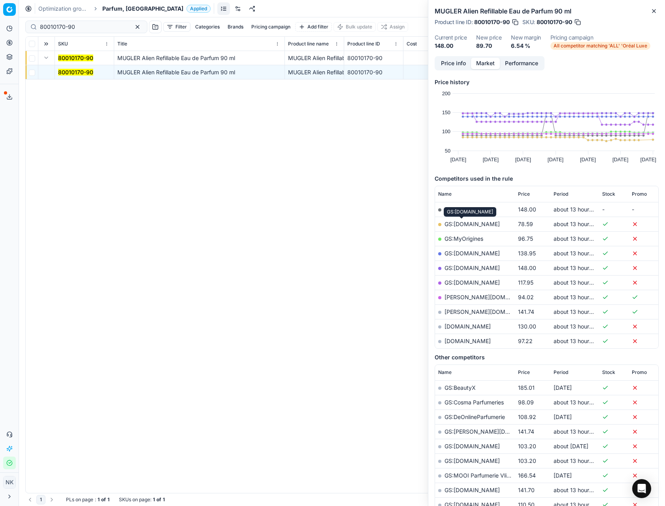
click at [465, 224] on link "GS:[DOMAIN_NAME]" at bounding box center [472, 224] width 55 height 7
click at [71, 24] on input "80010170-90" at bounding box center [83, 27] width 87 height 8
paste input "90001393-0010997"
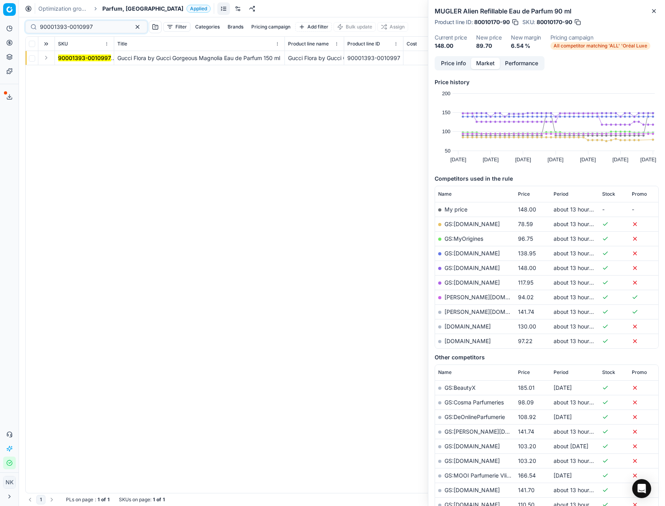
click at [50, 55] on button "Expand" at bounding box center [45, 57] width 9 height 9
click at [64, 70] on mark "90001393-0010997" at bounding box center [84, 72] width 53 height 7
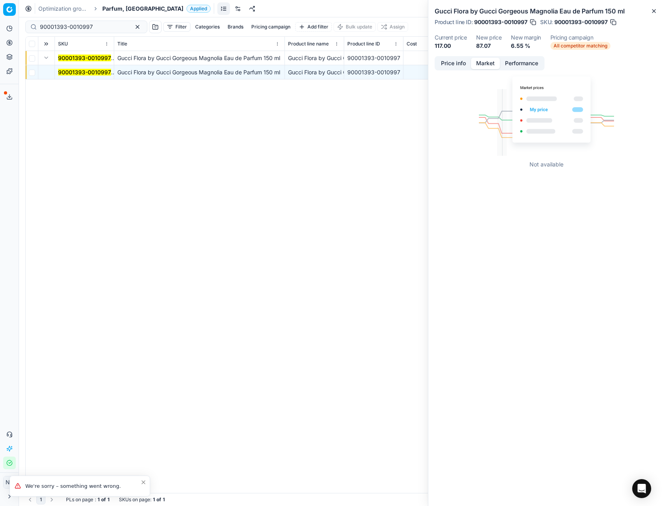
click at [444, 61] on button "Price info" at bounding box center [453, 63] width 35 height 11
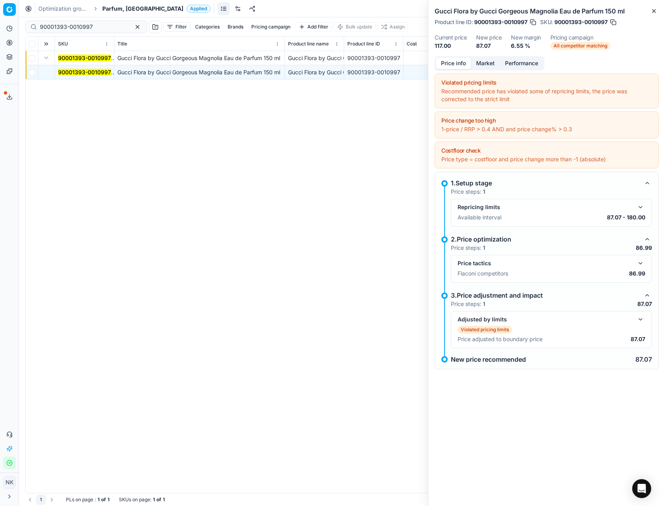
click at [640, 262] on button "button" at bounding box center [640, 262] width 9 height 9
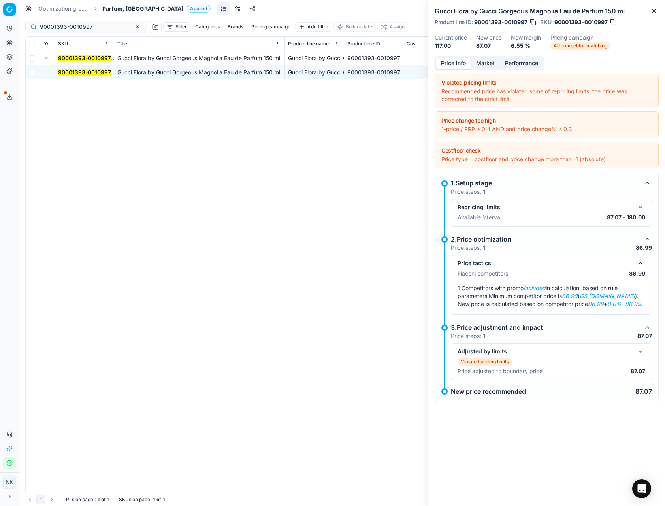
click at [486, 65] on button "Market" at bounding box center [485, 63] width 29 height 11
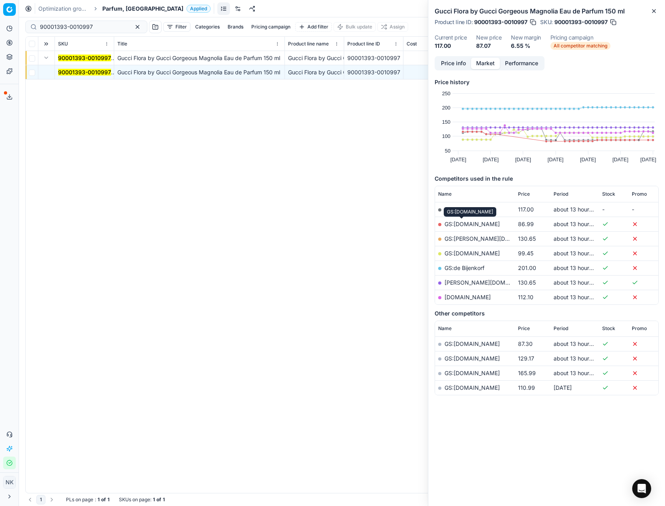
click at [461, 223] on link "GS:[DOMAIN_NAME]" at bounding box center [472, 224] width 55 height 7
click at [101, 23] on input "90001393-0010997" at bounding box center [83, 27] width 87 height 8
paste input "7634-0011720"
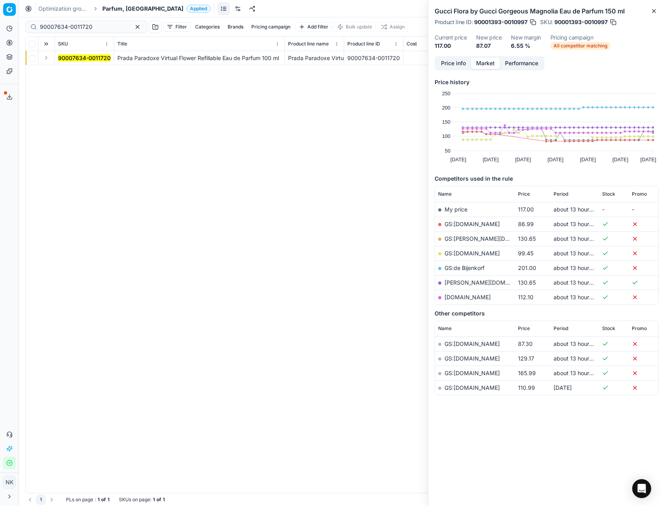
click at [44, 61] on button "Expand" at bounding box center [45, 57] width 9 height 9
click at [74, 72] on mark "90007634-0011720" at bounding box center [84, 72] width 53 height 7
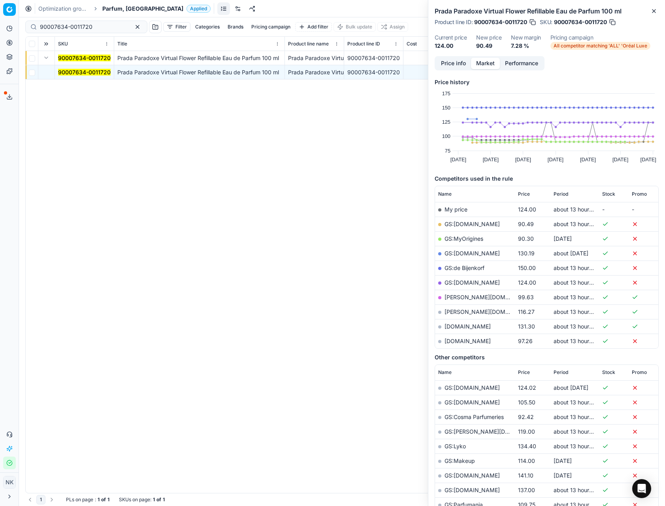
click at [454, 224] on link "GS:[DOMAIN_NAME]" at bounding box center [472, 224] width 55 height 7
click at [97, 28] on input "90007634-0011720" at bounding box center [83, 27] width 87 height 8
paste input "80070411-10"
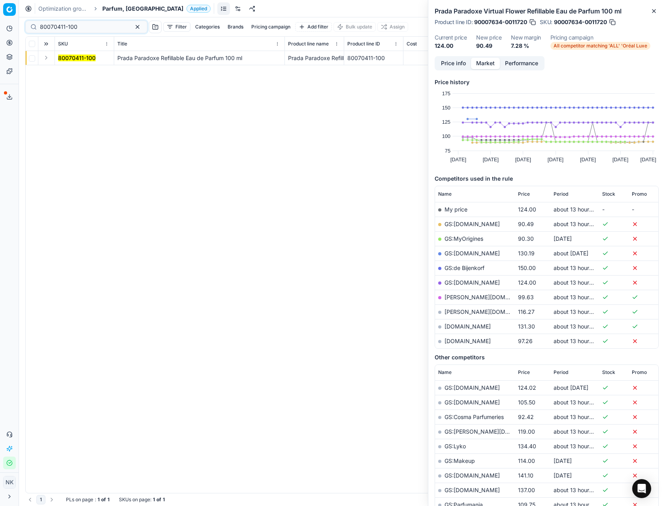
click at [45, 59] on button "Expand" at bounding box center [45, 57] width 9 height 9
click at [74, 69] on mark "80070411-100" at bounding box center [77, 72] width 38 height 7
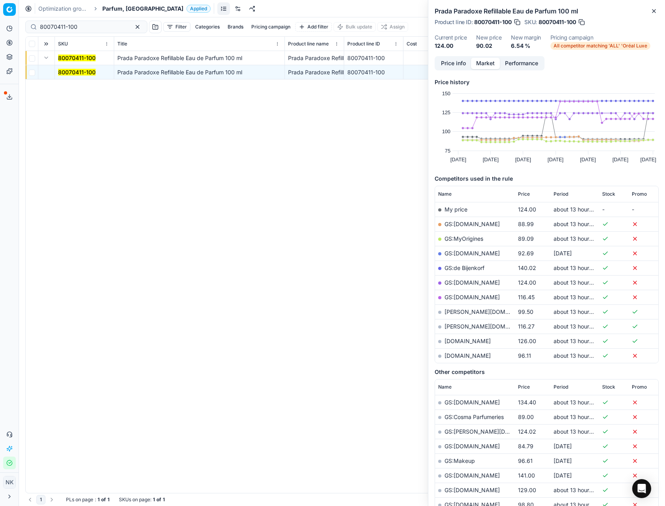
click at [458, 224] on link "GS:[DOMAIN_NAME]" at bounding box center [472, 224] width 55 height 7
click at [96, 27] on input "80070411-100" at bounding box center [83, 27] width 87 height 8
paste input "31179-5"
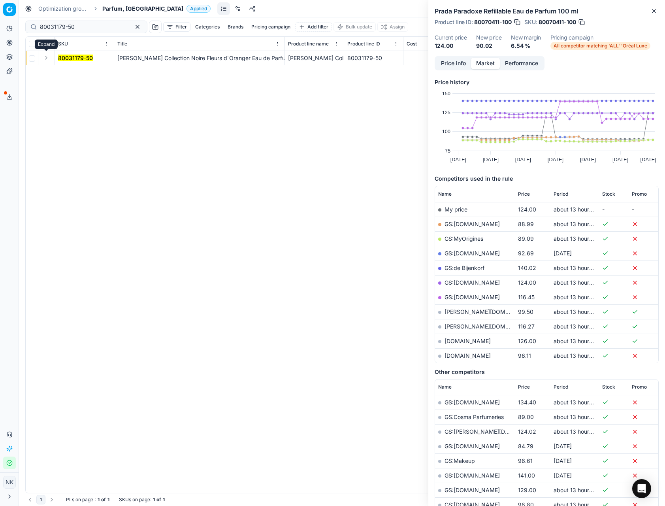
click at [47, 59] on button "Expand" at bounding box center [45, 57] width 9 height 9
click at [64, 72] on mark "80031179-50" at bounding box center [75, 72] width 35 height 7
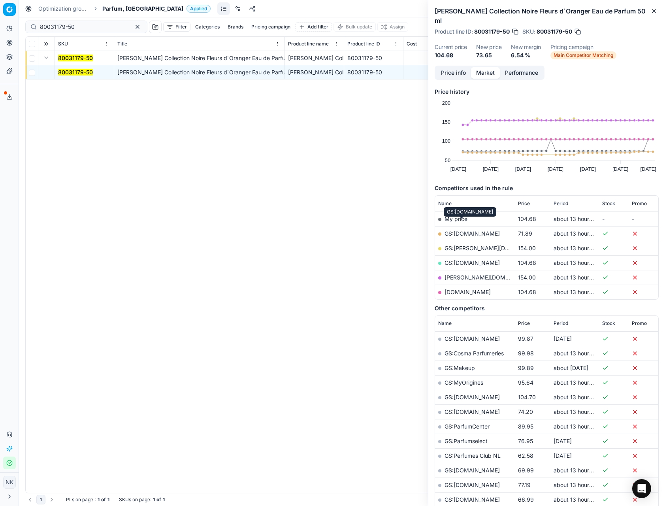
click at [466, 230] on link "GS:[DOMAIN_NAME]" at bounding box center [472, 233] width 55 height 7
click at [83, 24] on input "80031179-50" at bounding box center [83, 27] width 87 height 8
paste input "75133-10"
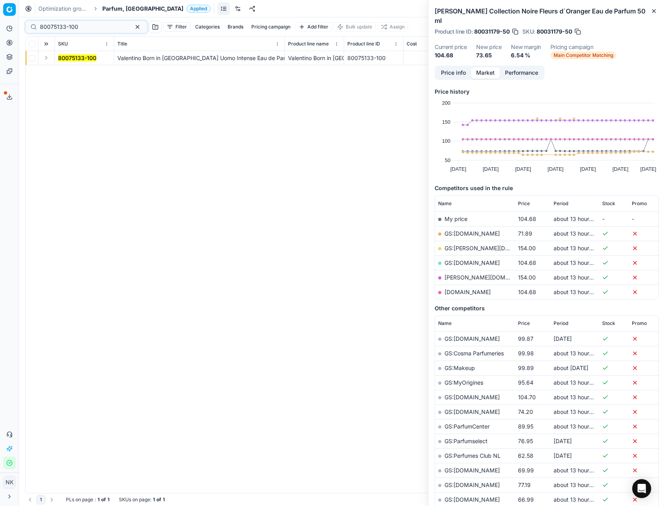
click at [45, 60] on button "Expand" at bounding box center [45, 57] width 9 height 9
click at [78, 71] on mark "80075133-100" at bounding box center [77, 72] width 38 height 7
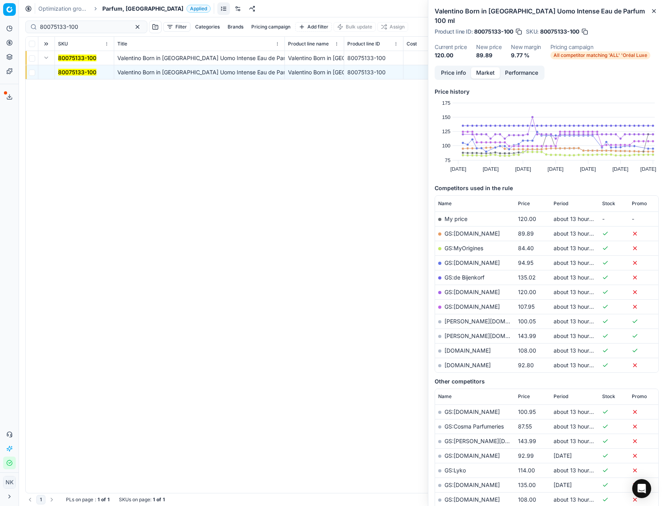
click at [461, 230] on link "GS:[DOMAIN_NAME]" at bounding box center [472, 233] width 55 height 7
click at [90, 30] on input "80075133-100" at bounding box center [83, 27] width 87 height 8
paste input "90013858-0022053"
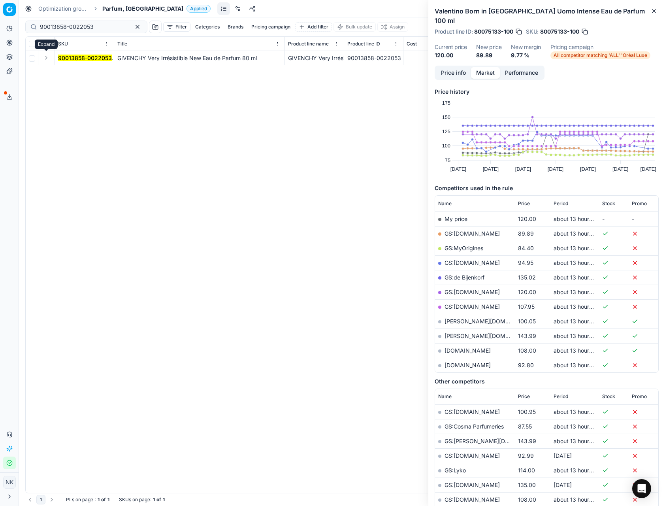
click at [45, 59] on button "Expand" at bounding box center [45, 57] width 9 height 9
click at [63, 71] on mark "90013858-0022053" at bounding box center [85, 72] width 54 height 7
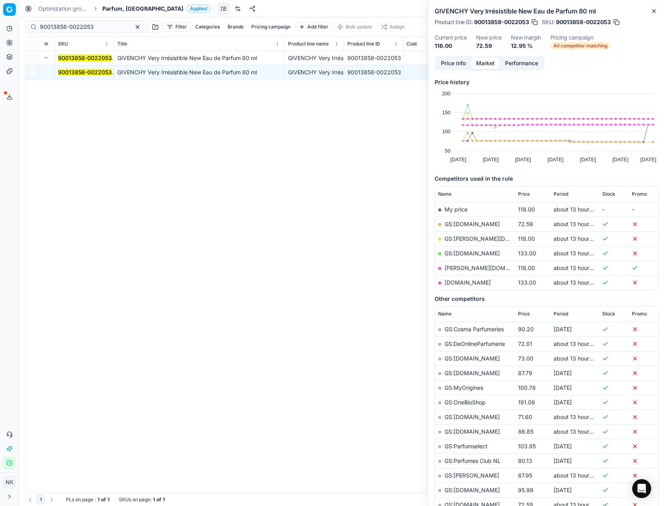
click at [462, 223] on link "GS:[DOMAIN_NAME]" at bounding box center [472, 224] width 55 height 7
click at [94, 26] on input "90013858-0022053" at bounding box center [83, 27] width 87 height 8
paste input "80010170-60"
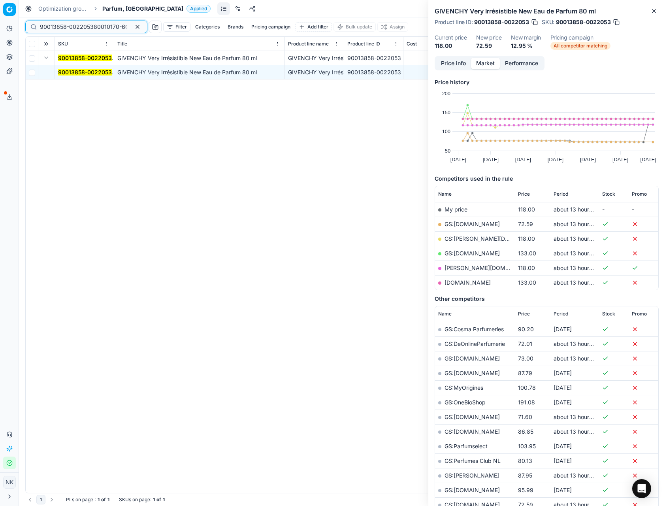
scroll to position [0, 21]
click at [94, 26] on input "90013858-002205380010170-60" at bounding box center [83, 27] width 87 height 8
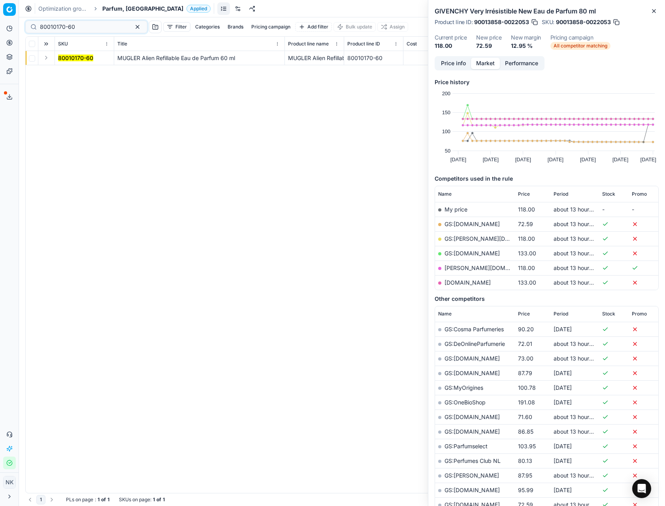
click at [48, 60] on button "Expand" at bounding box center [45, 57] width 9 height 9
click at [68, 71] on mark "80010170-60" at bounding box center [75, 72] width 35 height 7
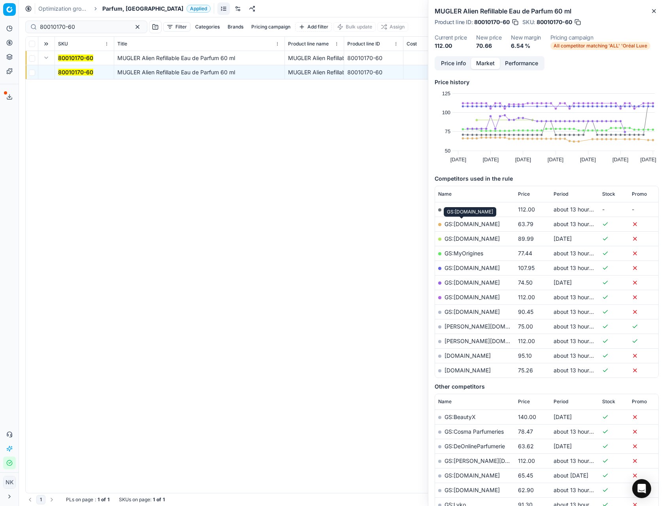
click at [456, 226] on link "GS:[DOMAIN_NAME]" at bounding box center [472, 224] width 55 height 7
click at [77, 29] on input "80010170-60" at bounding box center [83, 27] width 87 height 8
paste input "20150183"
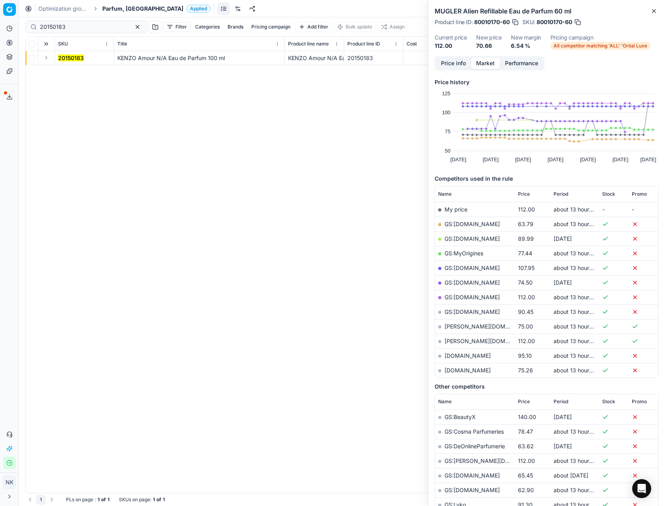
click at [46, 59] on button "Expand" at bounding box center [45, 57] width 9 height 9
click at [62, 72] on mark "20150183" at bounding box center [71, 72] width 26 height 7
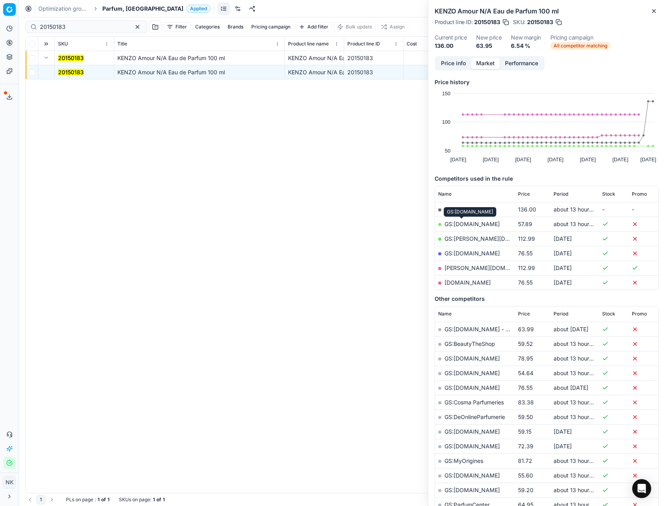
click at [466, 225] on link "GS:[DOMAIN_NAME]" at bounding box center [472, 224] width 55 height 7
click at [85, 28] on input "20150183" at bounding box center [83, 27] width 87 height 8
paste input "05"
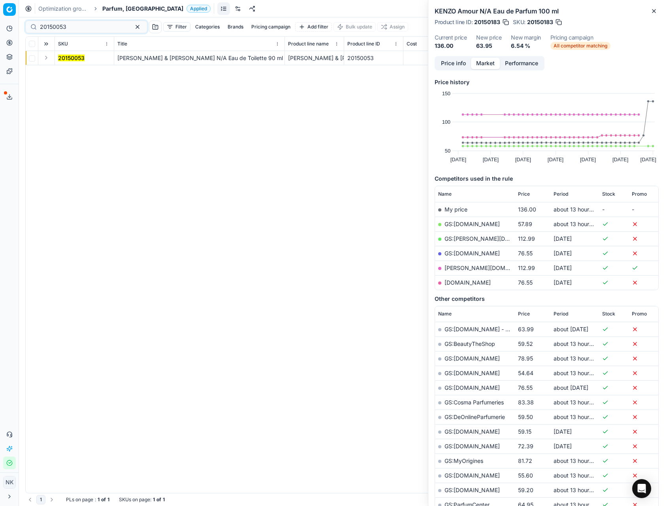
click at [45, 57] on button "Expand" at bounding box center [45, 57] width 9 height 9
click at [66, 70] on mark "20150053" at bounding box center [71, 72] width 26 height 7
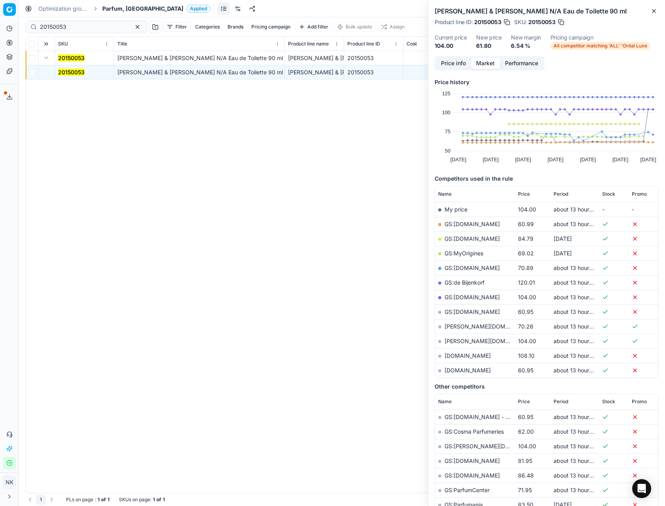
click at [460, 225] on link "GS:[DOMAIN_NAME]" at bounding box center [472, 224] width 55 height 7
click at [80, 26] on input "20150053" at bounding box center [83, 27] width 87 height 8
paste input "02637"
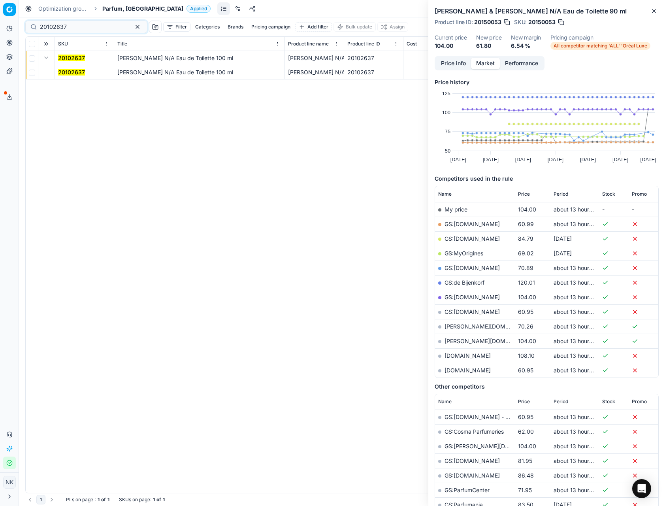
click at [73, 74] on mark "20102637" at bounding box center [71, 72] width 27 height 7
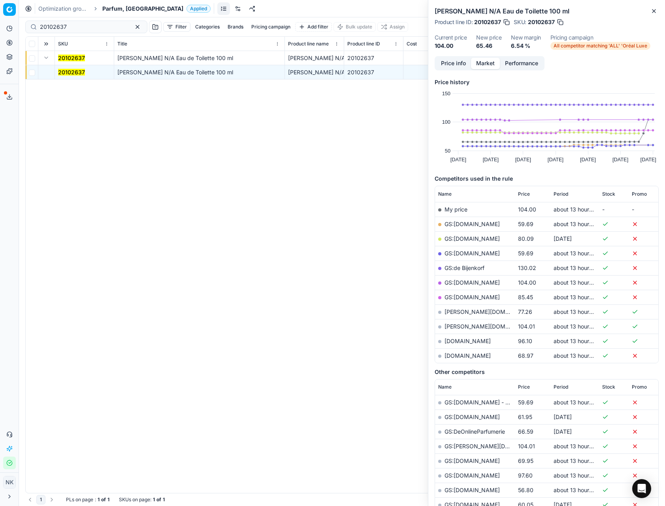
click at [461, 223] on link "GS:[DOMAIN_NAME]" at bounding box center [472, 224] width 55 height 7
click at [75, 30] on input "20102637" at bounding box center [83, 27] width 87 height 8
paste input "15"
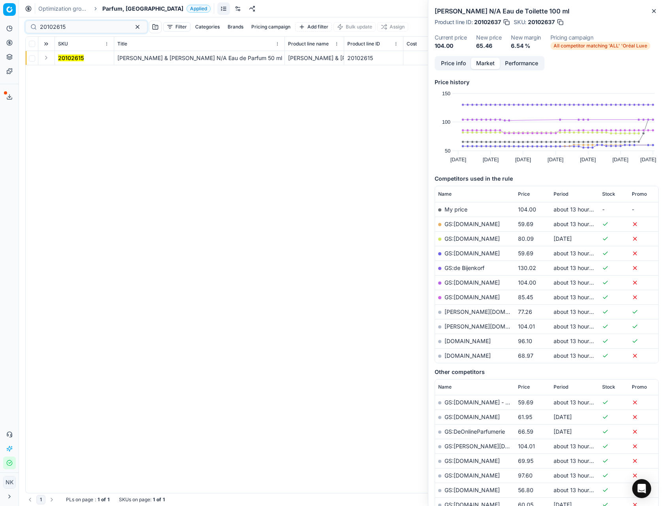
click at [44, 57] on button "Expand" at bounding box center [45, 57] width 9 height 9
click at [61, 71] on mark "20102615" at bounding box center [71, 72] width 26 height 7
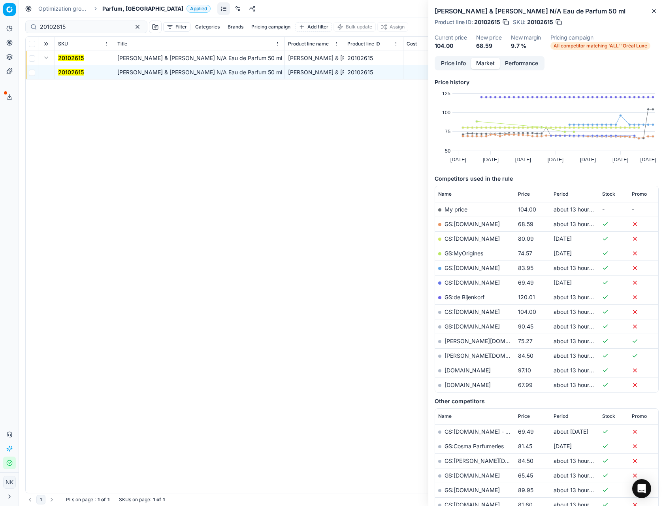
click at [462, 224] on link "GS:[DOMAIN_NAME]" at bounding box center [472, 224] width 55 height 7
click at [84, 27] on input "20102615" at bounding box center [83, 27] width 87 height 8
paste input "80060047-1"
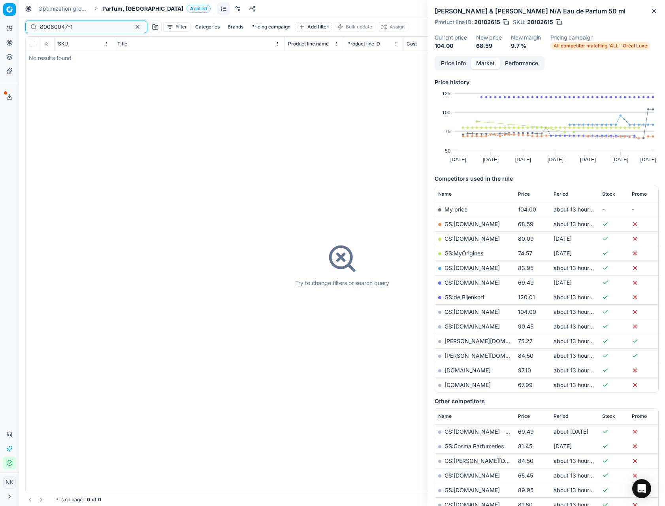
click at [91, 25] on input "80060047-1" at bounding box center [83, 27] width 87 height 8
paste input "77556-125"
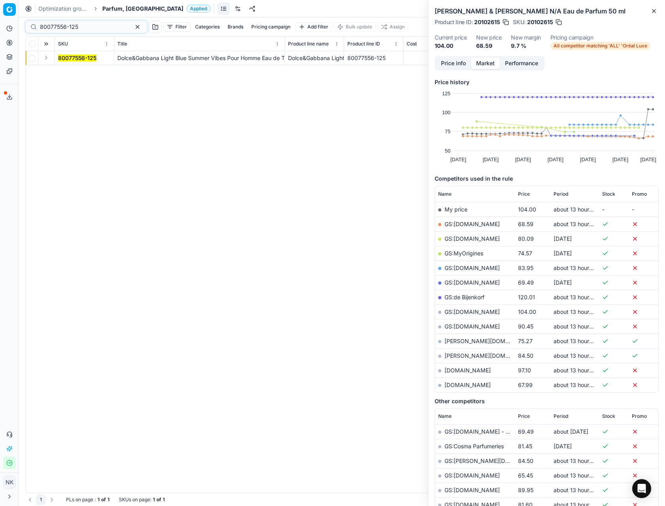
click at [46, 57] on button "Expand" at bounding box center [45, 57] width 9 height 9
click at [77, 70] on mark "80077556-125" at bounding box center [77, 72] width 38 height 7
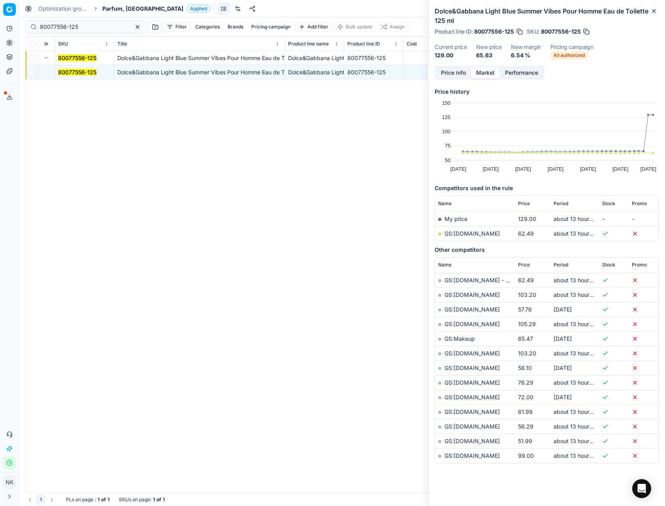
click at [463, 234] on link "GS:[DOMAIN_NAME]" at bounding box center [472, 233] width 55 height 7
click at [82, 24] on input "80077556-125" at bounding box center [83, 27] width 87 height 8
paste input "90012277-0019372"
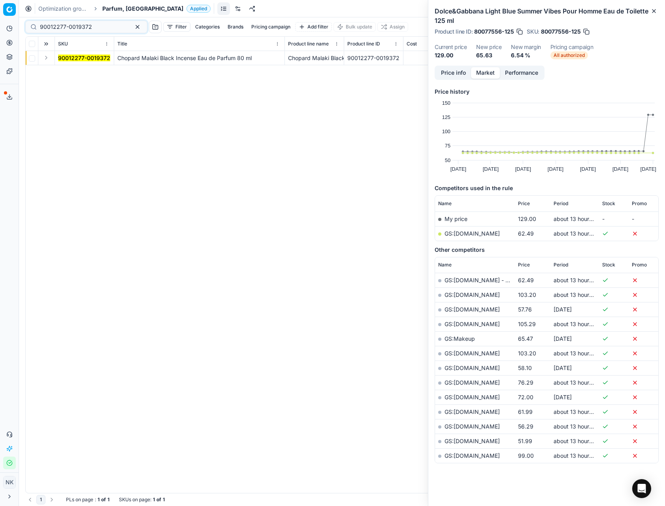
click at [46, 60] on button "Expand" at bounding box center [45, 57] width 9 height 9
click at [67, 73] on mark "90012277-0019372" at bounding box center [84, 72] width 52 height 7
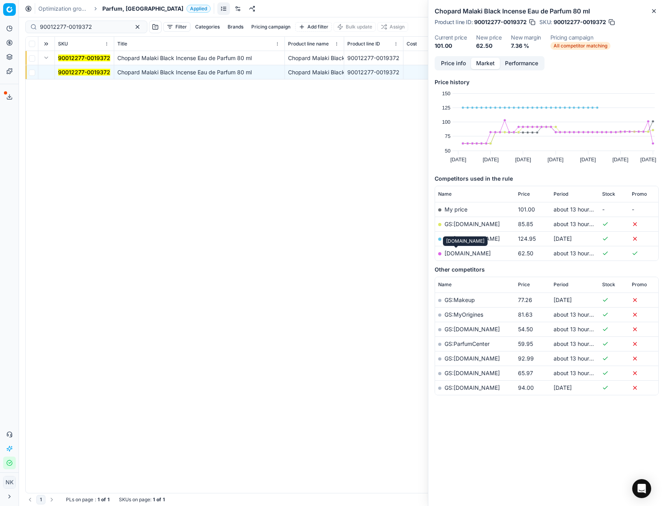
click at [458, 255] on link "[DOMAIN_NAME]" at bounding box center [468, 253] width 46 height 7
click at [87, 32] on div "90012277-0019372" at bounding box center [86, 27] width 122 height 13
click at [80, 25] on input "90012277-0019372" at bounding box center [83, 27] width 87 height 8
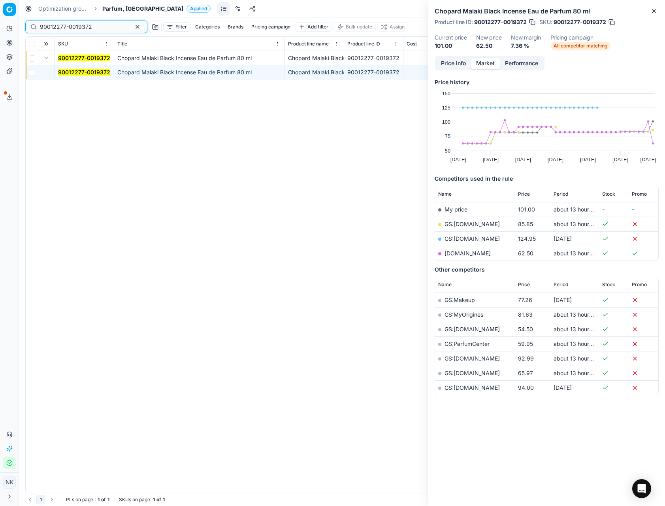
click at [80, 25] on input "90012277-0019372" at bounding box center [83, 27] width 87 height 8
paste input "02105-000293"
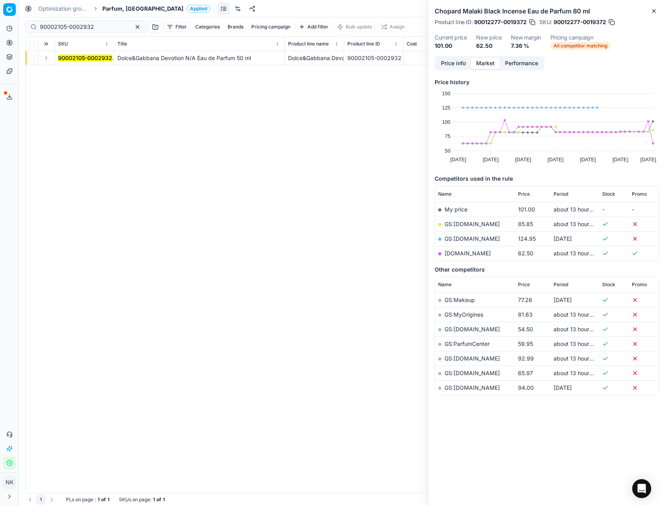
click at [42, 60] on button "Expand" at bounding box center [45, 57] width 9 height 9
click at [67, 72] on mark "90002105-0002932" at bounding box center [85, 72] width 54 height 7
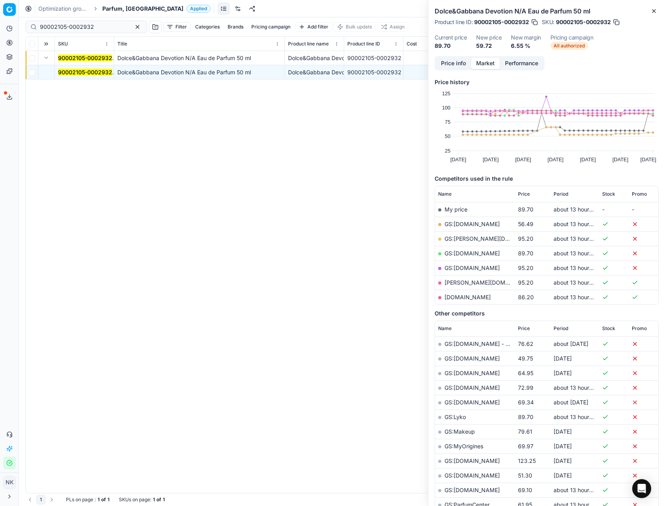
click at [78, 74] on mark "90002105-0002932" at bounding box center [85, 72] width 54 height 7
click at [466, 224] on link "GS:[DOMAIN_NAME]" at bounding box center [472, 224] width 55 height 7
click at [100, 26] on input "90002105-0002932" at bounding box center [83, 27] width 87 height 8
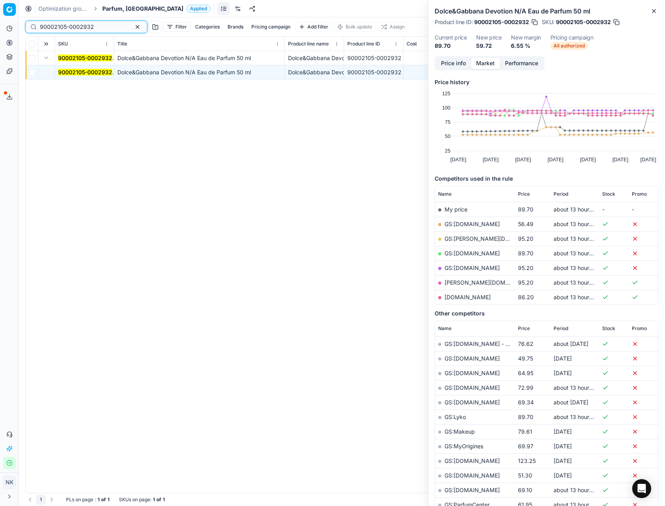
click at [100, 26] on input "90002105-0002932" at bounding box center [83, 27] width 87 height 8
paste input "80016186-100"
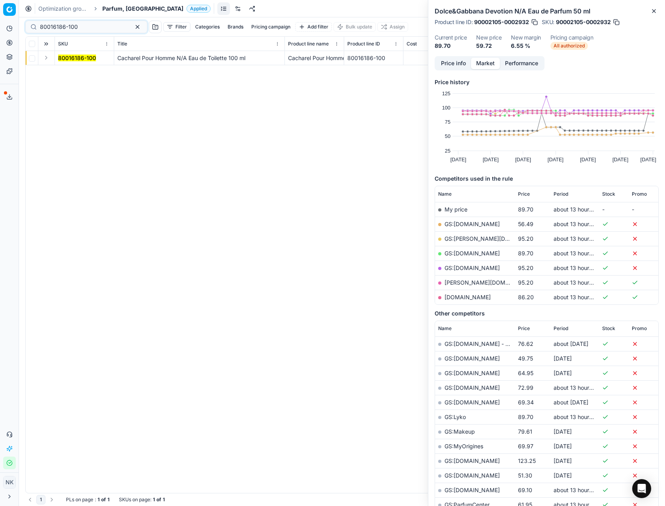
click at [47, 59] on button "Expand" at bounding box center [45, 57] width 9 height 9
click at [72, 73] on mark "80016186-100" at bounding box center [77, 72] width 38 height 7
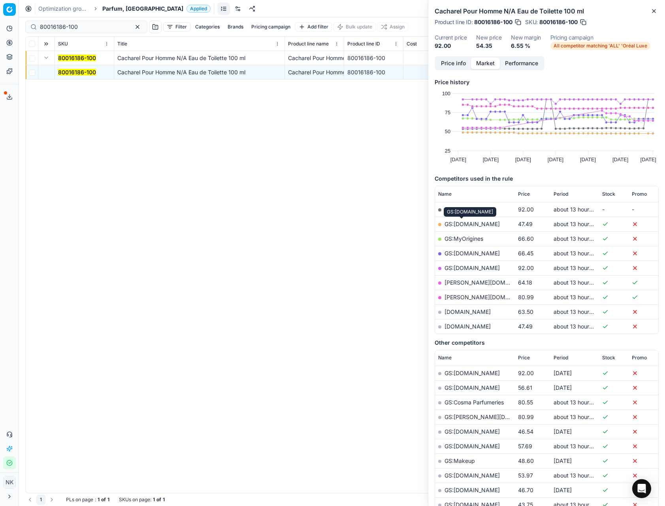
click at [466, 222] on link "GS:[DOMAIN_NAME]" at bounding box center [472, 224] width 55 height 7
click at [84, 24] on input "80016186-100" at bounding box center [83, 27] width 87 height 8
paste input "20150336"
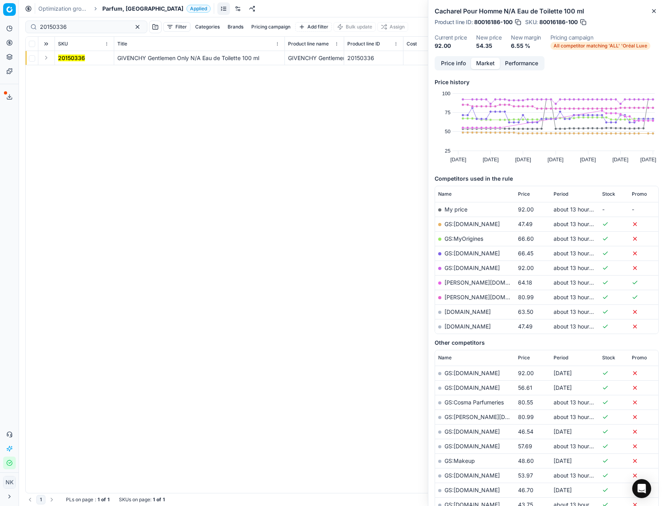
click at [47, 60] on button "Expand" at bounding box center [45, 57] width 9 height 9
click at [63, 75] on mark "20150336" at bounding box center [71, 72] width 27 height 7
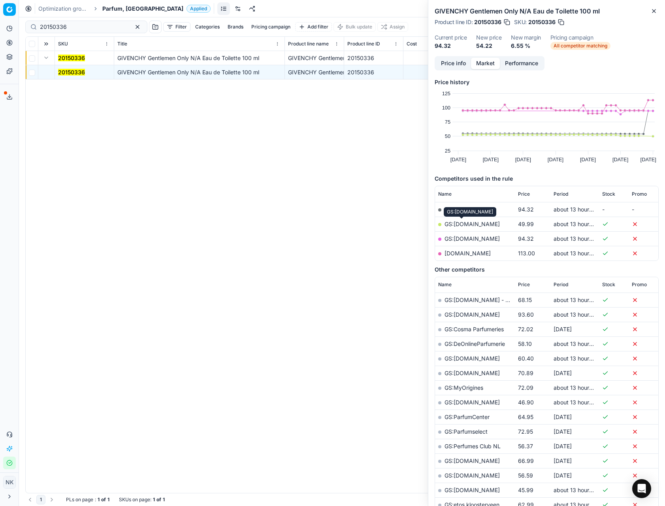
click at [453, 224] on link "GS:[DOMAIN_NAME]" at bounding box center [472, 224] width 55 height 7
click at [90, 30] on input "20150336" at bounding box center [83, 27] width 87 height 8
paste input "90004777-00072"
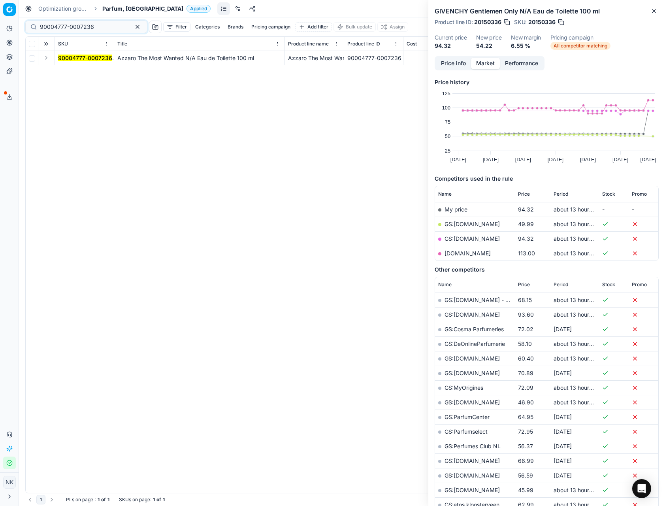
click at [46, 61] on button "Expand" at bounding box center [45, 57] width 9 height 9
click at [76, 72] on mark "90004777-0007236" at bounding box center [85, 72] width 54 height 7
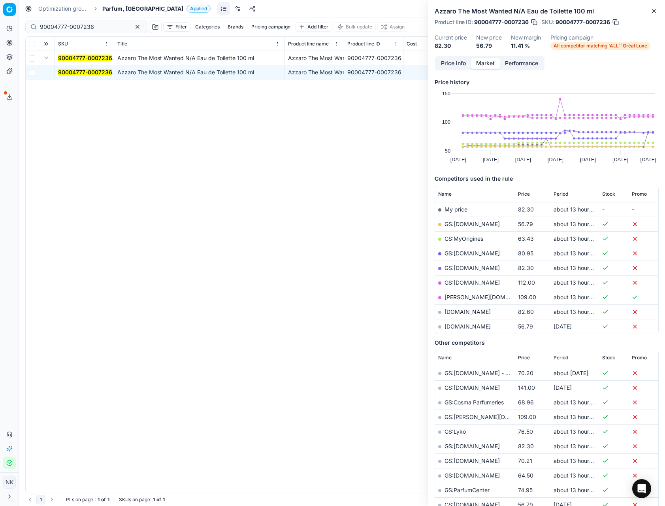
click at [461, 224] on link "GS:[DOMAIN_NAME]" at bounding box center [472, 224] width 55 height 7
click at [96, 27] on input "90004777-0007236" at bounding box center [83, 27] width 87 height 8
paste input "80070136-30"
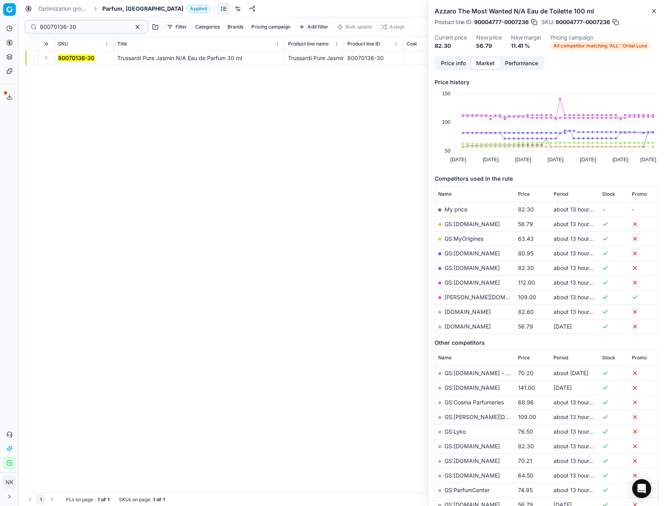
click at [42, 57] on button "Expand" at bounding box center [45, 57] width 9 height 9
click at [71, 73] on mark "80070136-30" at bounding box center [76, 72] width 36 height 7
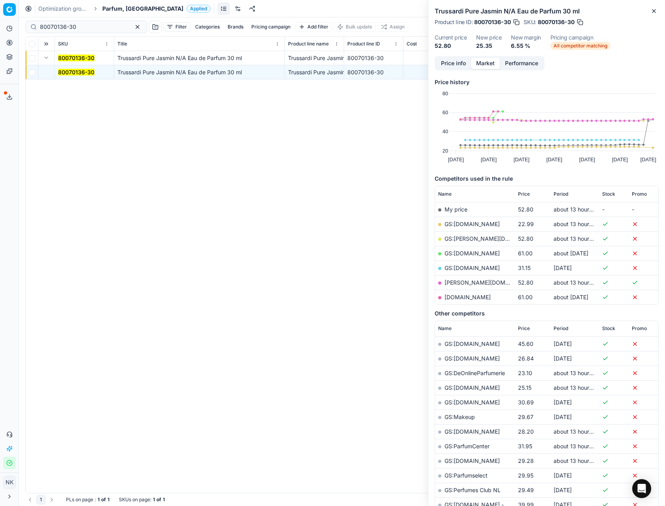
click at [468, 224] on link "GS:[DOMAIN_NAME]" at bounding box center [472, 224] width 55 height 7
click at [85, 29] on input "80070136-30" at bounding box center [83, 27] width 87 height 8
paste input "90001984-0002752"
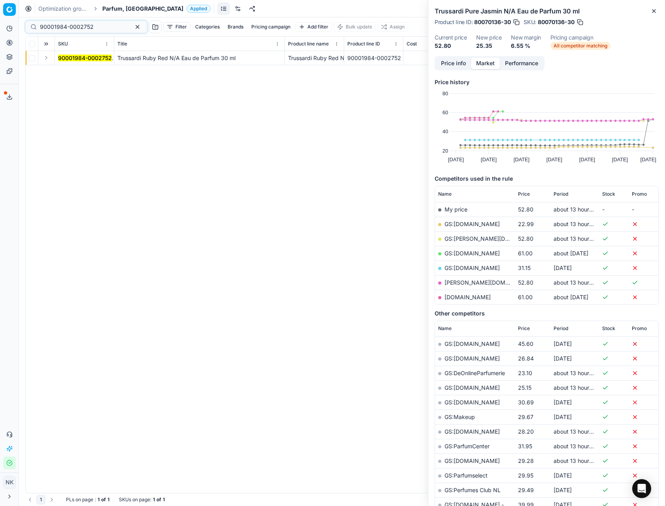
click at [53, 62] on td at bounding box center [46, 58] width 17 height 14
click at [45, 58] on button "Expand" at bounding box center [45, 57] width 9 height 9
click at [63, 72] on mark "90001984-0002752" at bounding box center [85, 72] width 54 height 7
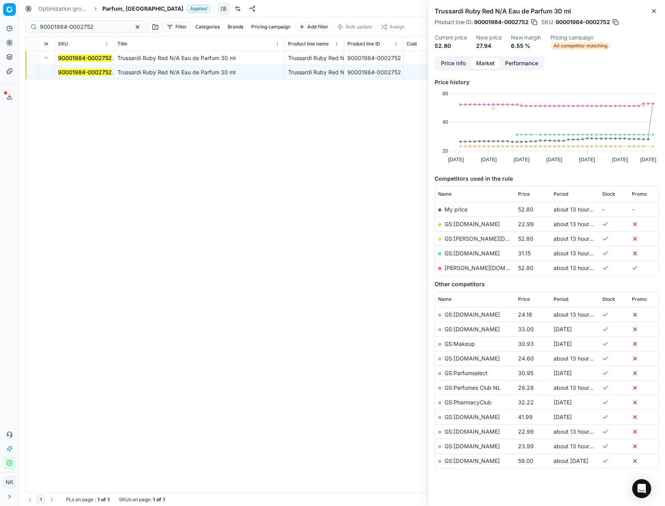
click at [465, 224] on link "GS:[DOMAIN_NAME]" at bounding box center [472, 224] width 55 height 7
click at [78, 24] on input "90001984-0002752" at bounding box center [83, 27] width 87 height 8
paste input "80075684-25"
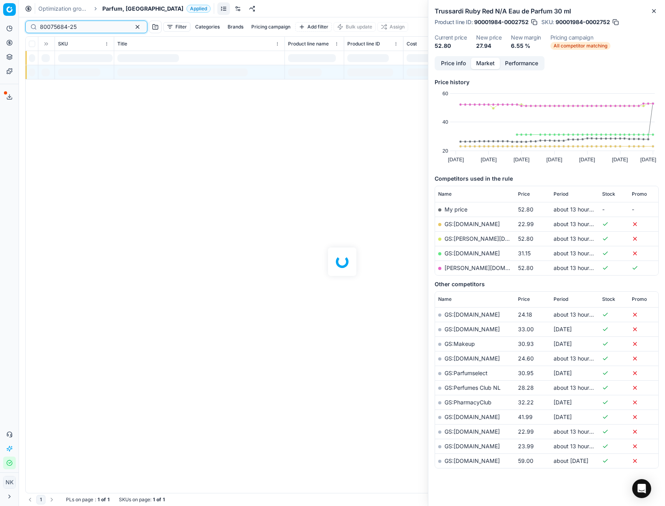
type input "80075684-25"
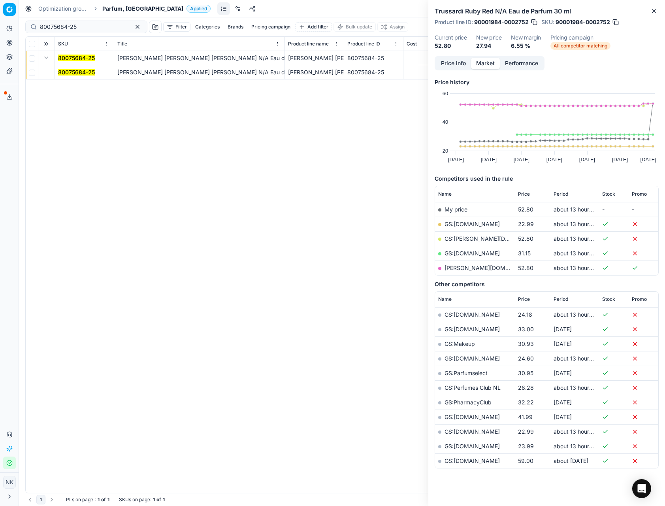
click at [79, 75] on mark "80075684-25" at bounding box center [76, 72] width 37 height 7
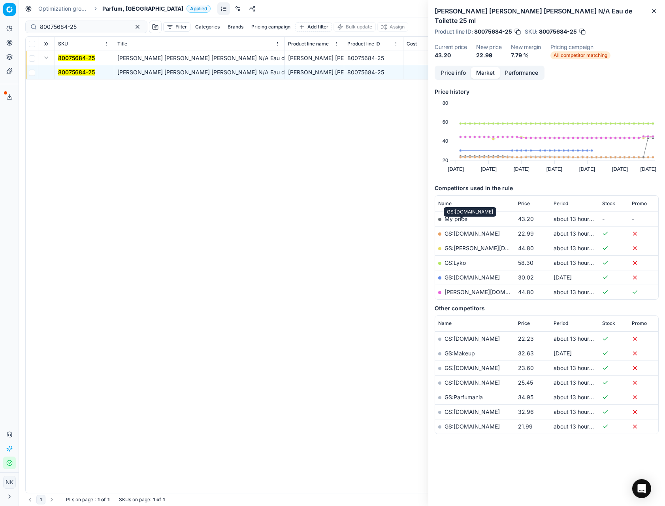
click at [466, 230] on link "GS:[DOMAIN_NAME]" at bounding box center [472, 233] width 55 height 7
click at [76, 25] on input "80075684-25" at bounding box center [83, 27] width 87 height 8
paste input "20104074"
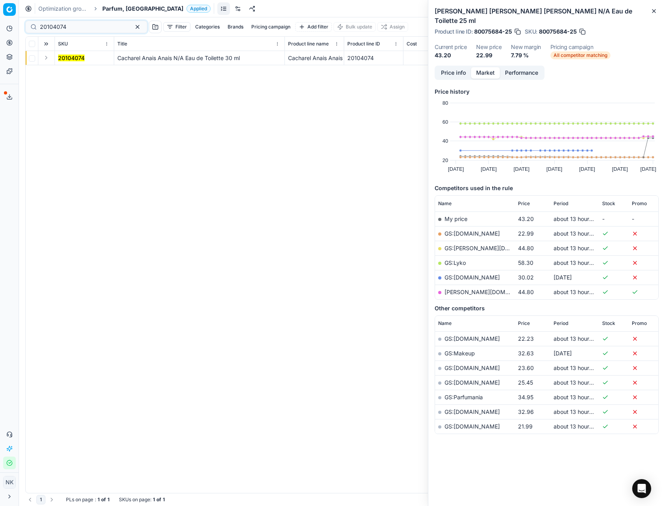
click at [47, 56] on button "Expand" at bounding box center [45, 57] width 9 height 9
click at [69, 71] on mark "20104074" at bounding box center [71, 72] width 26 height 7
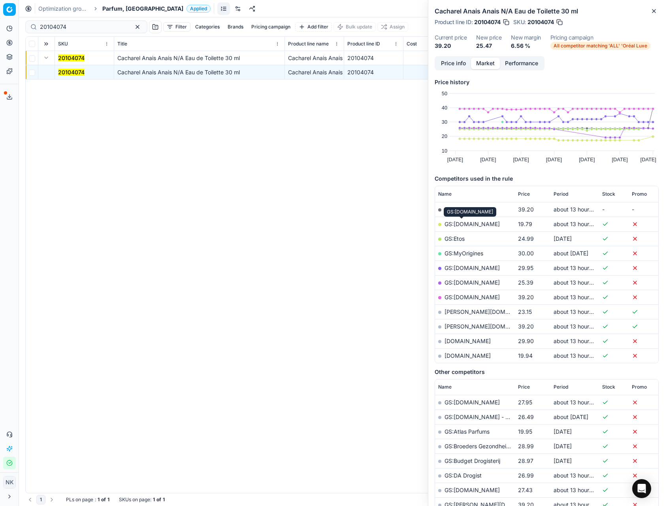
click at [453, 223] on link "GS:[DOMAIN_NAME]" at bounding box center [472, 224] width 55 height 7
click at [76, 25] on input "20104074" at bounding box center [83, 27] width 87 height 8
paste input "80018551-100"
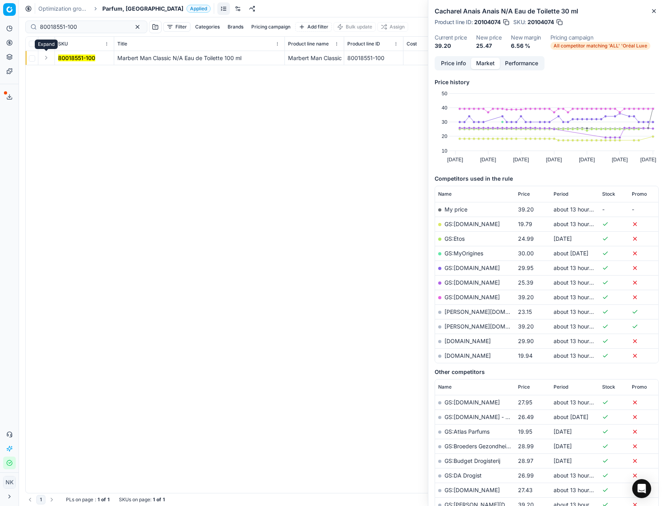
click at [45, 60] on button "Expand" at bounding box center [45, 57] width 9 height 9
click at [64, 72] on mark "80018551-100" at bounding box center [76, 72] width 37 height 7
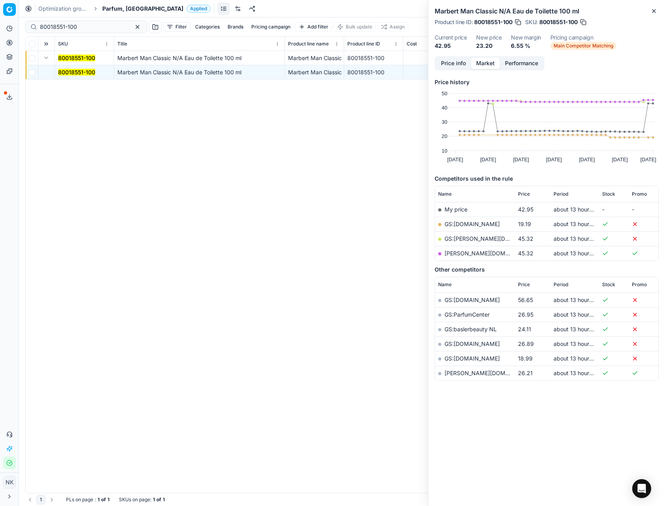
click at [457, 224] on link "GS:[DOMAIN_NAME]" at bounding box center [472, 224] width 55 height 7
click at [87, 28] on input "80018551-100" at bounding box center [83, 27] width 87 height 8
paste input "62994"
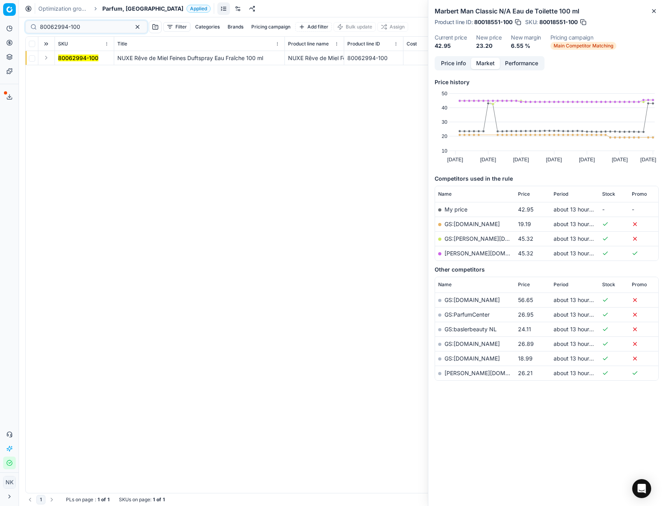
click at [43, 58] on button "Expand" at bounding box center [45, 57] width 9 height 9
click at [70, 69] on mark "80062994-100" at bounding box center [78, 72] width 40 height 7
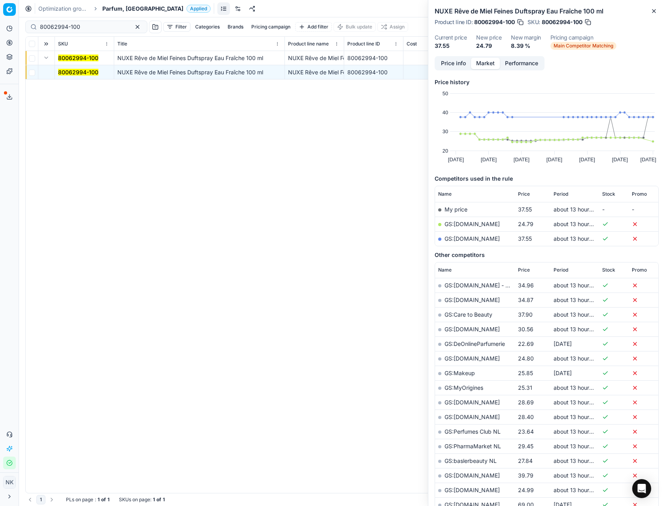
click at [466, 224] on link "GS:[DOMAIN_NAME]" at bounding box center [472, 224] width 55 height 7
click at [93, 28] on input "80062994-100" at bounding box center [83, 27] width 87 height 8
paste input "90013486-0021259"
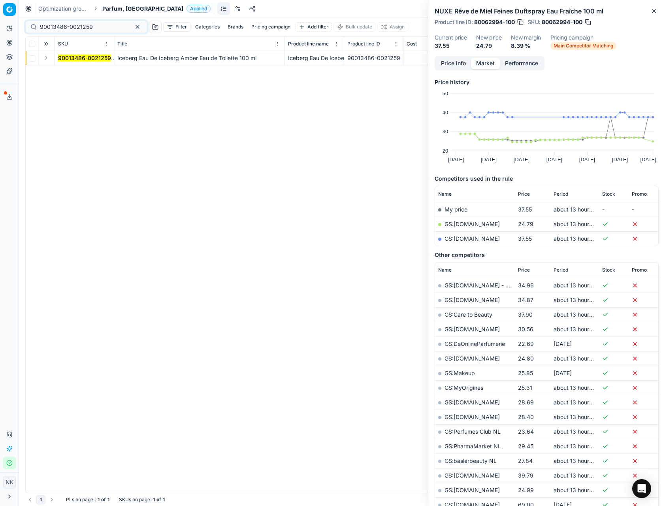
click at [46, 57] on button "Expand" at bounding box center [45, 57] width 9 height 9
click at [61, 71] on mark "90013486-0021259" at bounding box center [84, 72] width 53 height 7
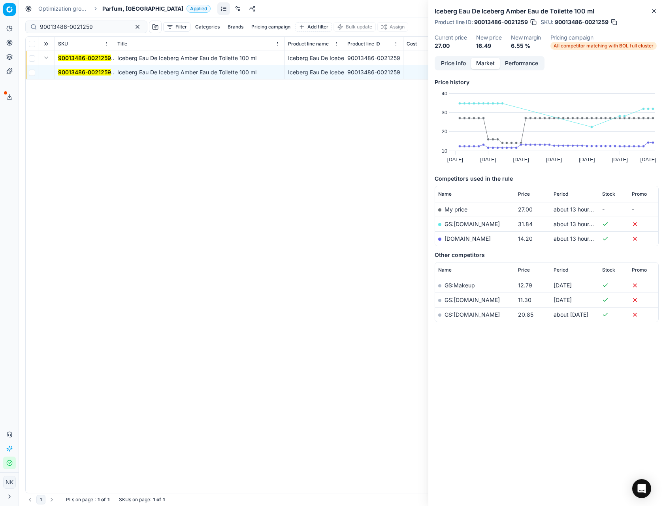
click at [456, 239] on link "[DOMAIN_NAME]" at bounding box center [468, 238] width 46 height 7
click at [62, 23] on input "90013486-0021259" at bounding box center [83, 27] width 87 height 8
paste input "80075971-100"
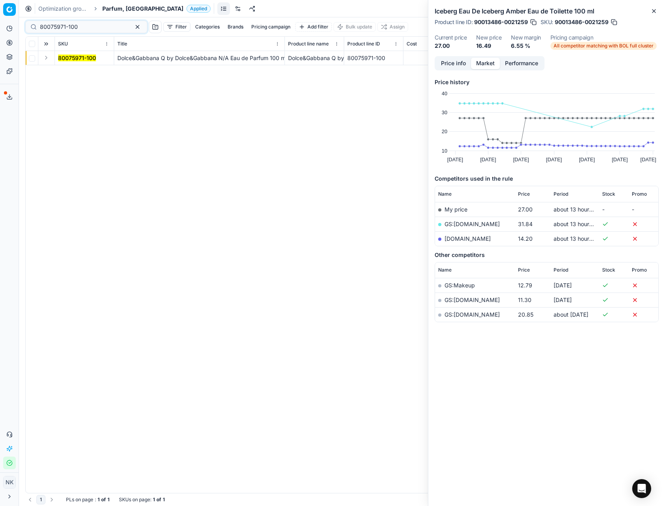
click at [44, 60] on button "Expand" at bounding box center [45, 57] width 9 height 9
click at [65, 71] on mark "80075971-100" at bounding box center [77, 72] width 38 height 7
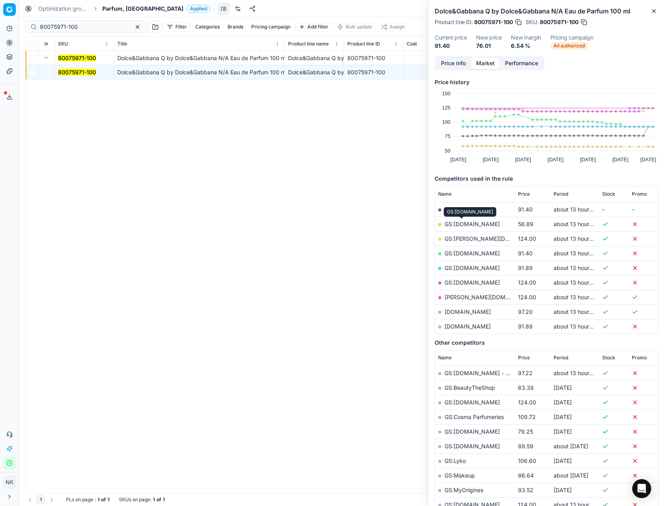
click at [469, 224] on link "GS:[DOMAIN_NAME]" at bounding box center [472, 224] width 55 height 7
click at [89, 23] on input "80075971-100" at bounding box center [83, 27] width 87 height 8
paste input "20101854"
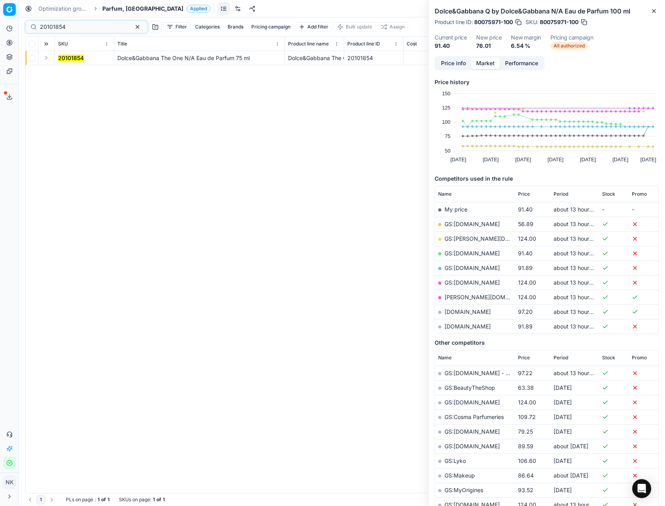
click at [45, 57] on button "Expand" at bounding box center [45, 57] width 9 height 9
click at [66, 69] on mark "20101854" at bounding box center [71, 72] width 26 height 7
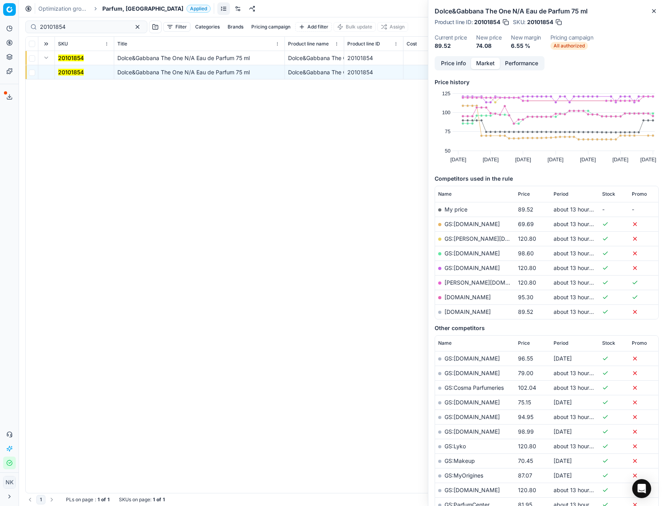
click at [466, 223] on link "GS:[DOMAIN_NAME]" at bounding box center [472, 224] width 55 height 7
click at [82, 28] on input "20101854" at bounding box center [83, 27] width 87 height 8
paste input "80048918-80"
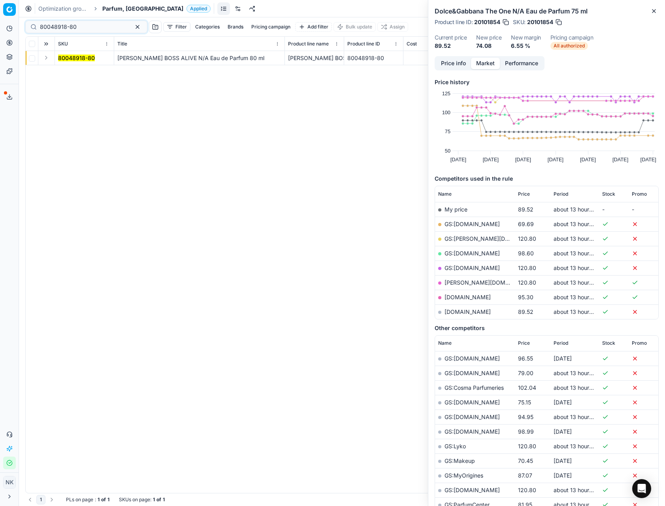
click at [45, 57] on button "Expand" at bounding box center [45, 57] width 9 height 9
click at [63, 69] on mark "80048918-80" at bounding box center [76, 72] width 37 height 7
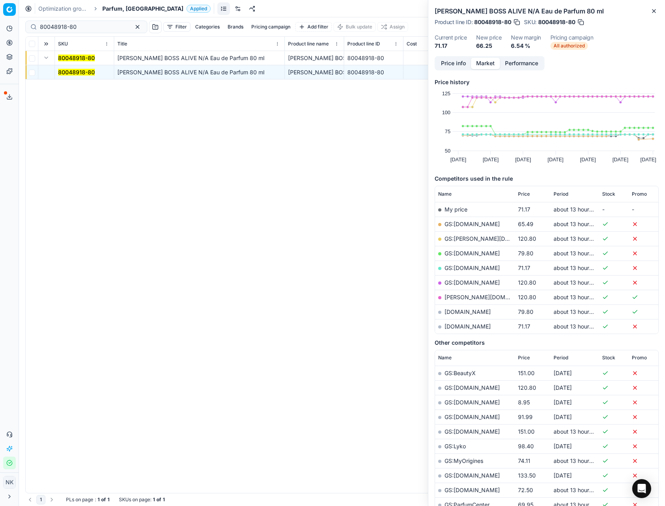
click at [464, 226] on link "GS:[DOMAIN_NAME]" at bounding box center [472, 224] width 55 height 7
click at [94, 26] on input "80048918-80" at bounding box center [83, 27] width 87 height 8
paste input "65507-10"
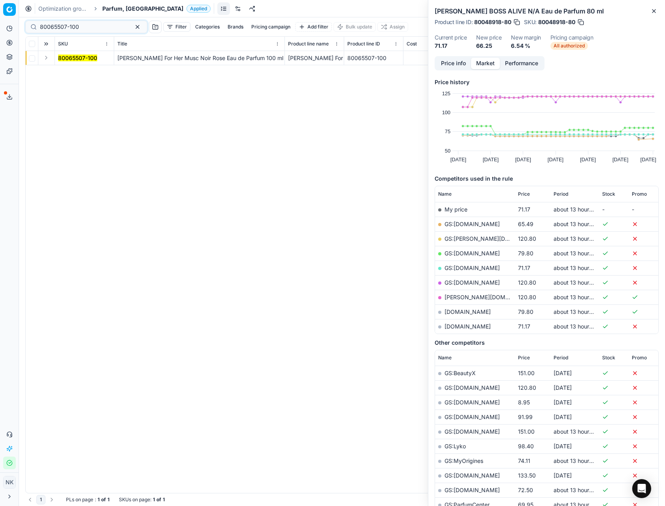
click at [47, 60] on button "Expand" at bounding box center [45, 57] width 9 height 9
click at [62, 71] on mark "80065507-100" at bounding box center [77, 72] width 39 height 7
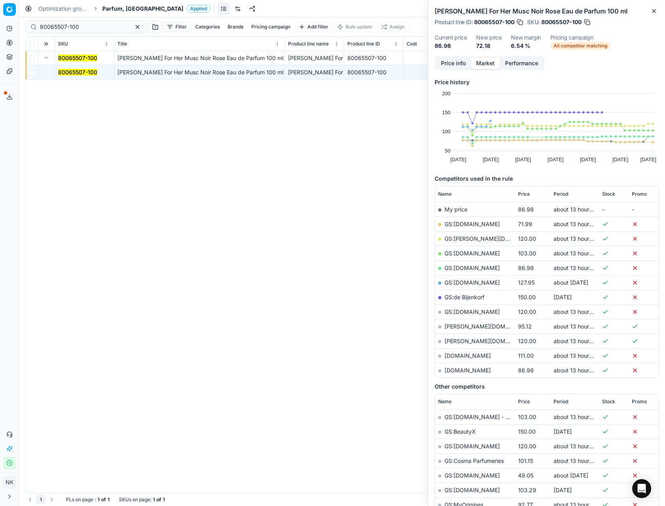
click at [457, 224] on link "GS:[DOMAIN_NAME]" at bounding box center [472, 224] width 55 height 7
click at [92, 29] on input "80065507-100" at bounding box center [83, 27] width 87 height 8
paste input "6275-9"
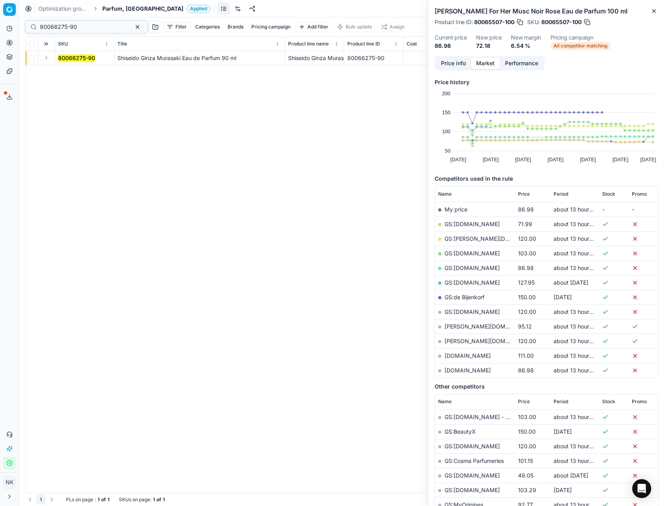
click at [46, 58] on button "Expand" at bounding box center [45, 57] width 9 height 9
click at [76, 71] on mark "80066275-90" at bounding box center [76, 72] width 37 height 7
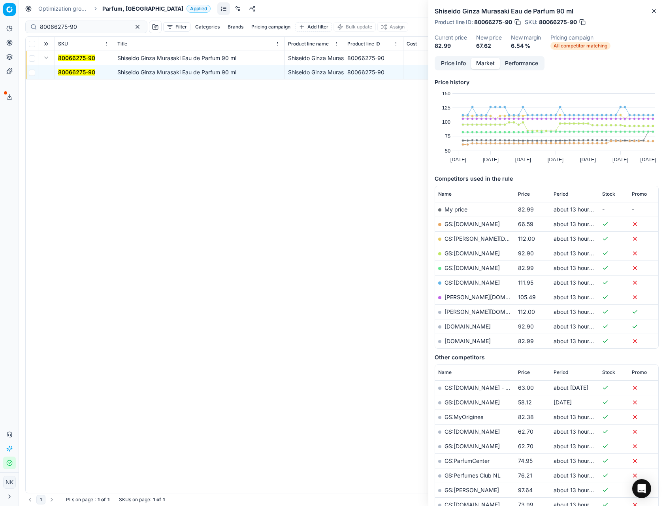
click at [461, 225] on link "GS:[DOMAIN_NAME]" at bounding box center [472, 224] width 55 height 7
click at [76, 27] on input "80066275-90" at bounding box center [83, 27] width 87 height 8
paste input "20103378"
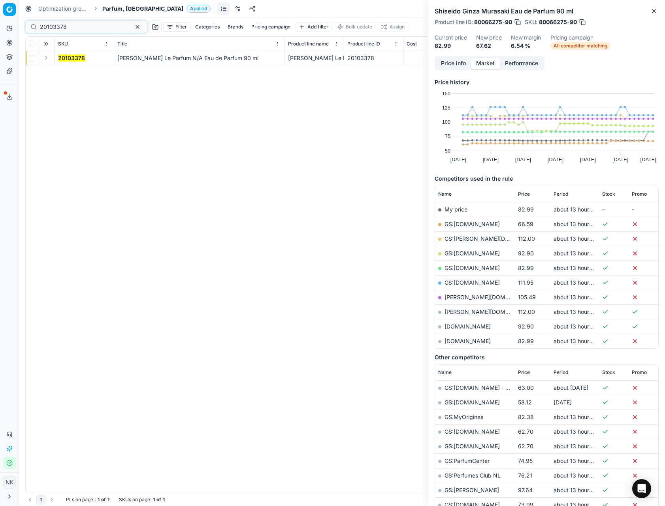
click at [48, 57] on button "Expand" at bounding box center [45, 57] width 9 height 9
click at [66, 72] on mark "20103378" at bounding box center [71, 72] width 27 height 7
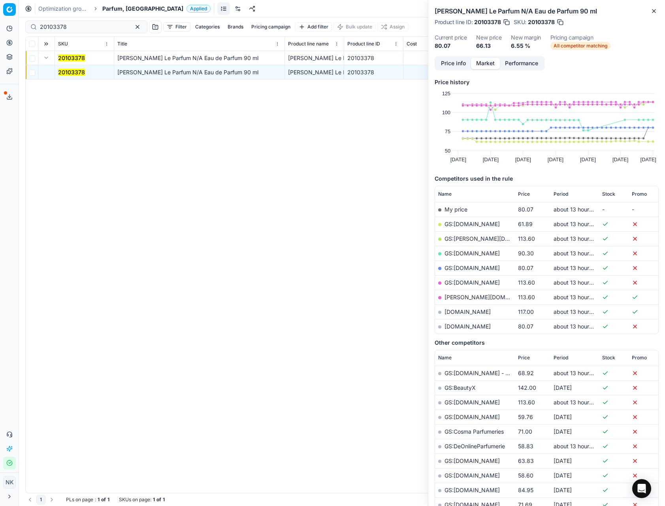
click at [460, 222] on link "GS:[DOMAIN_NAME]" at bounding box center [472, 224] width 55 height 7
click at [86, 24] on input "20103378" at bounding box center [83, 27] width 87 height 8
paste input "80066731-50"
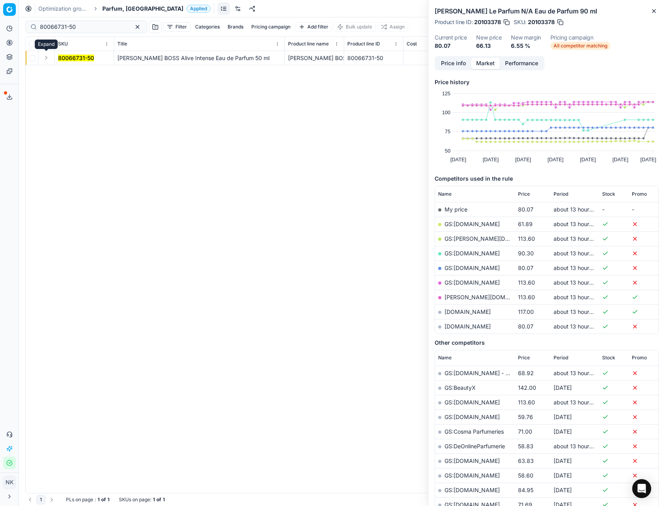
click at [44, 57] on button "Expand" at bounding box center [45, 57] width 9 height 9
click at [70, 74] on mark "80066731-50" at bounding box center [76, 72] width 36 height 7
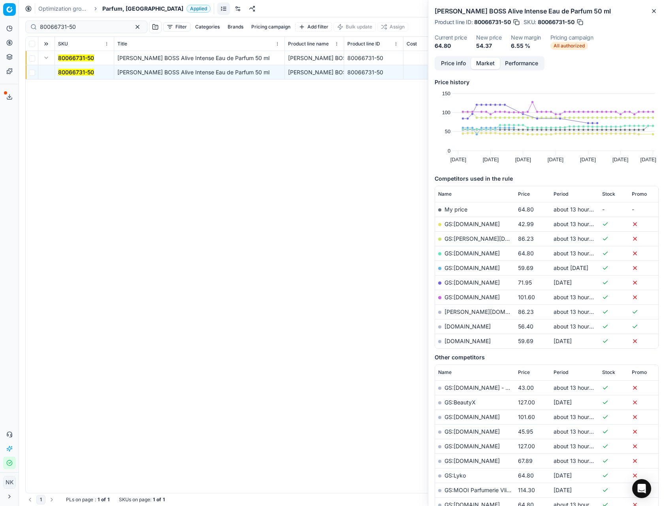
click at [464, 224] on link "GS:[DOMAIN_NAME]" at bounding box center [472, 224] width 55 height 7
click at [90, 30] on input "80066731-50" at bounding box center [83, 27] width 87 height 8
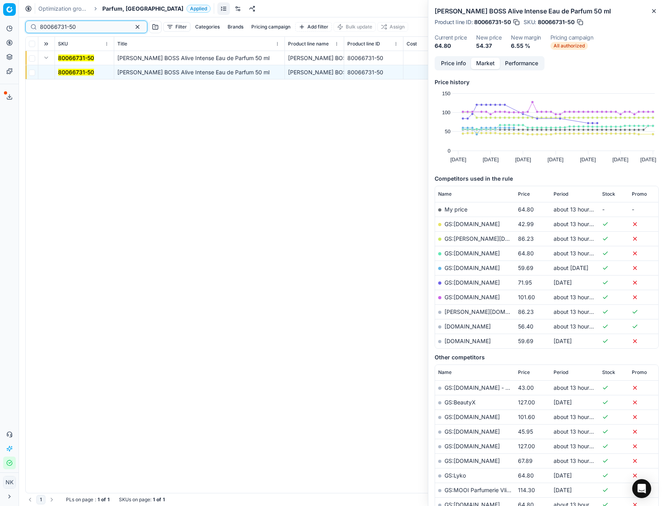
click at [90, 30] on input "80066731-50" at bounding box center [83, 27] width 87 height 8
paste input "20102044"
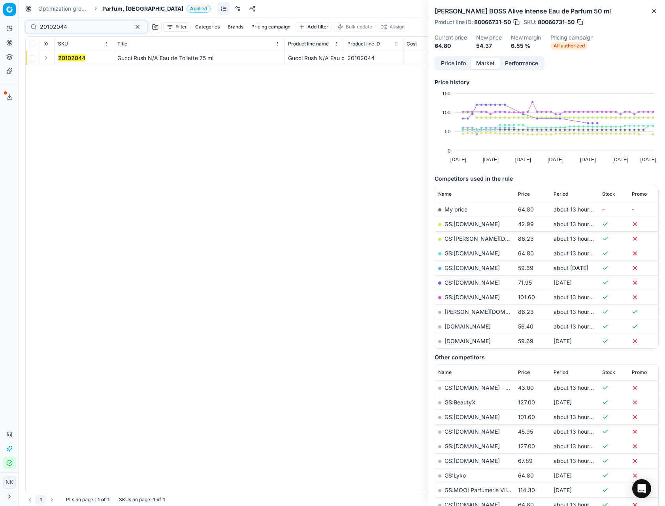
click at [48, 55] on button "Expand" at bounding box center [45, 57] width 9 height 9
click at [64, 69] on mark "20102044" at bounding box center [71, 72] width 27 height 7
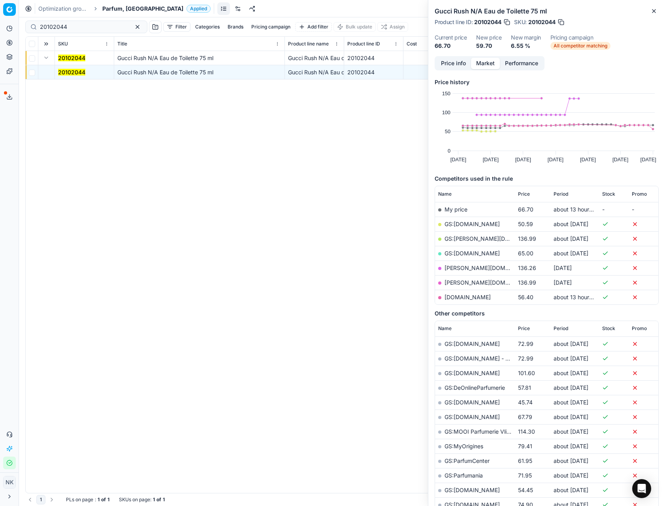
click at [461, 226] on link "GS:[DOMAIN_NAME]" at bounding box center [472, 224] width 55 height 7
click at [71, 28] on input "20102044" at bounding box center [83, 27] width 87 height 8
paste input "80003135-100"
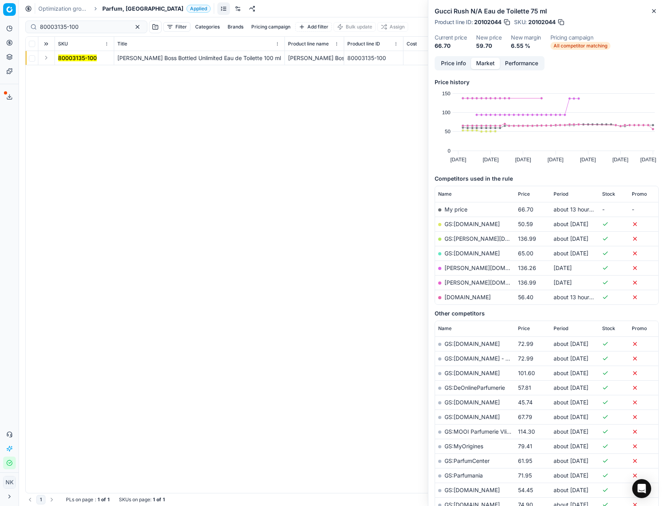
click at [43, 59] on button "Expand" at bounding box center [45, 57] width 9 height 9
click at [66, 71] on mark "80003135-100" at bounding box center [77, 72] width 39 height 7
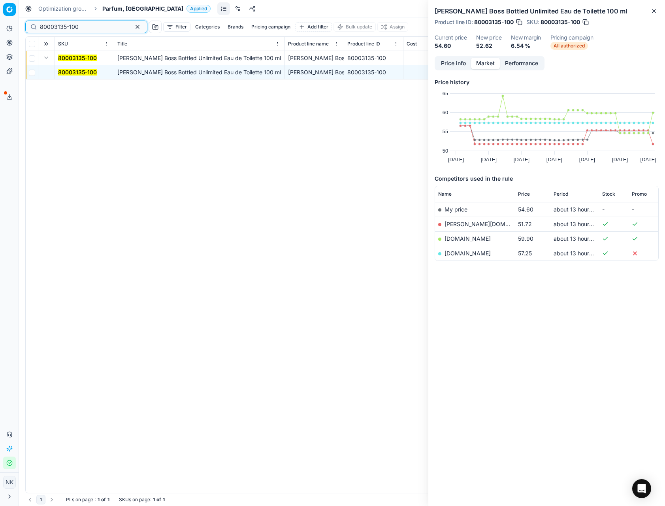
click at [87, 26] on input "80003135-100" at bounding box center [83, 27] width 87 height 8
paste input "20103377"
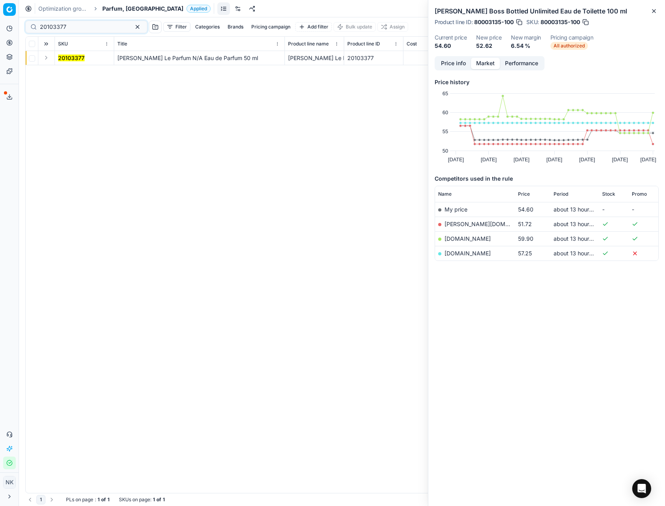
click at [44, 58] on button "Expand" at bounding box center [45, 57] width 9 height 9
click at [64, 73] on mark "20103377" at bounding box center [71, 72] width 26 height 7
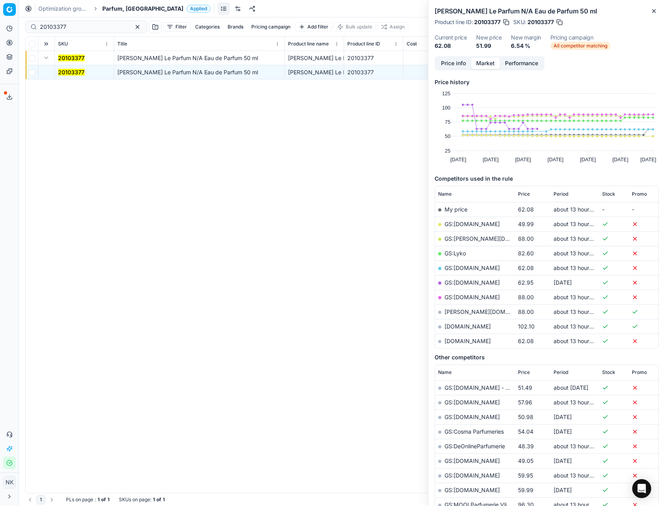
click at [460, 224] on link "GS:[DOMAIN_NAME]" at bounding box center [472, 224] width 55 height 7
click at [86, 23] on input "20103377" at bounding box center [83, 27] width 87 height 8
paste input "2094"
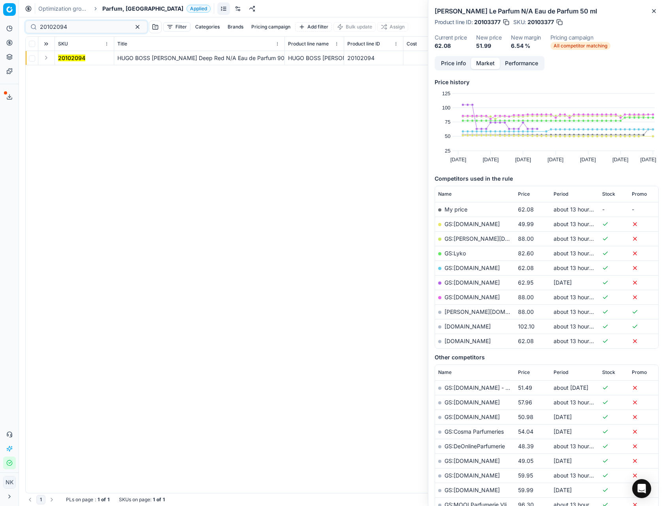
click at [46, 60] on button "Expand" at bounding box center [45, 57] width 9 height 9
click at [70, 70] on mark "20102094" at bounding box center [71, 72] width 27 height 7
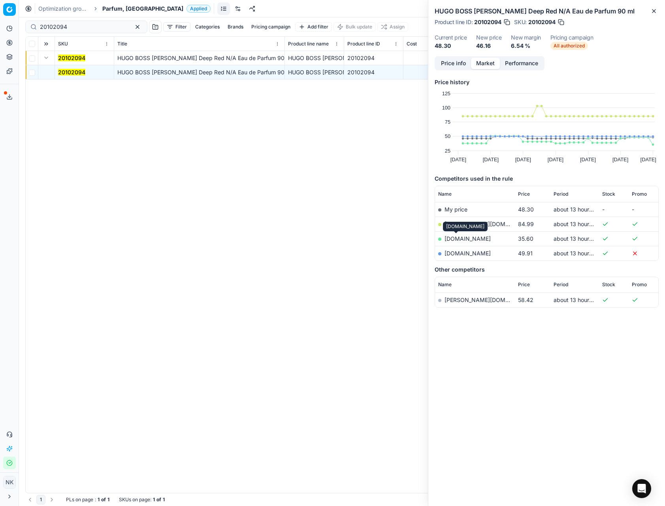
click at [458, 239] on link "[DOMAIN_NAME]" at bounding box center [468, 238] width 46 height 7
click at [77, 26] on input "20102094" at bounding box center [83, 27] width 87 height 8
paste input "4128"
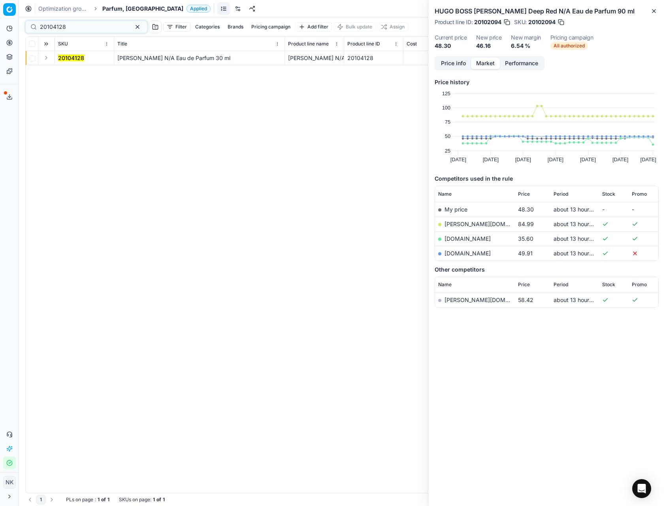
click at [44, 61] on button "Expand" at bounding box center [45, 57] width 9 height 9
click at [66, 74] on mark "20104128" at bounding box center [71, 72] width 26 height 7
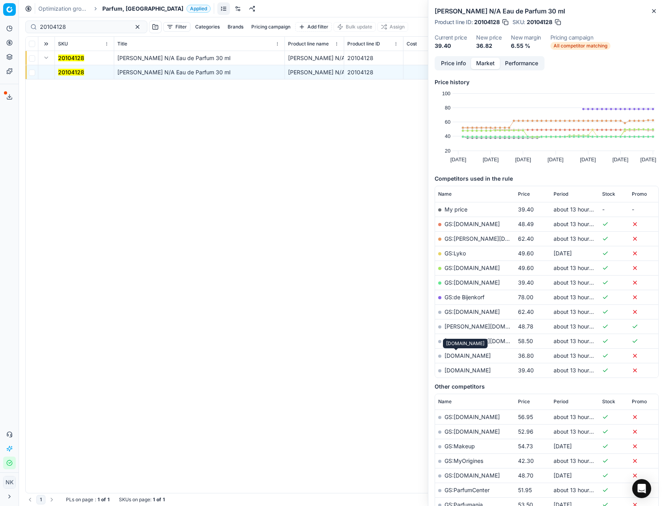
click at [450, 356] on link "[DOMAIN_NAME]" at bounding box center [468, 355] width 46 height 7
click at [77, 27] on input "20104128" at bounding box center [83, 27] width 87 height 8
paste input "3351"
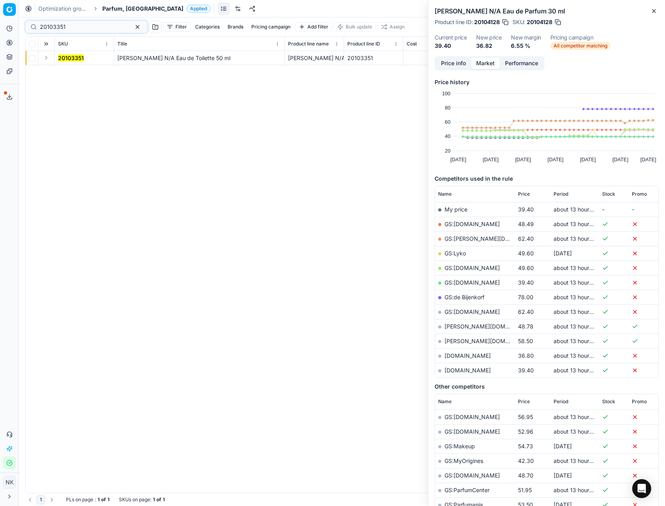
click at [46, 57] on button "Expand" at bounding box center [45, 57] width 9 height 9
click at [68, 69] on mark "20103351" at bounding box center [71, 72] width 26 height 7
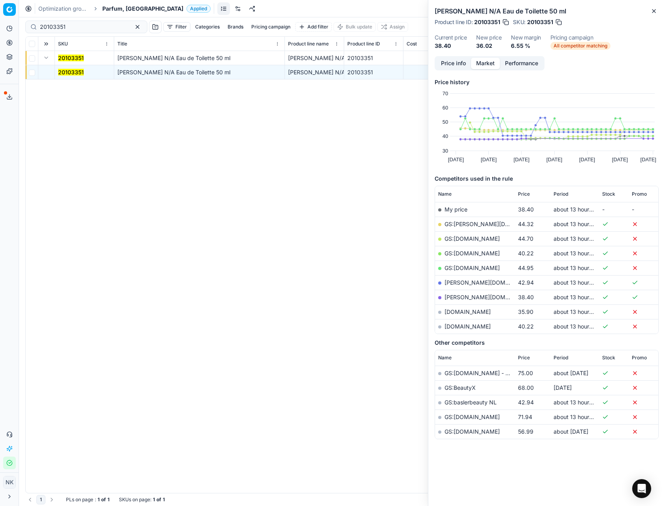
click at [452, 313] on link "[DOMAIN_NAME]" at bounding box center [468, 311] width 46 height 7
click at [91, 25] on input "20103351" at bounding box center [83, 27] width 87 height 8
paste input "1268"
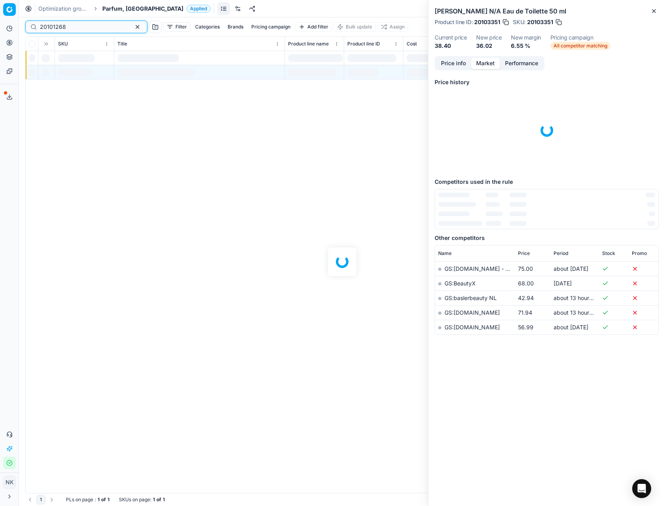
type input "20101268"
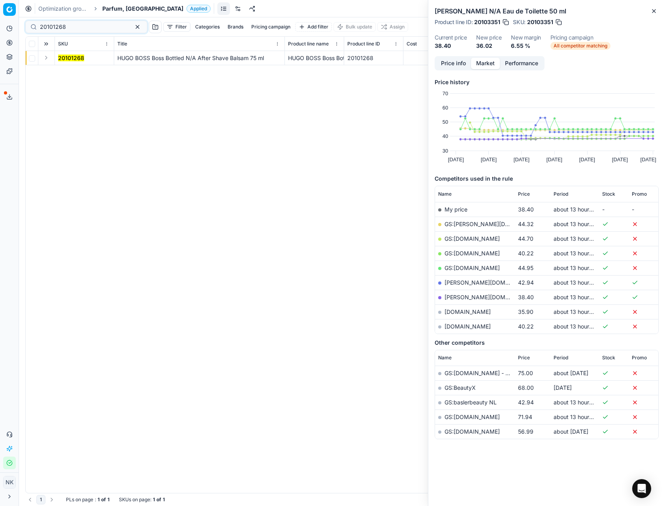
click at [43, 58] on button "Expand" at bounding box center [45, 57] width 9 height 9
click at [69, 70] on mark "20101268" at bounding box center [71, 72] width 26 height 7
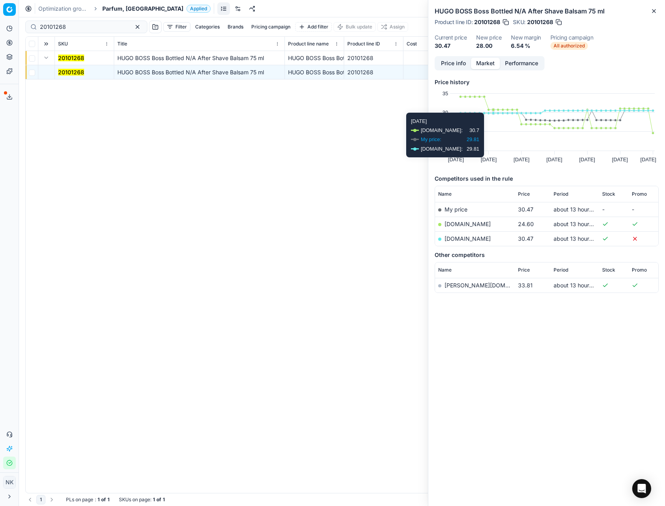
click at [458, 225] on link "[DOMAIN_NAME]" at bounding box center [468, 224] width 46 height 7
click at [114, 8] on span "Parfum, [GEOGRAPHIC_DATA]" at bounding box center [142, 9] width 81 height 8
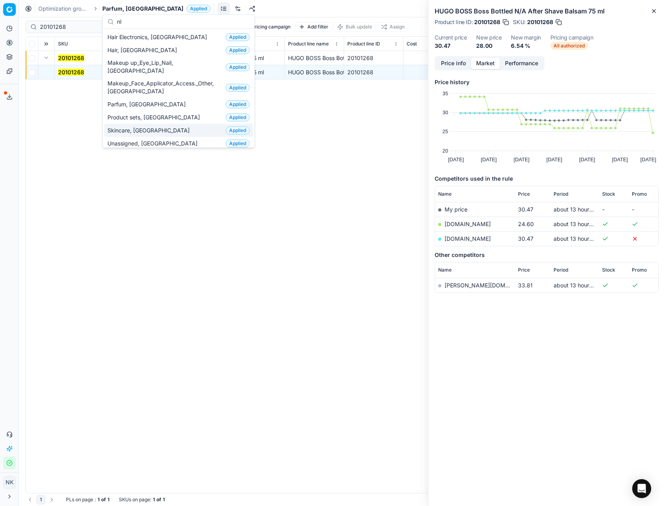
type input "nl"
click at [132, 126] on span "Skincare, [GEOGRAPHIC_DATA]" at bounding box center [149, 130] width 85 height 8
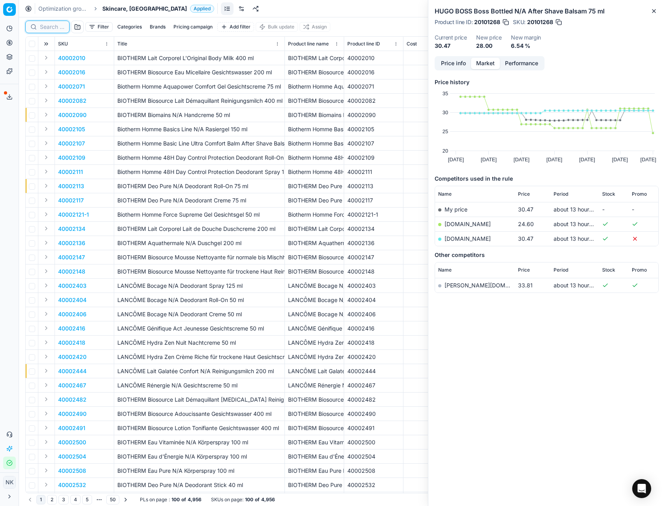
click at [48, 28] on input at bounding box center [52, 27] width 25 height 8
paste input "80054429-1"
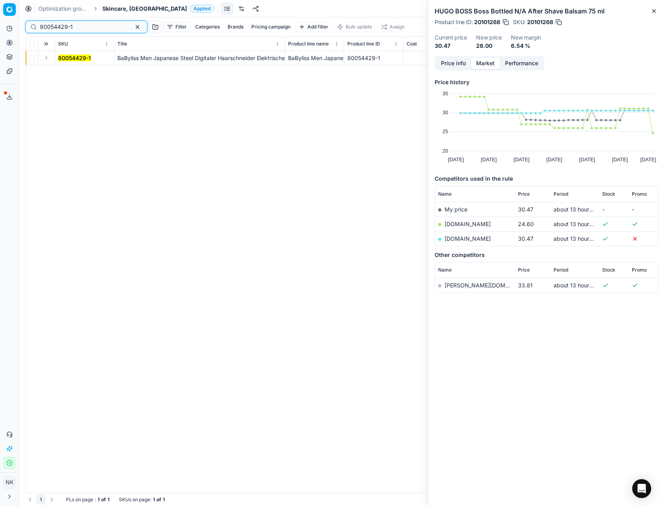
type input "80054429-1"
click at [46, 59] on button "Expand" at bounding box center [45, 57] width 9 height 9
click at [67, 71] on mark "80054429-1" at bounding box center [74, 72] width 33 height 7
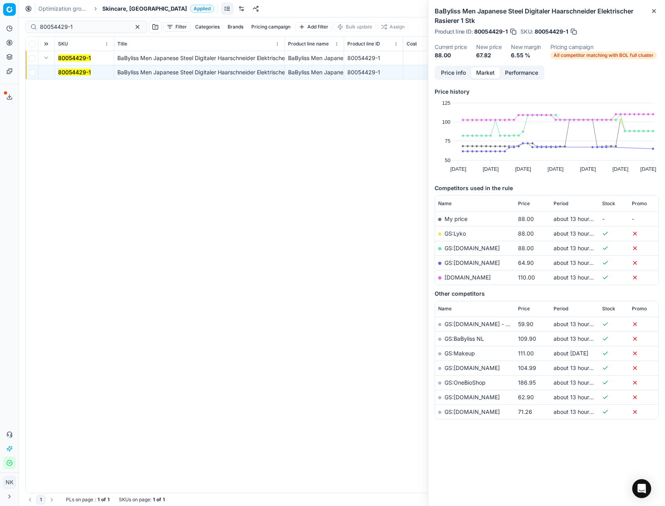
click at [459, 262] on link "GS:[DOMAIN_NAME]" at bounding box center [472, 262] width 55 height 7
